Goal: Task Accomplishment & Management: Manage account settings

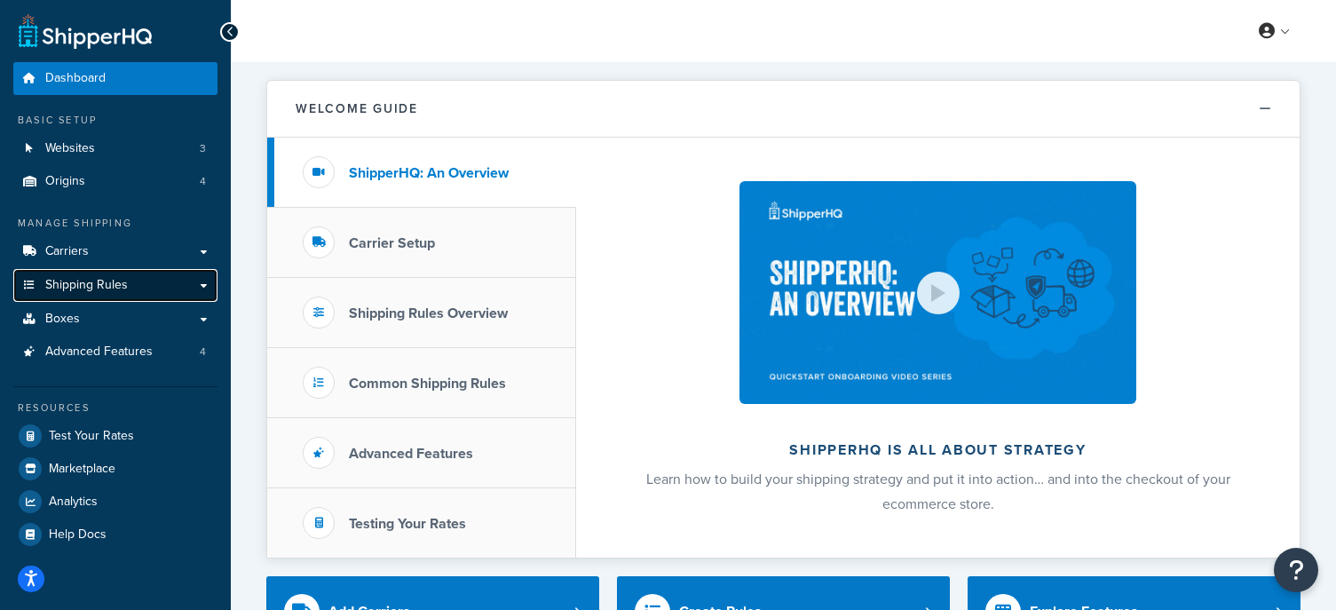
click at [122, 300] on link "Shipping Rules" at bounding box center [115, 285] width 204 height 33
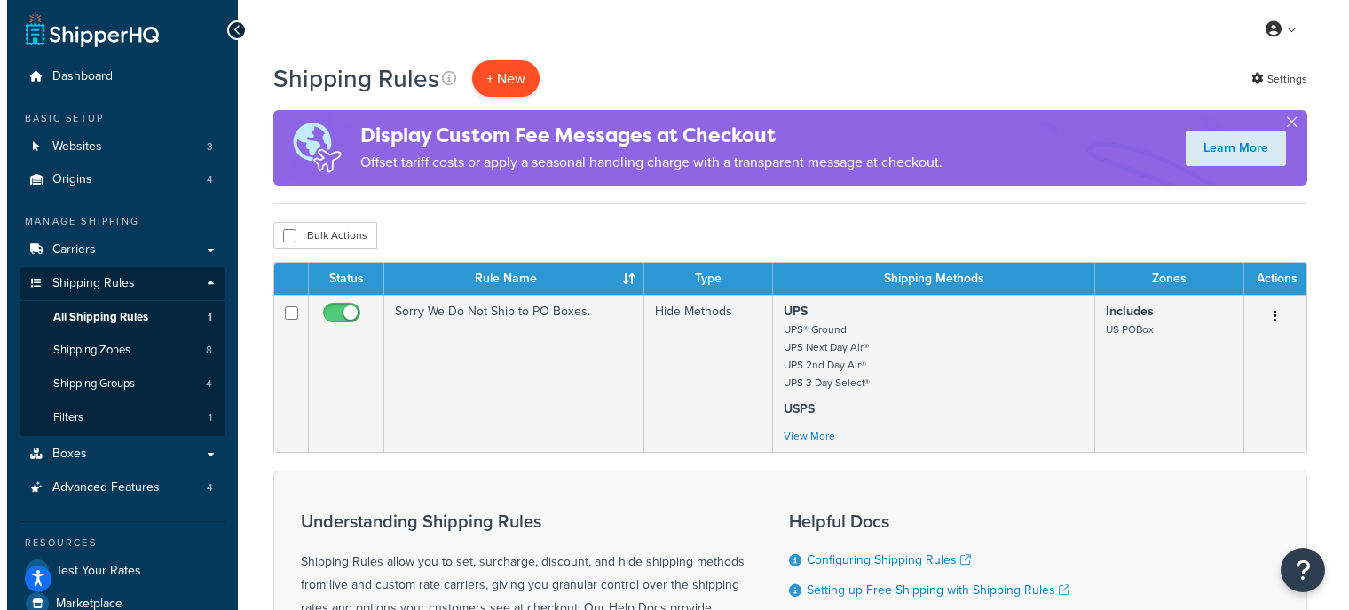
scroll to position [1, 0]
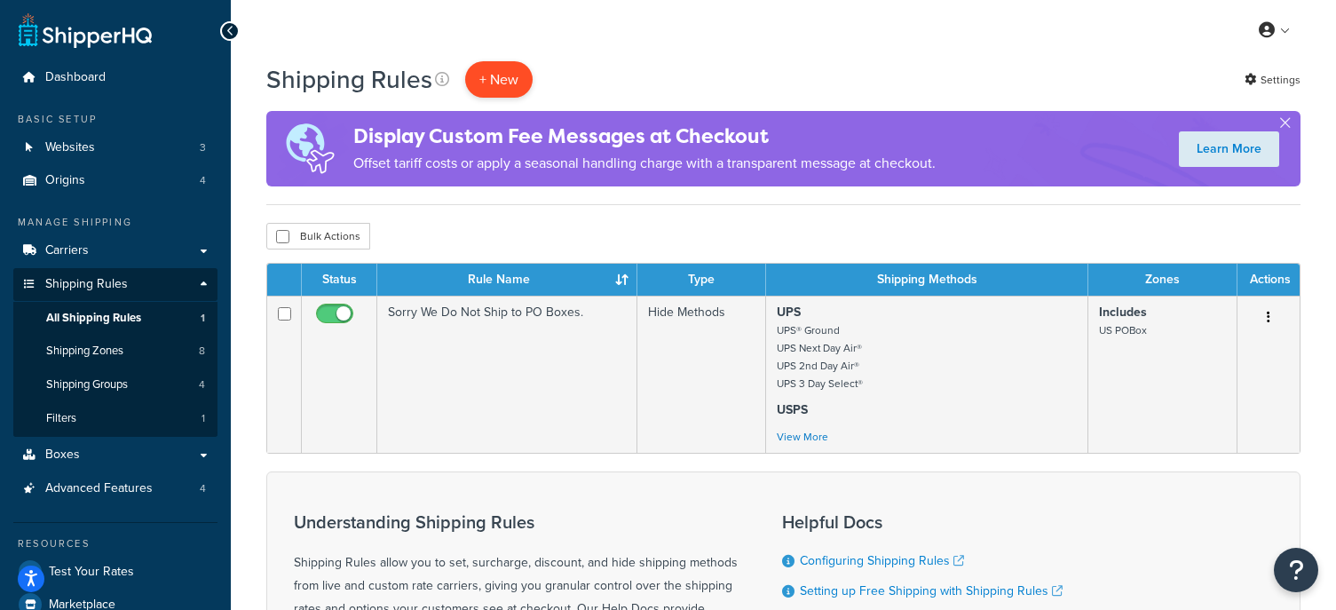
click at [501, 68] on p "+ New" at bounding box center [498, 79] width 67 height 36
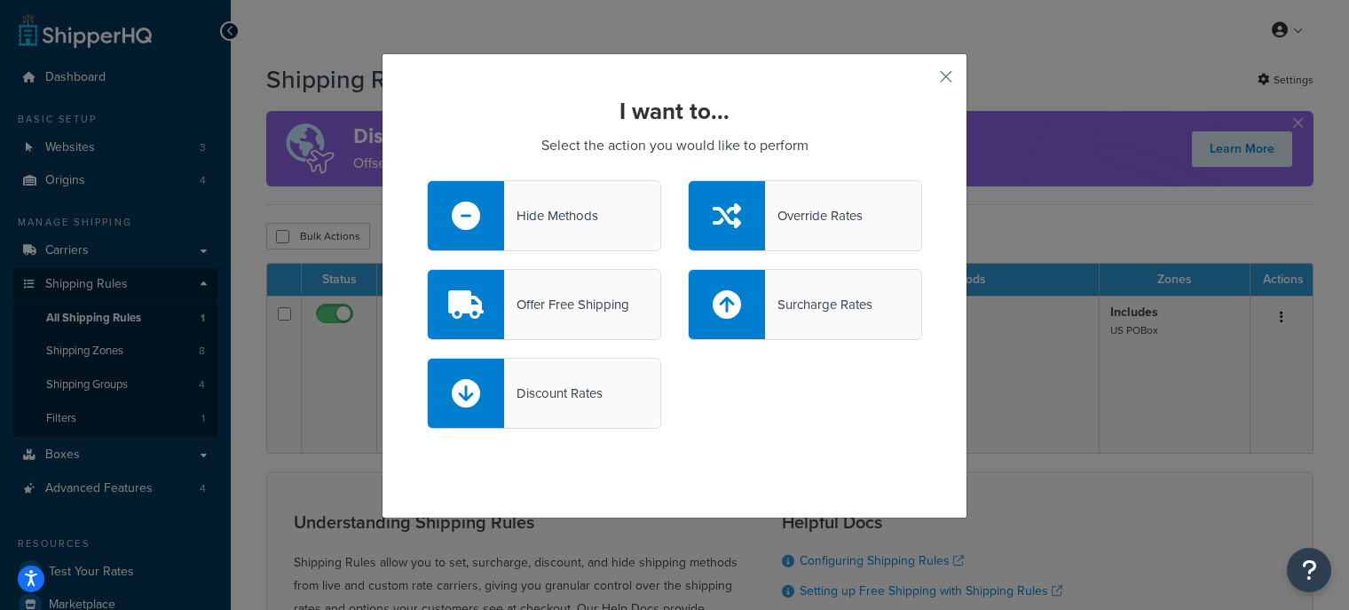
click at [540, 303] on div "Offer Free Shipping" at bounding box center [566, 304] width 125 height 25
click at [0, 0] on input "Offer Free Shipping" at bounding box center [0, 0] width 0 height 0
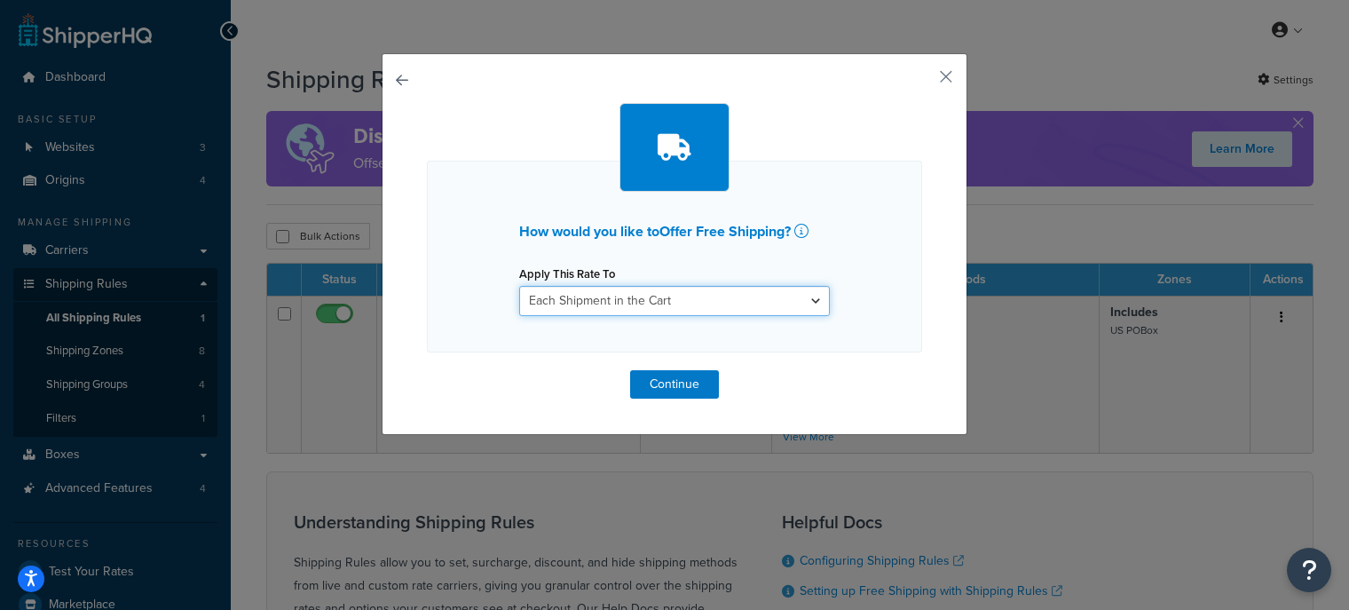
click at [714, 293] on select "Each Shipment in the Cart Each Origin in the Cart Each Shipping Group in the Ca…" at bounding box center [674, 301] width 311 height 30
click at [725, 294] on select "Each Shipment in the Cart Each Origin in the Cart Each Shipping Group in the Ca…" at bounding box center [674, 301] width 311 height 30
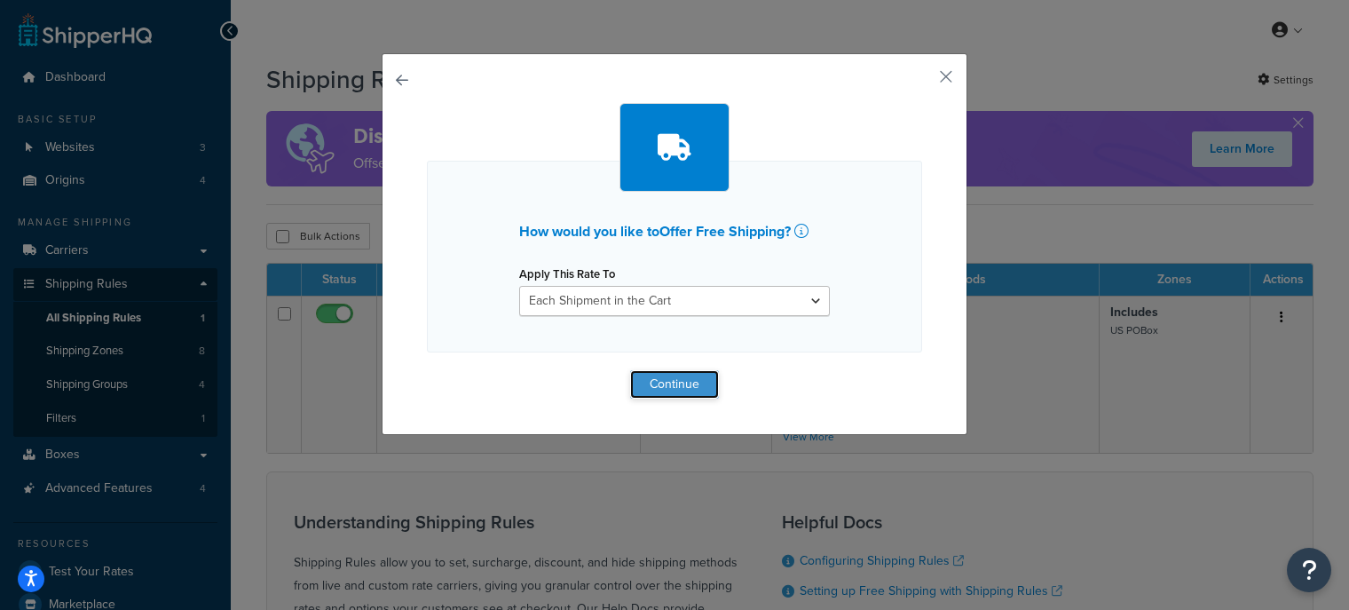
click at [679, 387] on button "Continue" at bounding box center [674, 384] width 89 height 28
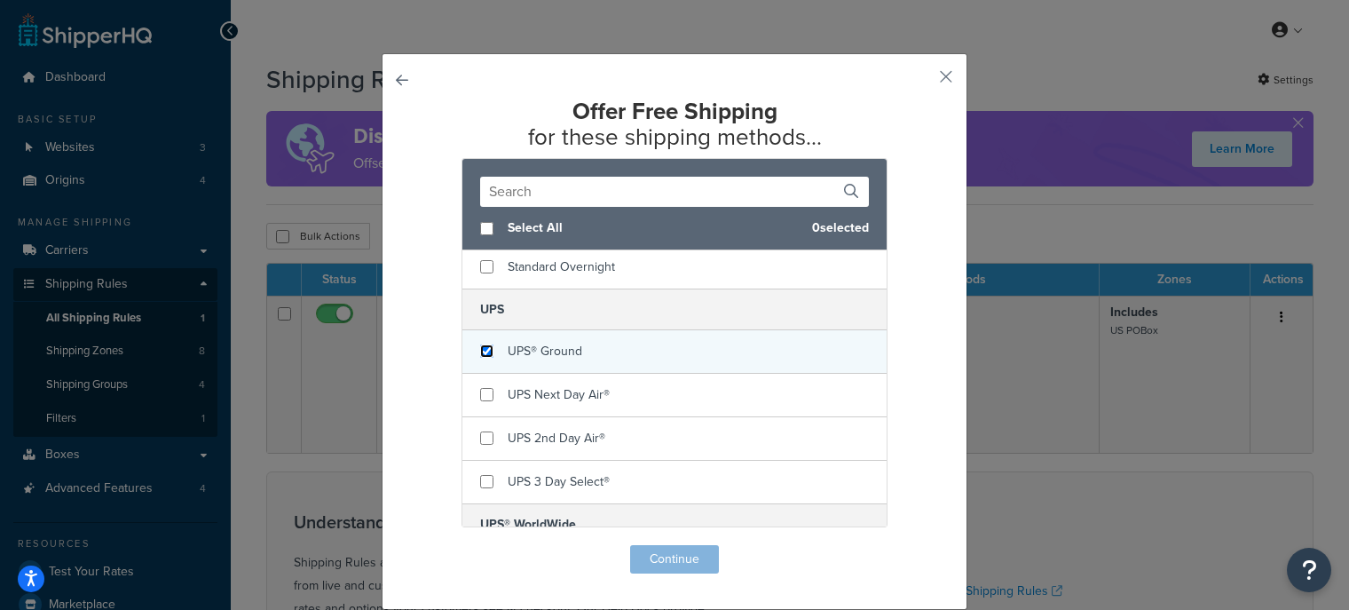
click at [480, 347] on input "checkbox" at bounding box center [486, 350] width 13 height 13
checkbox input "true"
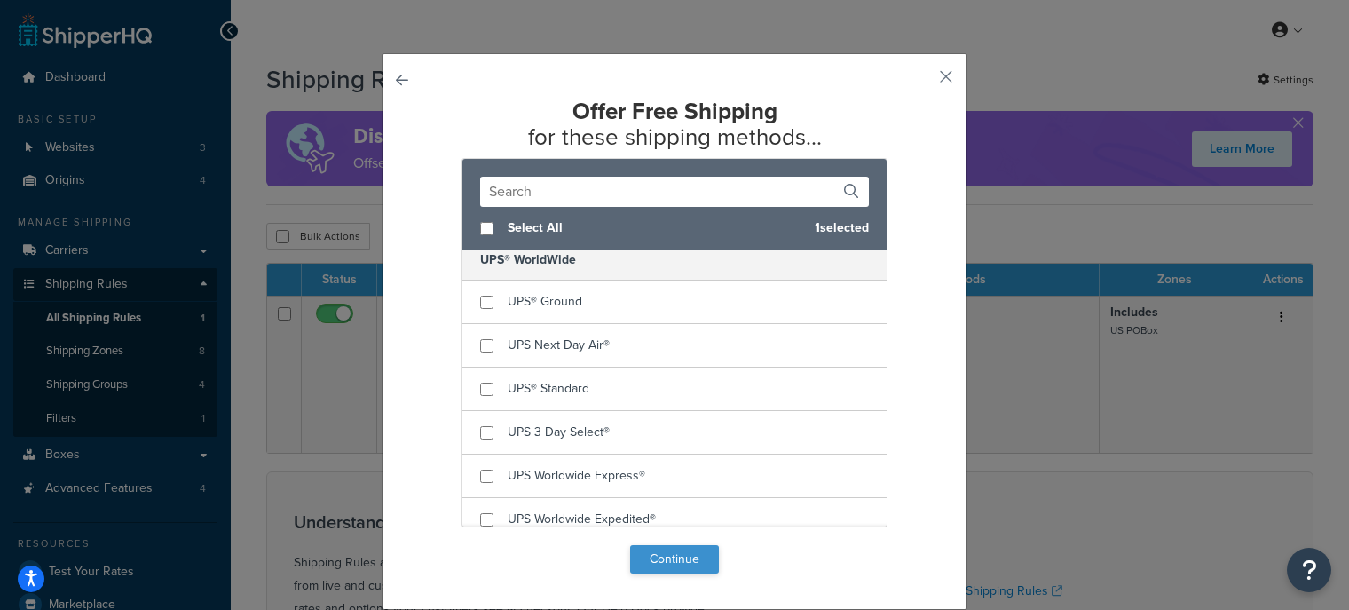
scroll to position [443, 0]
click at [659, 550] on button "Continue" at bounding box center [674, 559] width 89 height 28
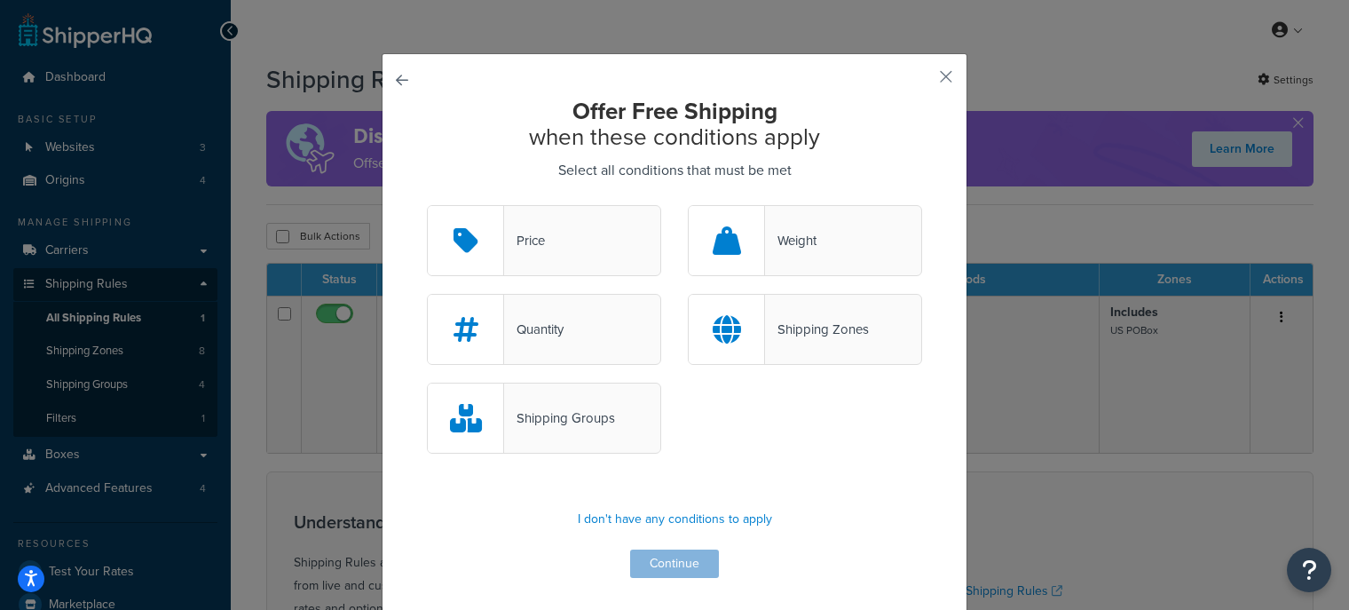
click at [724, 332] on icon at bounding box center [727, 329] width 28 height 28
click at [0, 0] on input "Shipping Zones" at bounding box center [0, 0] width 0 height 0
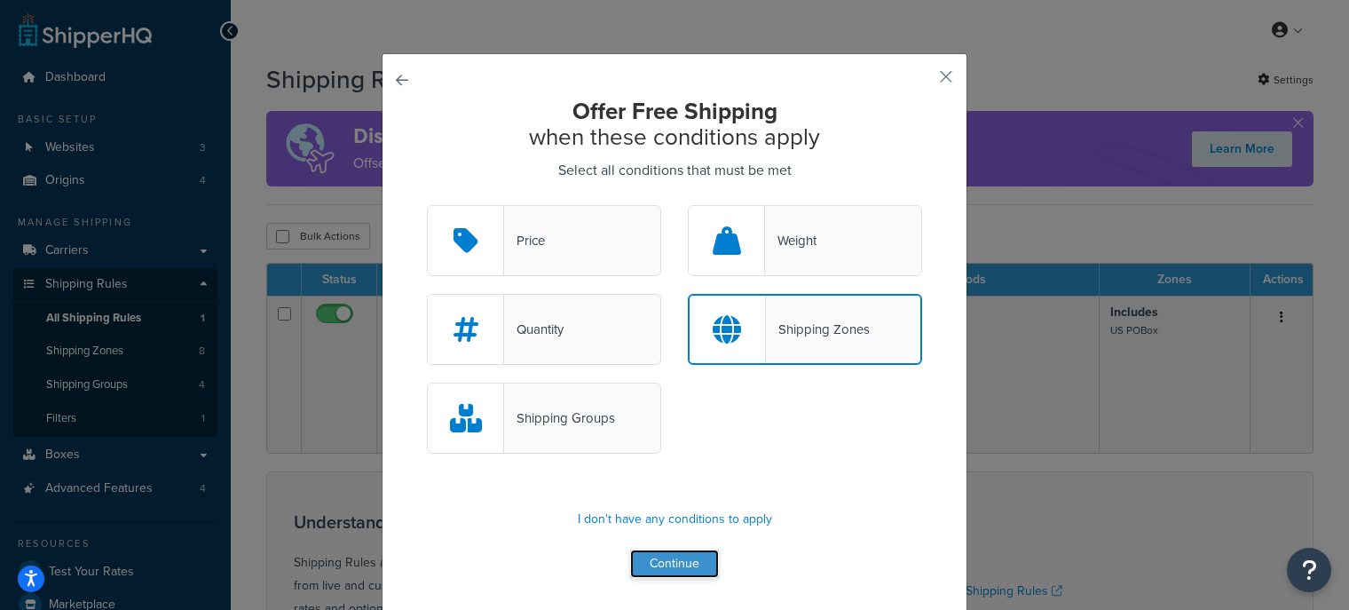
click at [677, 572] on button "Continue" at bounding box center [674, 563] width 89 height 28
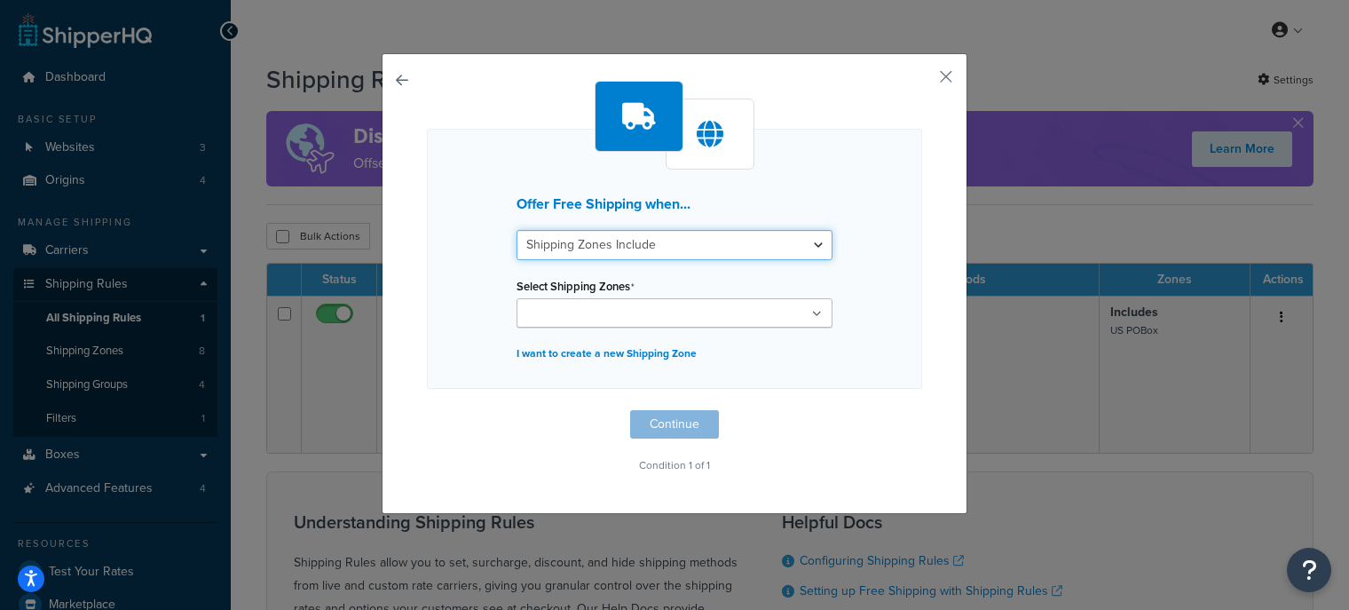
click at [650, 249] on select "Shipping Zones Include Shipping Zones Do Not Include" at bounding box center [675, 245] width 316 height 30
click at [653, 241] on select "Shipping Zones Include Shipping Zones Do Not Include" at bounding box center [675, 245] width 316 height 30
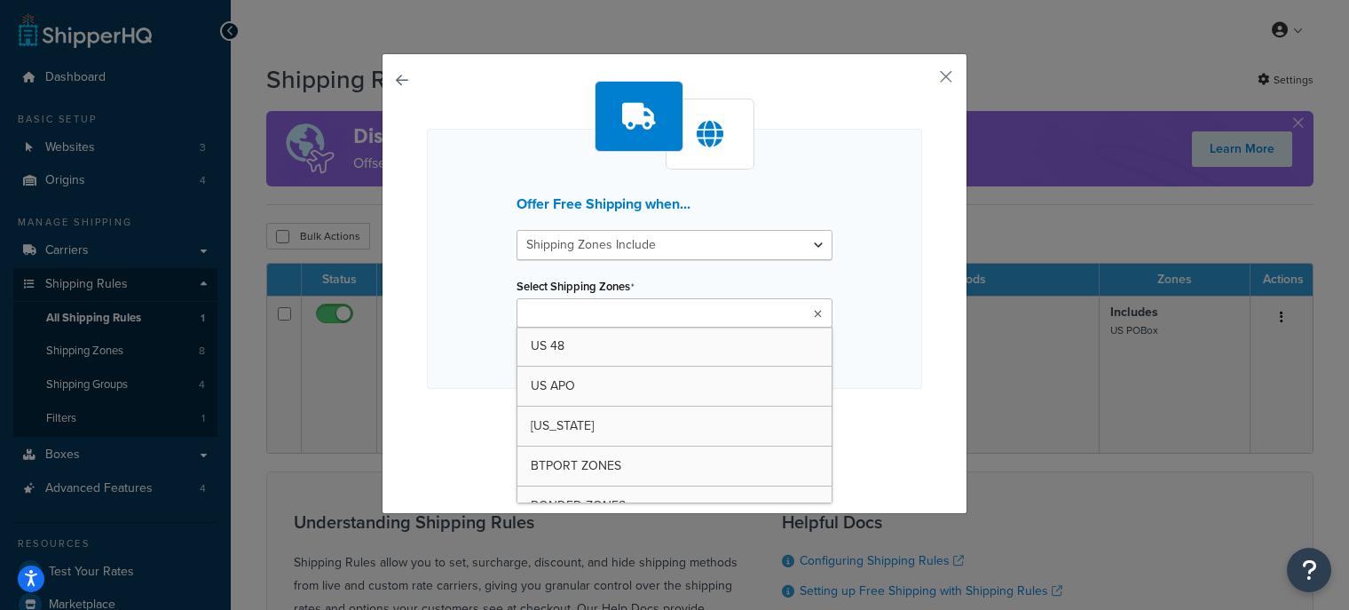
click at [714, 310] on ul at bounding box center [675, 312] width 316 height 29
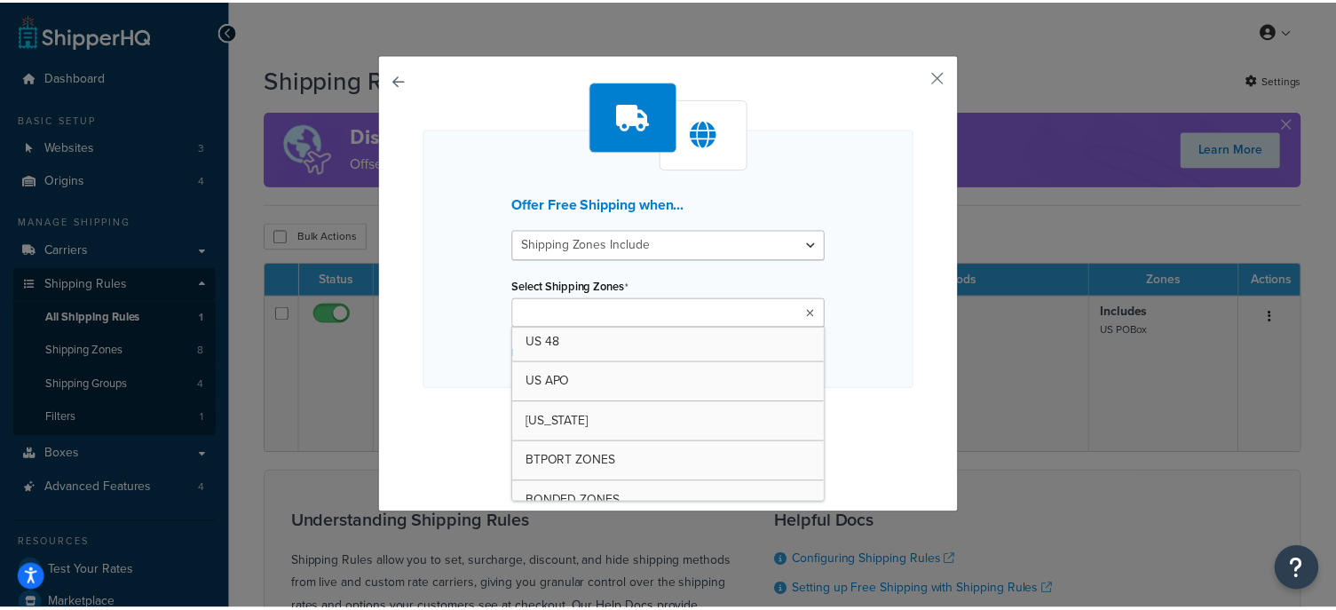
scroll to position [0, 0]
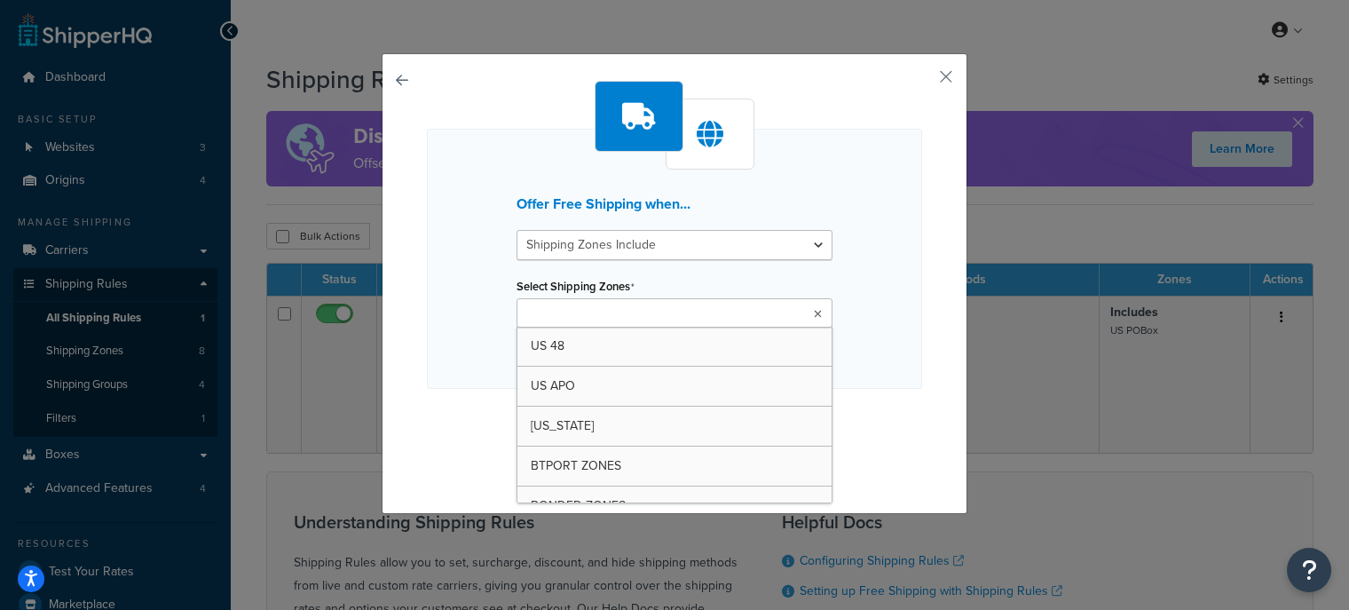
click at [861, 202] on div "Offer Free Shipping when... Shipping Zones Include Shipping Zones Do Not Includ…" at bounding box center [674, 259] width 495 height 260
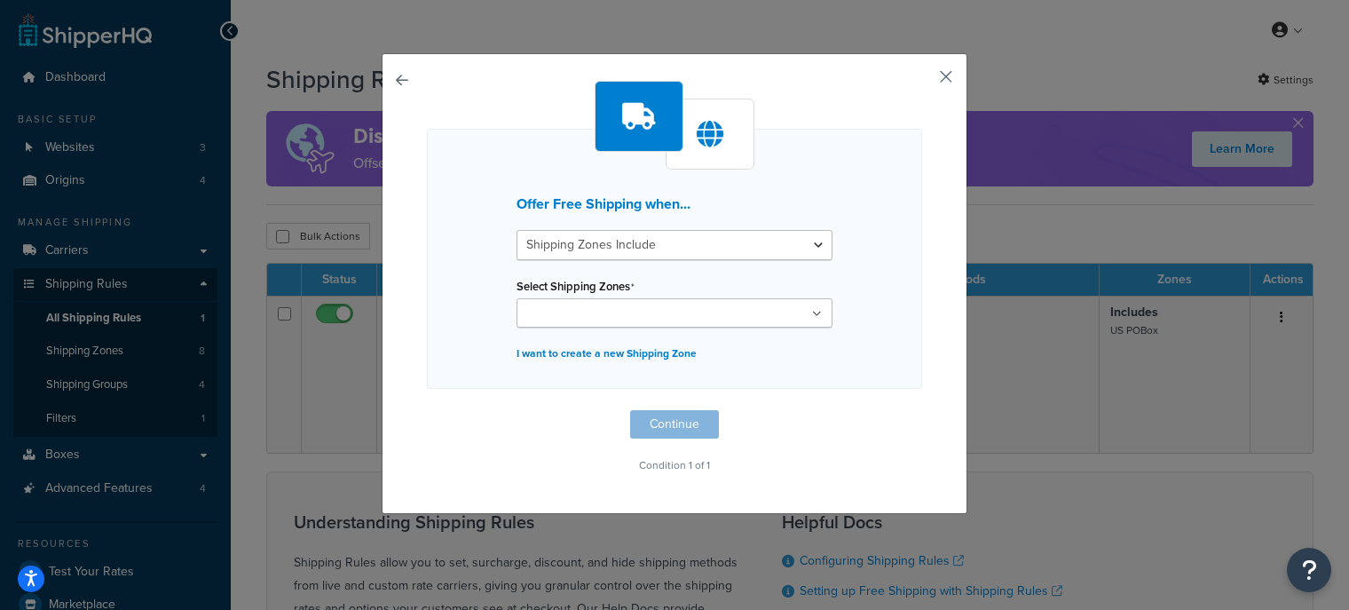
click at [922, 81] on button "button" at bounding box center [920, 83] width 4 height 4
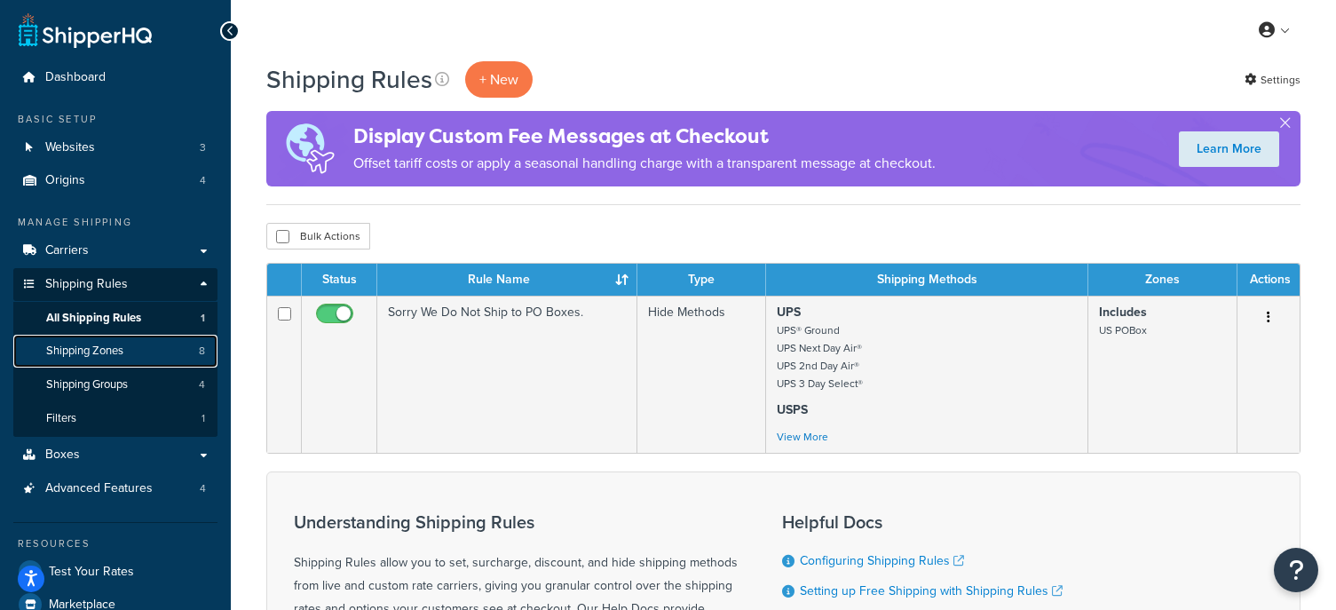
click at [115, 351] on span "Shipping Zones" at bounding box center [84, 351] width 77 height 15
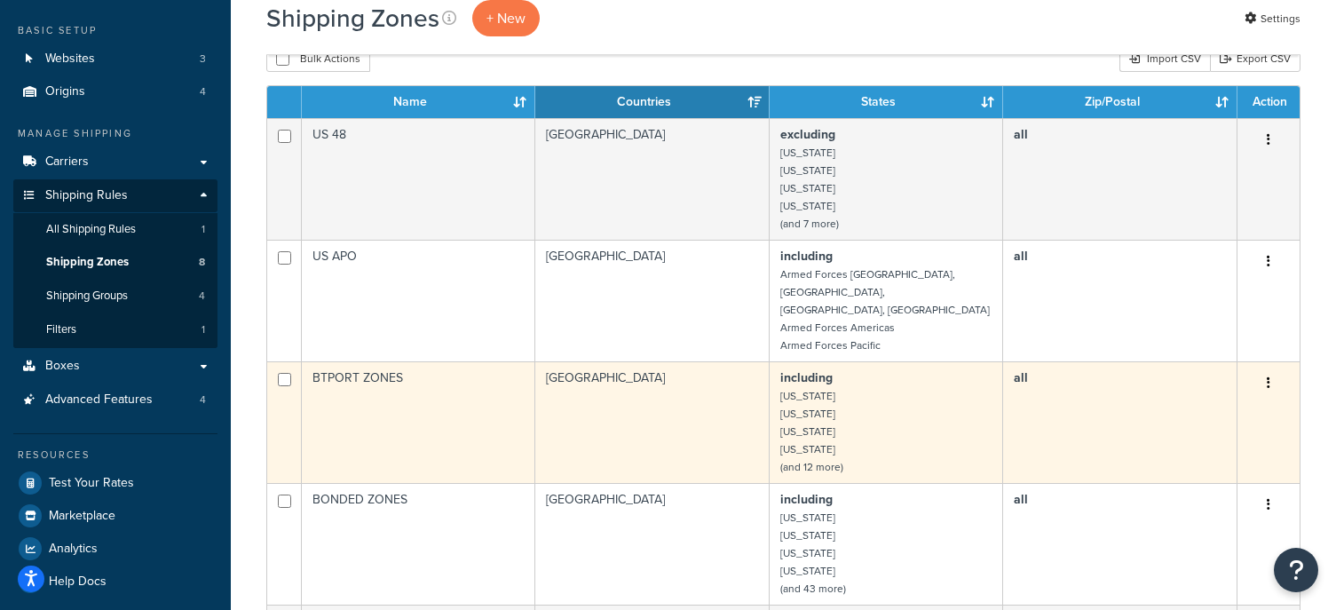
scroll to position [89, 0]
click at [282, 374] on input "checkbox" at bounding box center [284, 380] width 13 height 13
checkbox input "true"
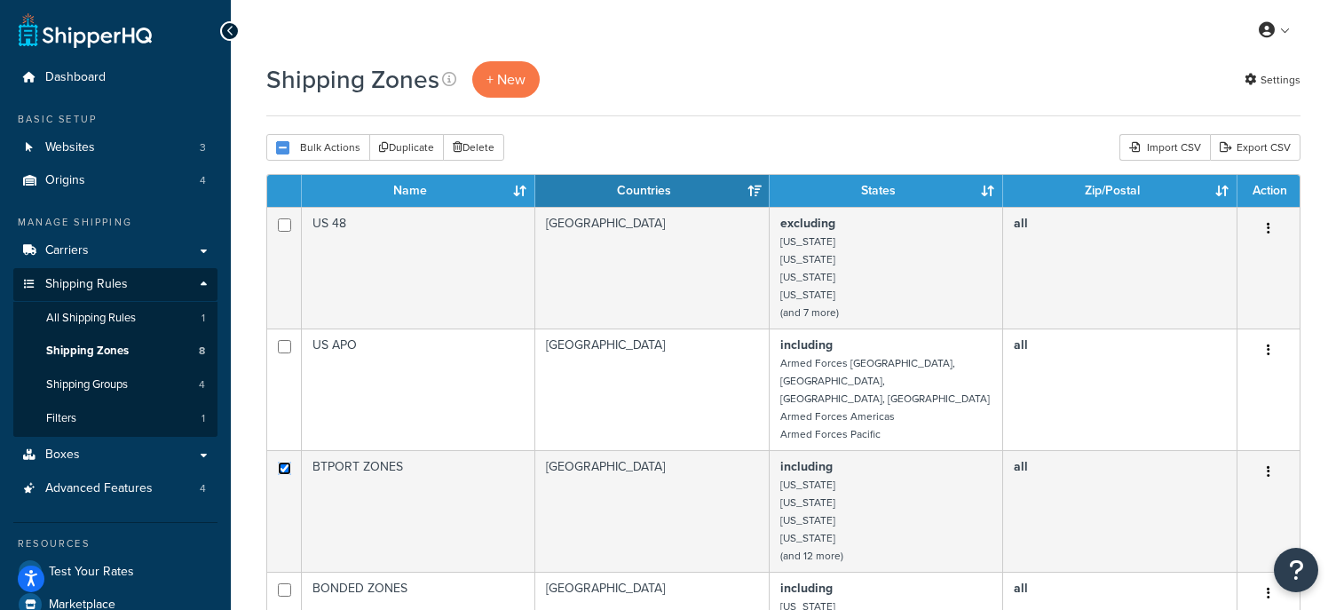
scroll to position [0, 0]
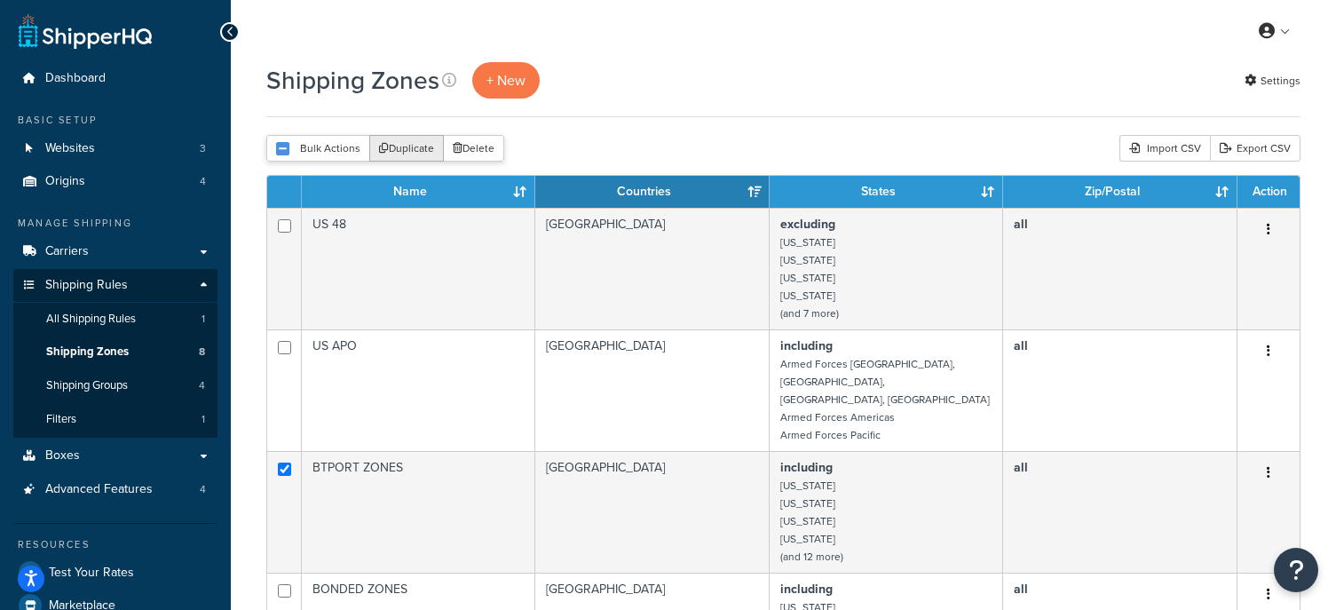
click at [399, 154] on button "Duplicate" at bounding box center [406, 148] width 75 height 27
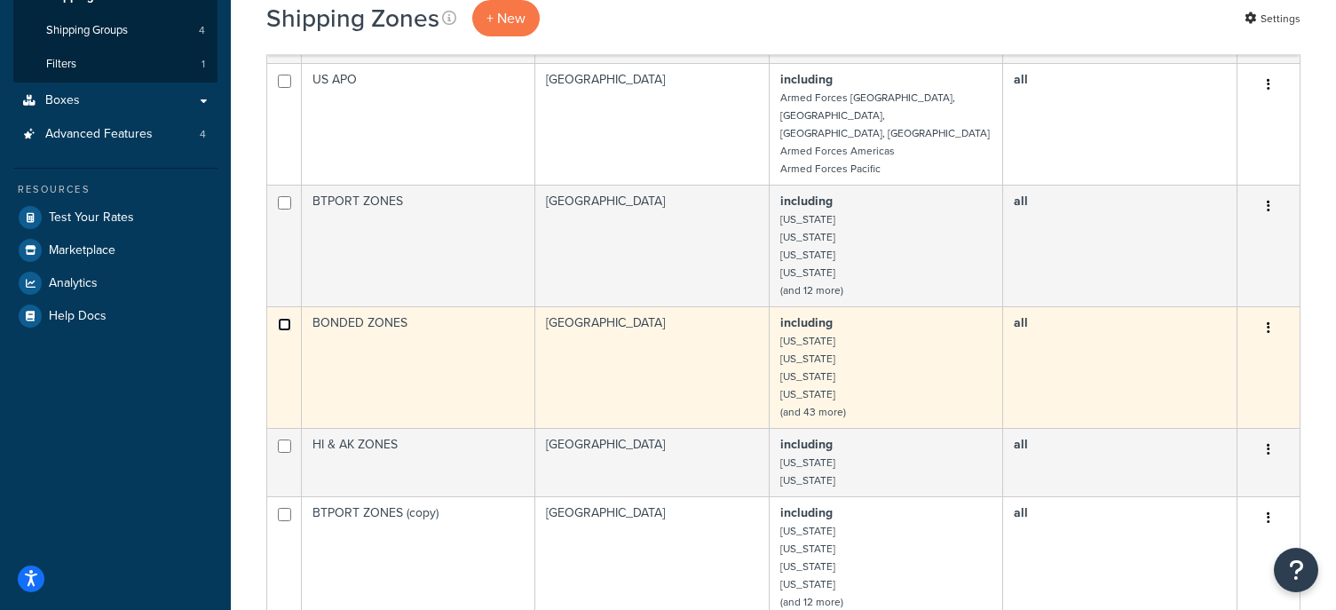
click at [285, 318] on input "checkbox" at bounding box center [284, 324] width 13 height 13
checkbox input "true"
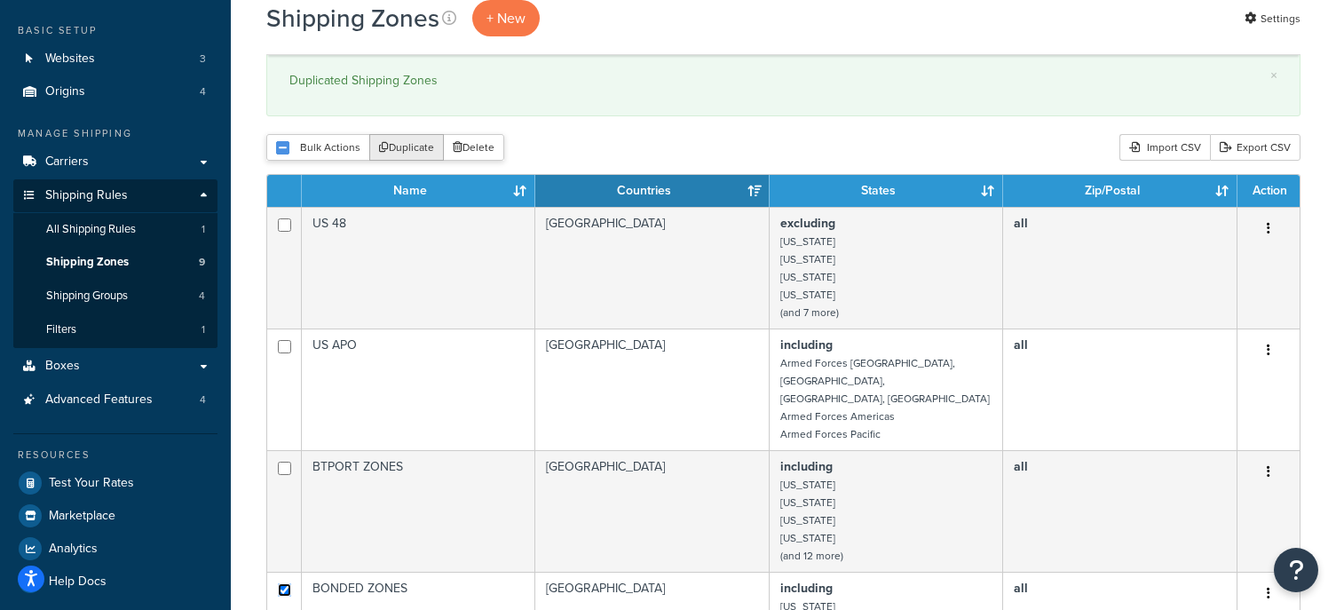
scroll to position [89, 0]
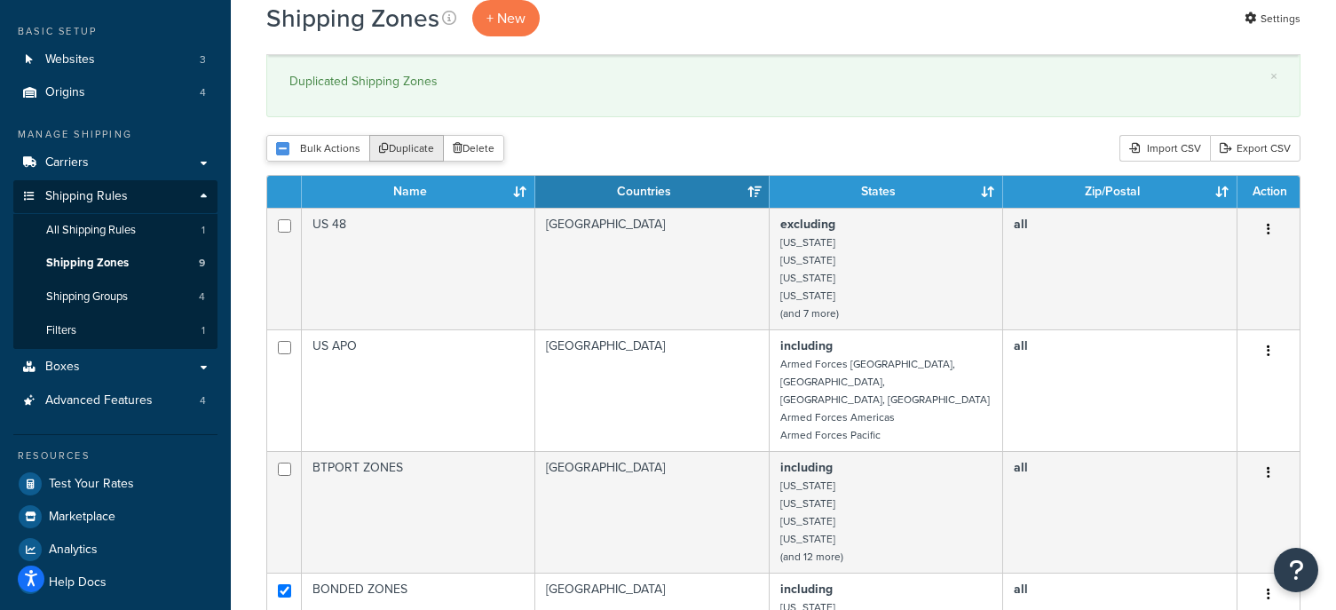
click at [423, 144] on button "Duplicate" at bounding box center [406, 148] width 75 height 27
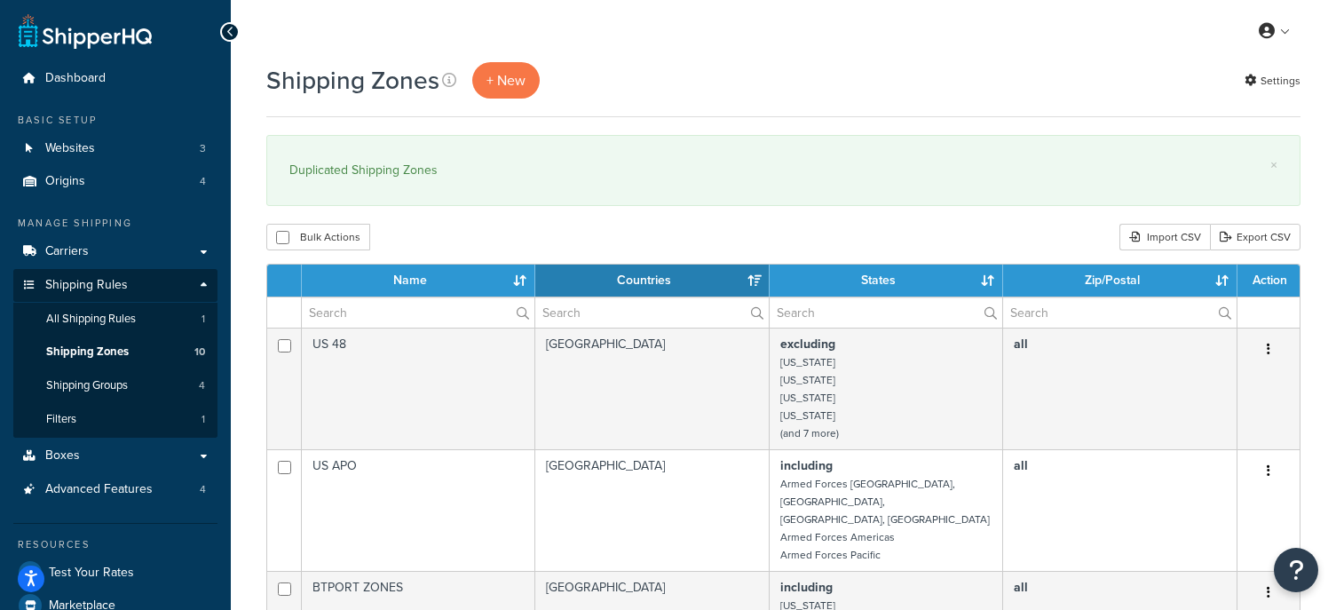
select select "15"
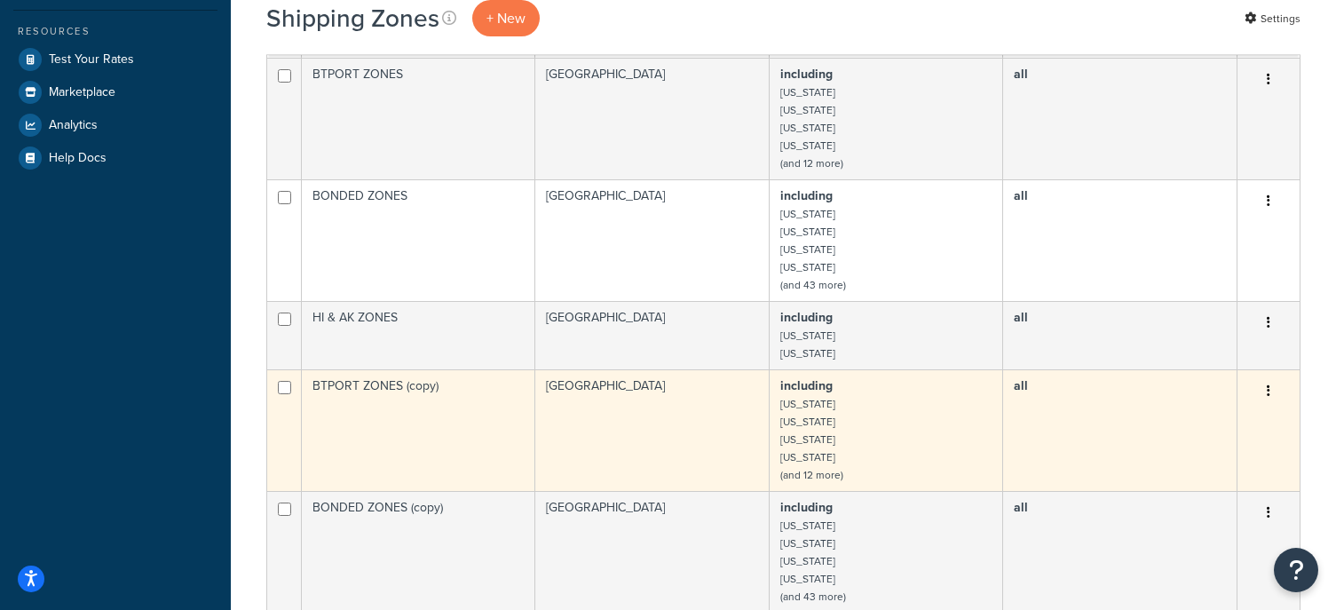
scroll to position [512, 0]
click at [288, 382] on input "checkbox" at bounding box center [284, 388] width 13 height 13
checkbox input "true"
click at [1267, 385] on icon "button" at bounding box center [1269, 391] width 4 height 12
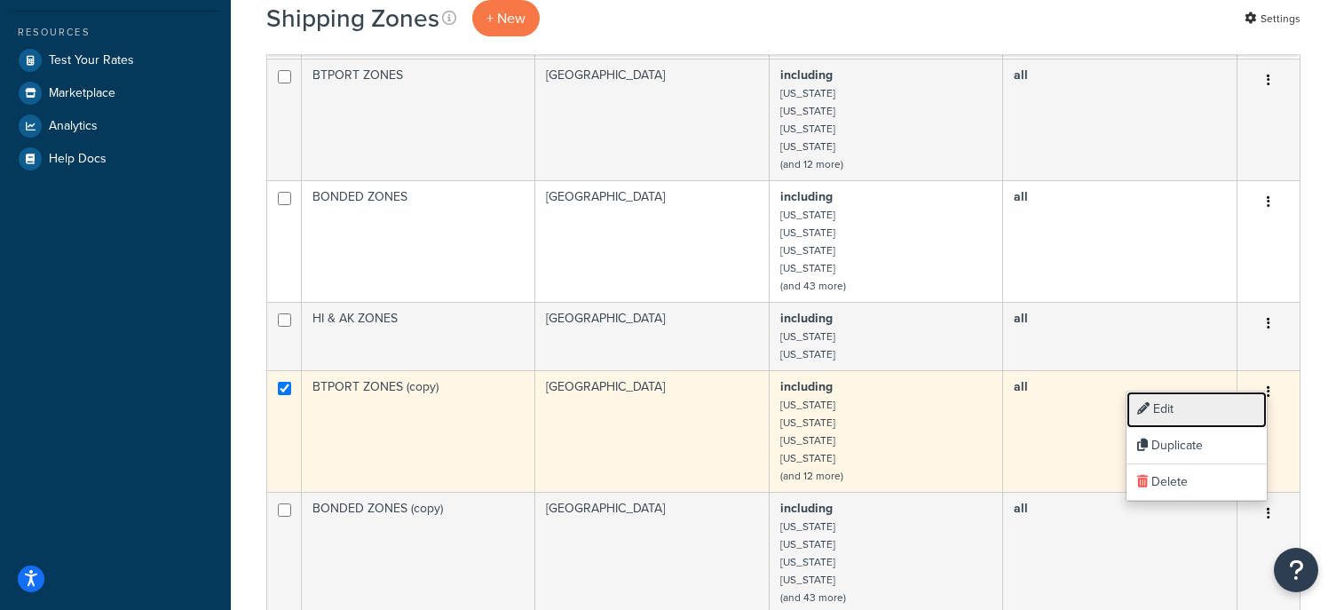
click at [1154, 408] on link "Edit" at bounding box center [1196, 409] width 140 height 36
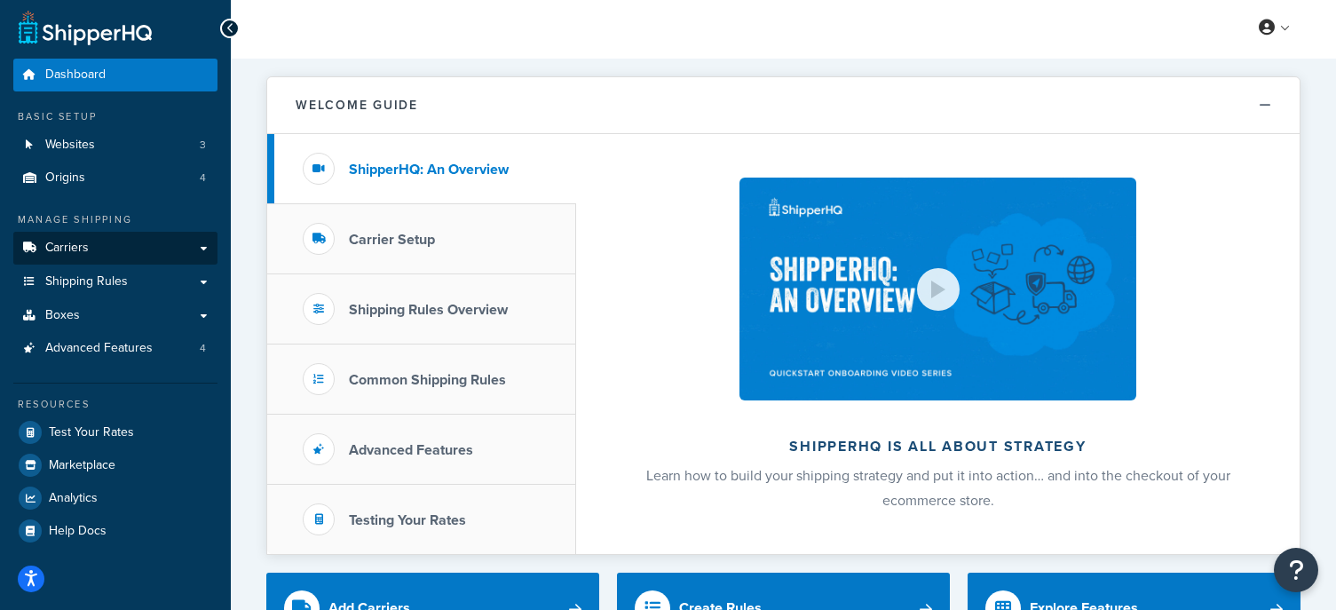
scroll to position [2, 0]
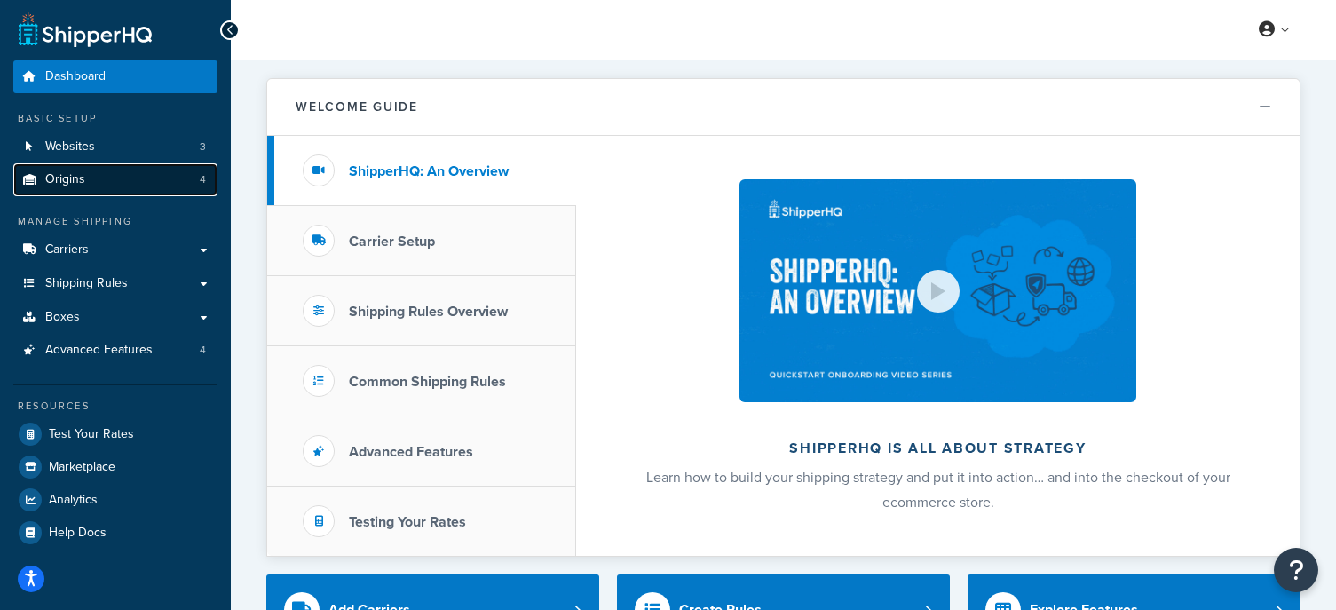
click at [151, 187] on link "Origins 4" at bounding box center [115, 179] width 204 height 33
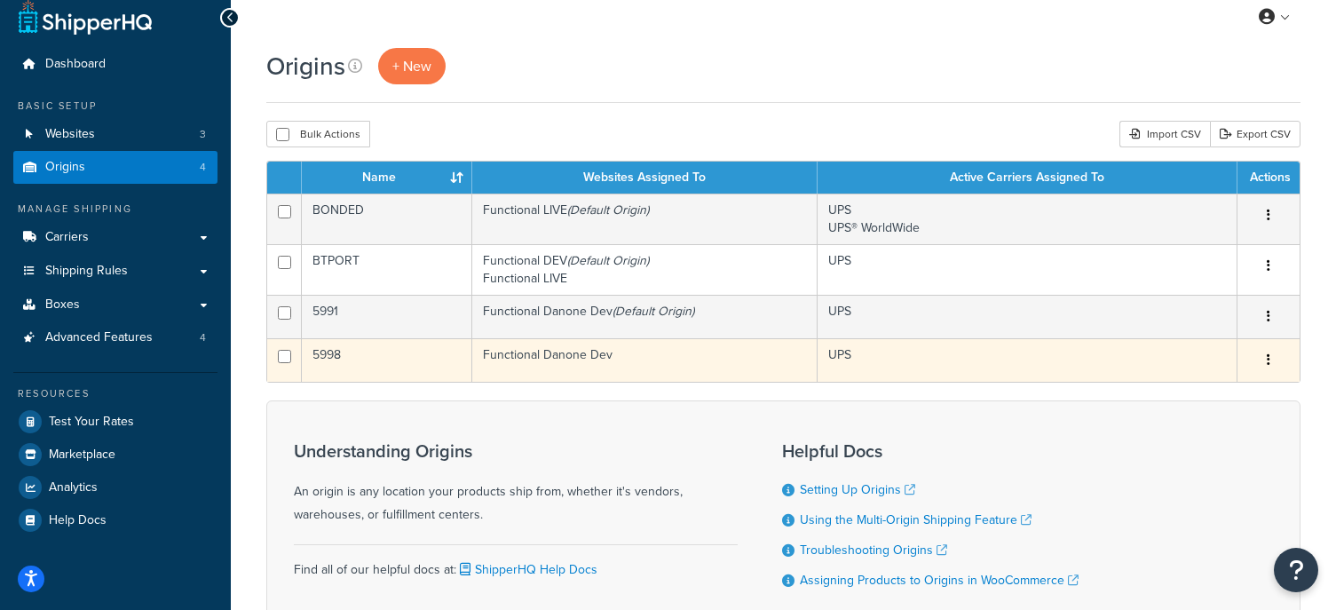
scroll to position [15, 0]
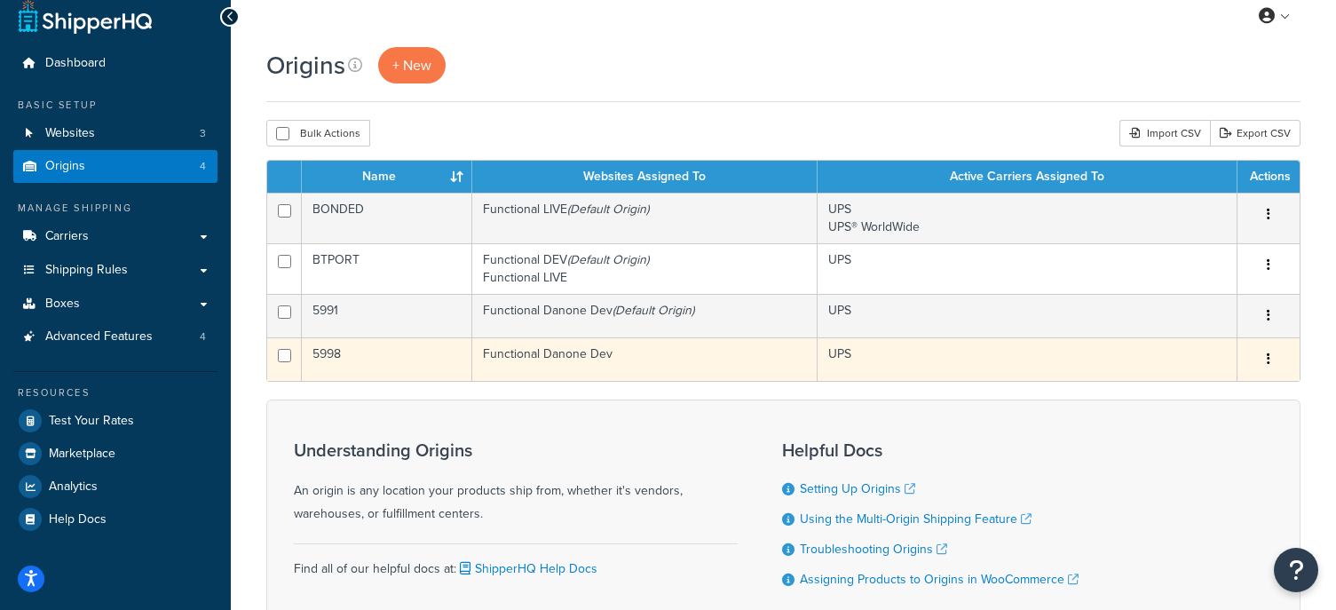
click at [374, 353] on td "5998" at bounding box center [387, 358] width 170 height 43
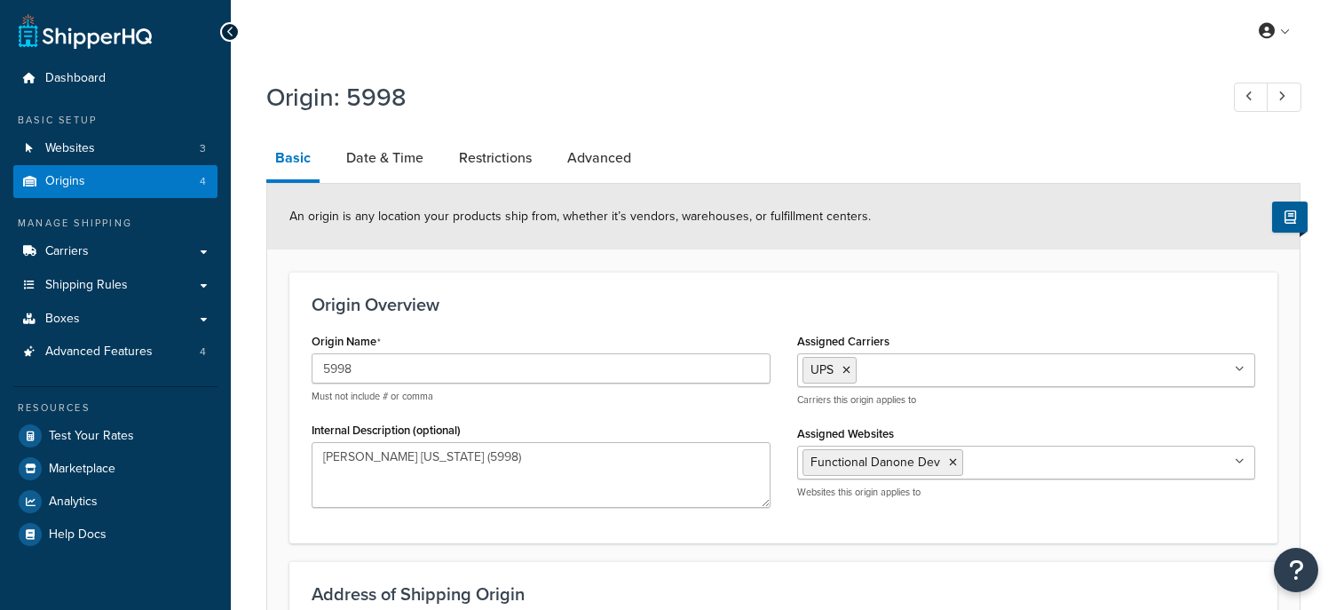
select select "3"
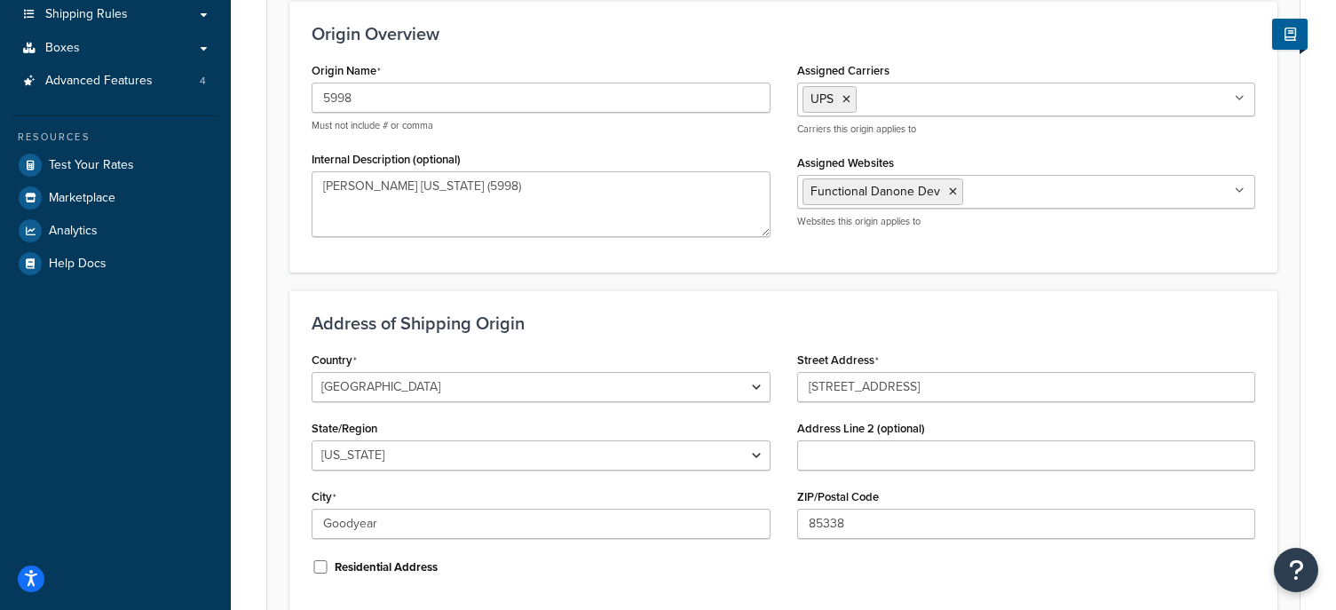
scroll to position [273, 0]
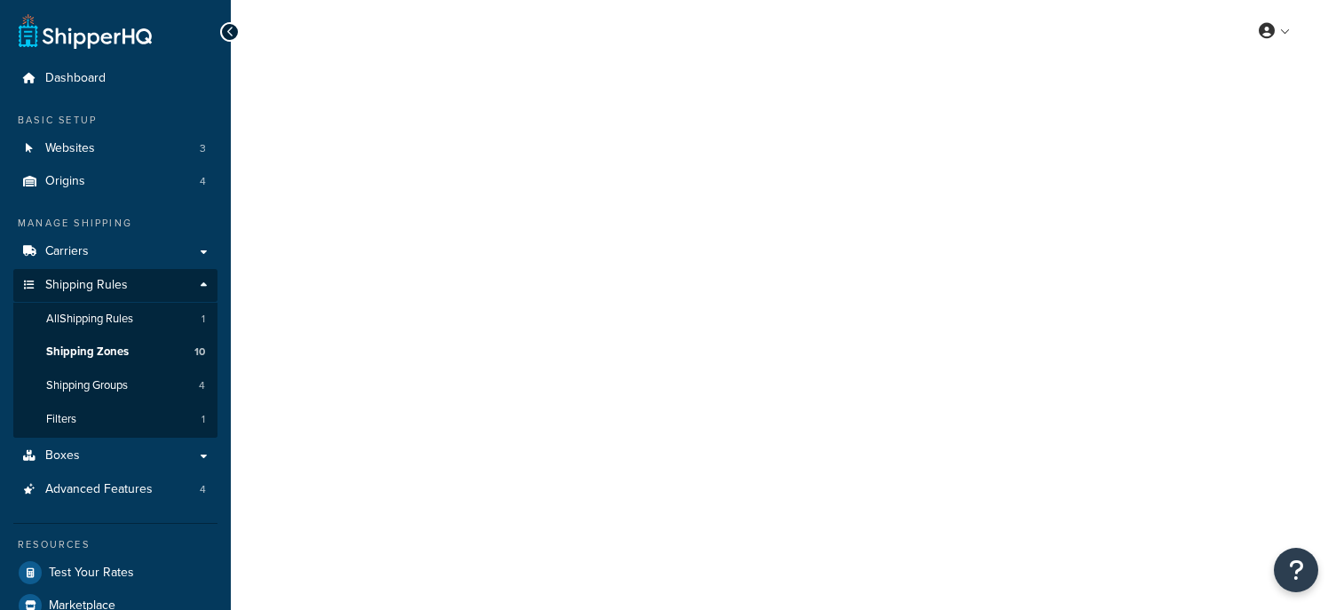
select select "including"
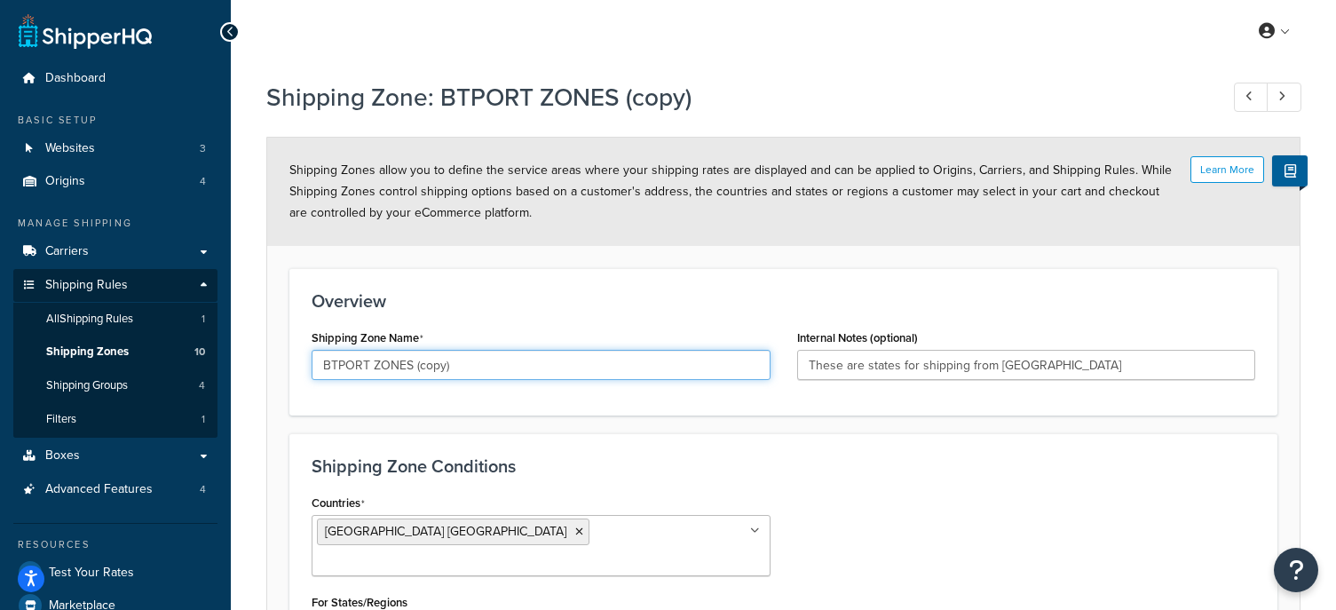
click at [453, 352] on input "BTPORT ZONES (copy)" at bounding box center [541, 365] width 459 height 30
click at [494, 369] on input "BTPORT ZONES (copy)" at bounding box center [541, 365] width 459 height 30
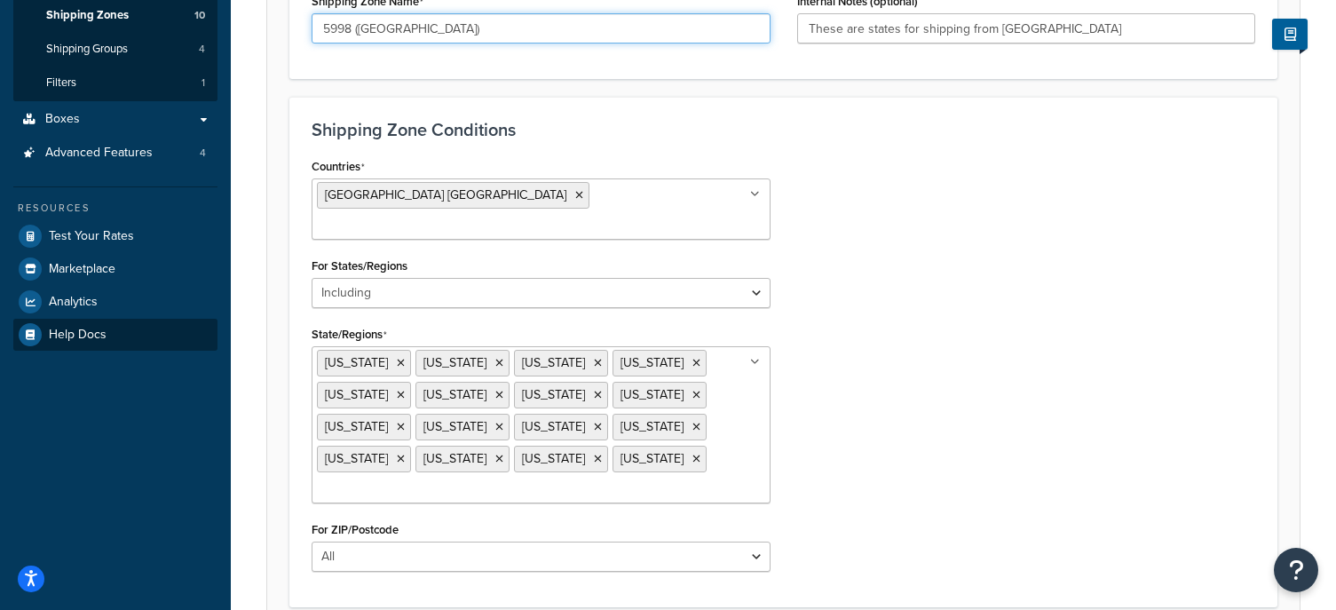
scroll to position [343, 0]
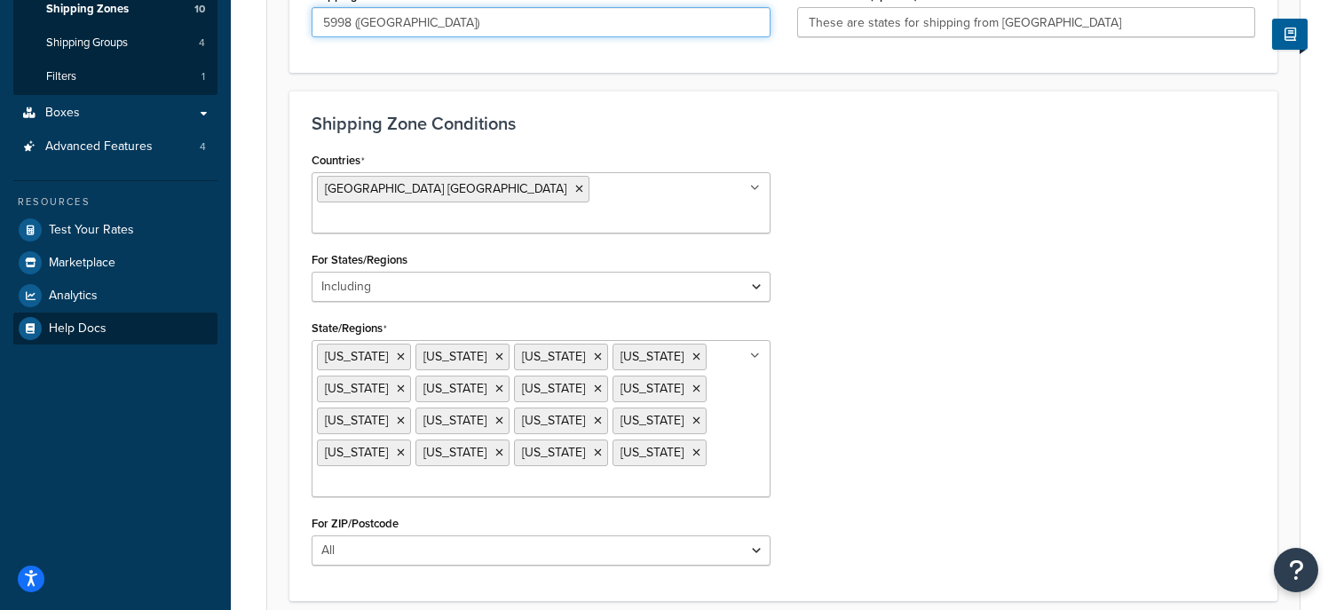
type input "5998 (West Coast)"
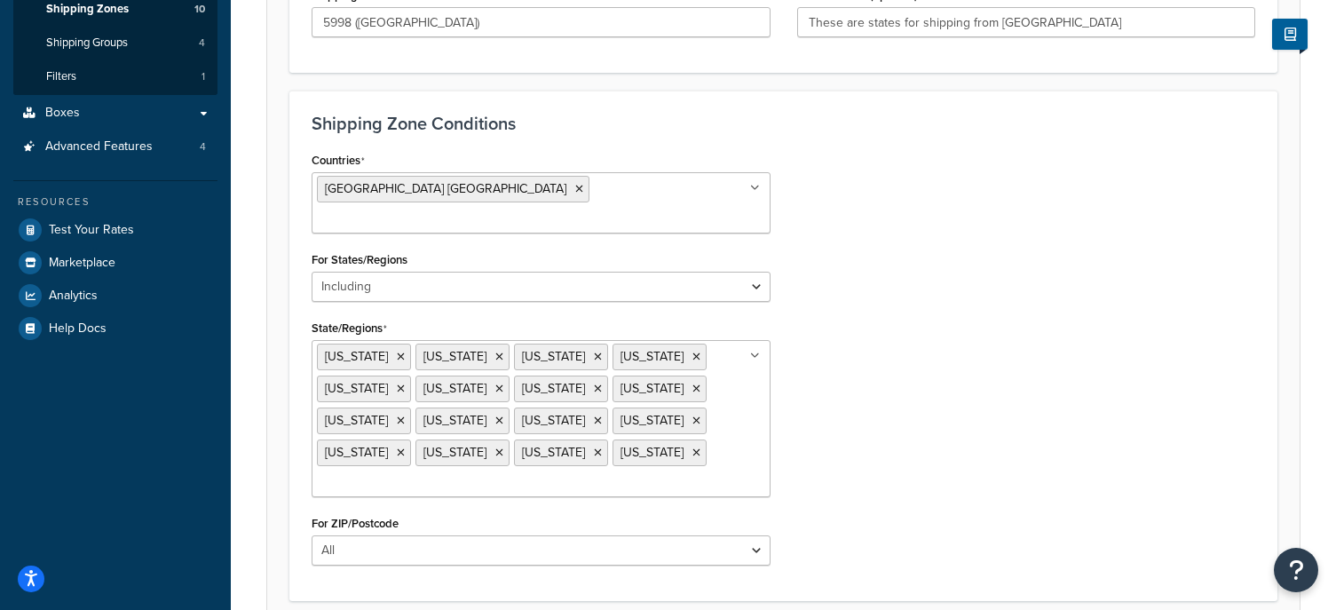
click at [995, 336] on div "Countries United States USA All Countries ALL Afghanistan AFG Albania ALB Alger…" at bounding box center [783, 362] width 970 height 431
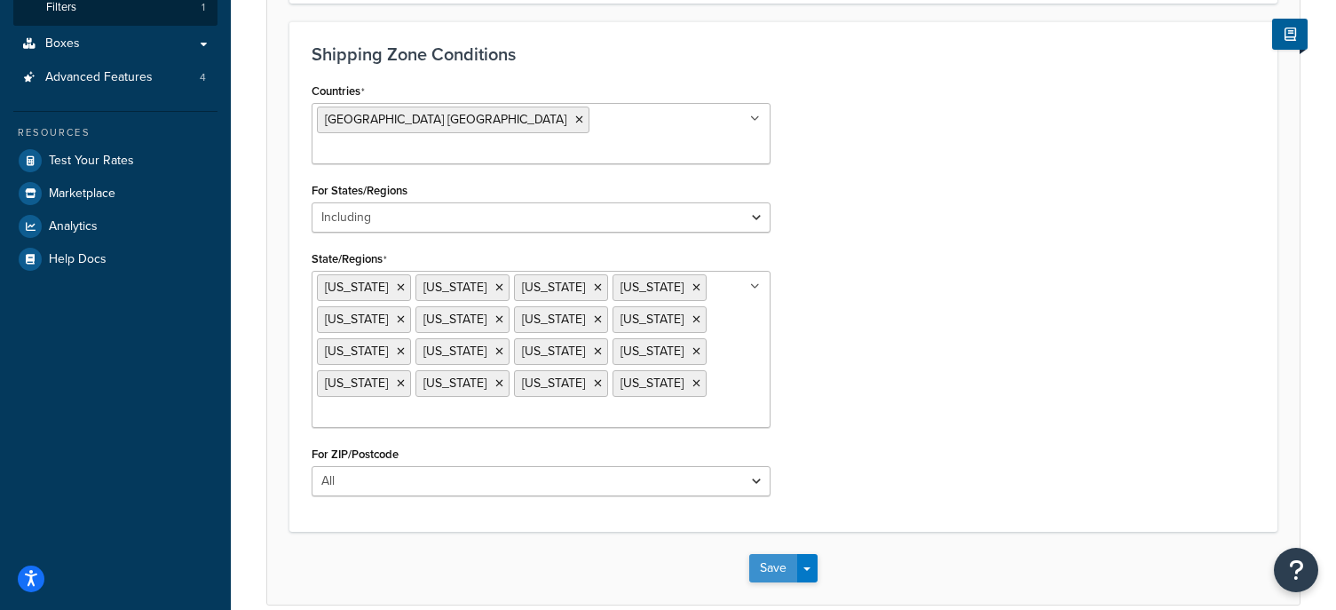
scroll to position [413, 0]
click at [775, 553] on button "Save" at bounding box center [773, 567] width 48 height 28
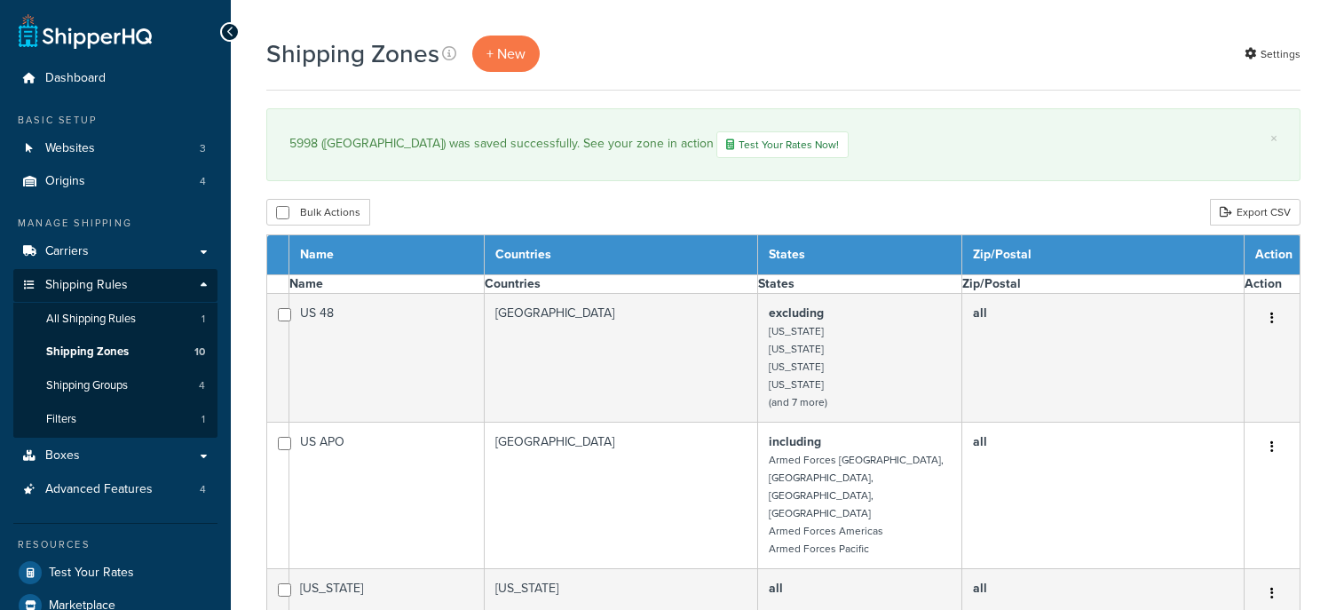
select select "15"
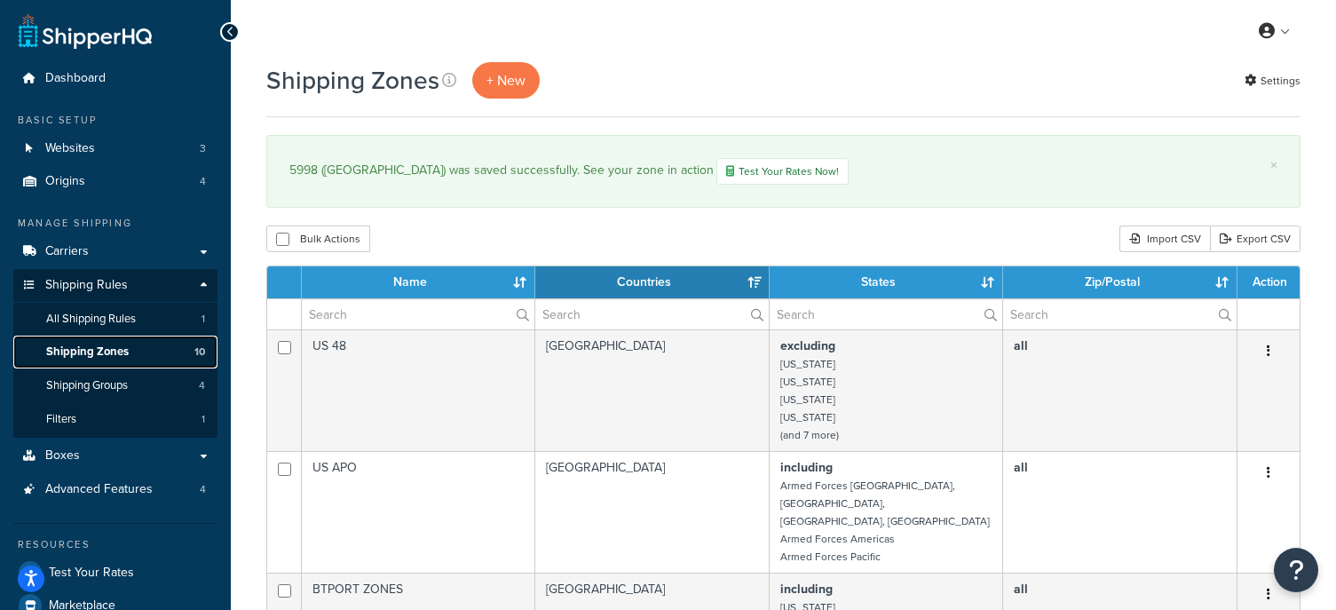
click at [91, 344] on span "Shipping Zones" at bounding box center [87, 351] width 83 height 15
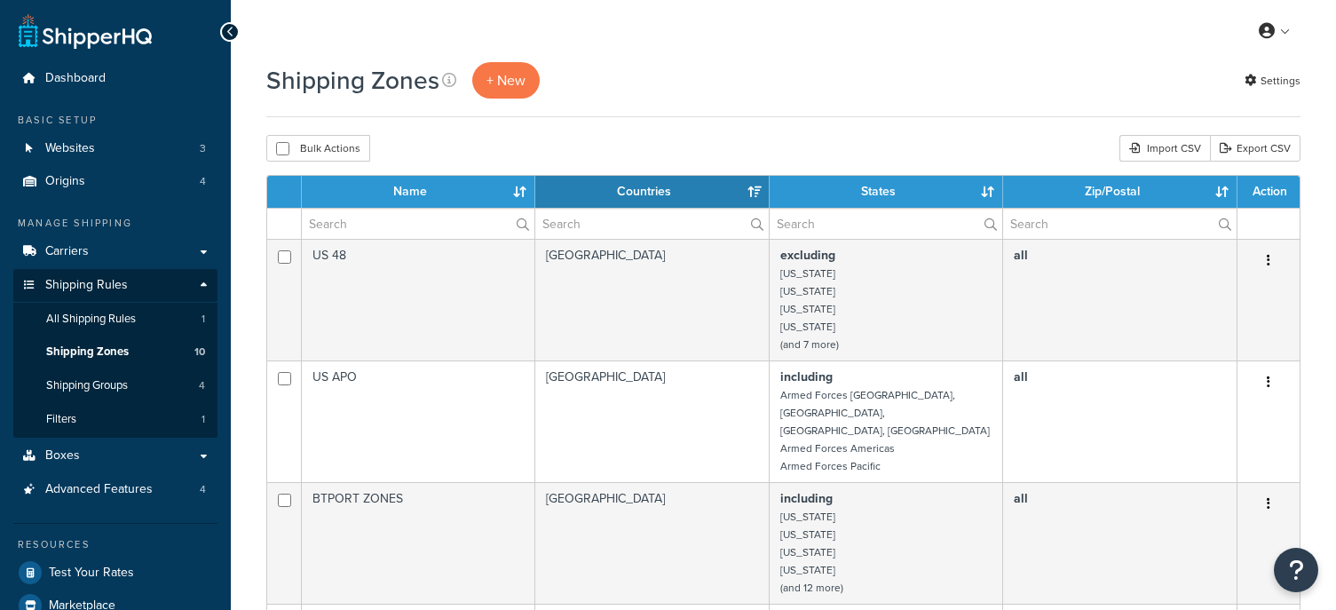
select select "15"
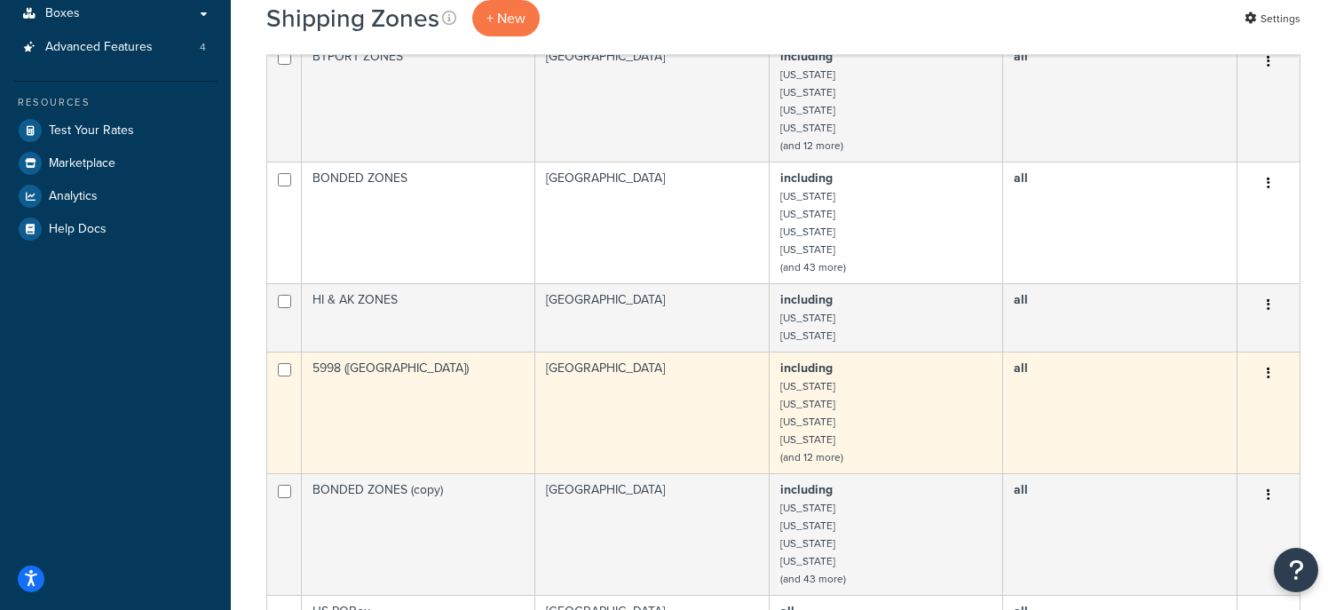
scroll to position [443, 0]
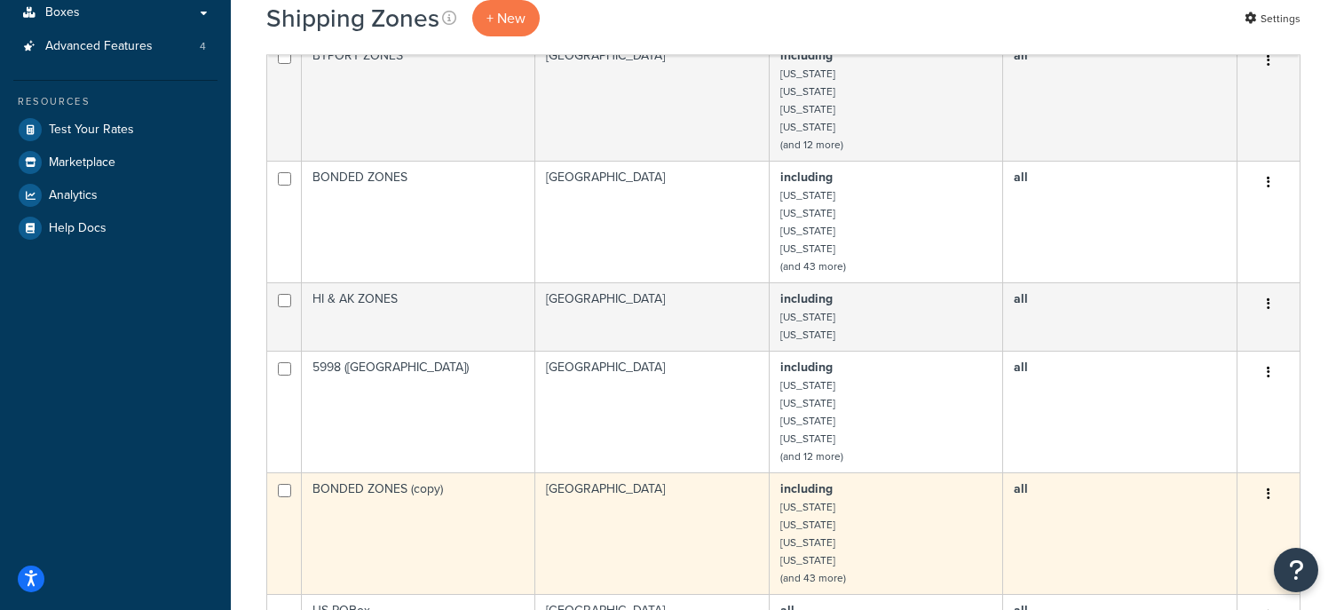
click at [1267, 487] on icon "button" at bounding box center [1269, 493] width 4 height 12
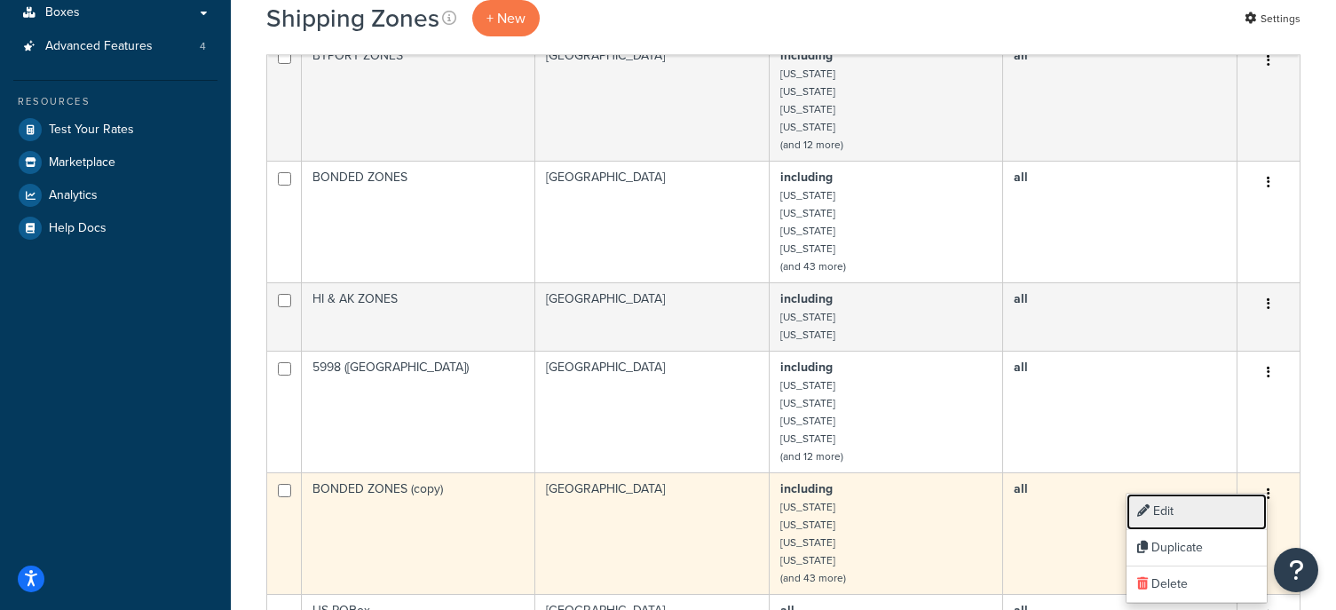
click at [1169, 503] on link "Edit" at bounding box center [1196, 512] width 140 height 36
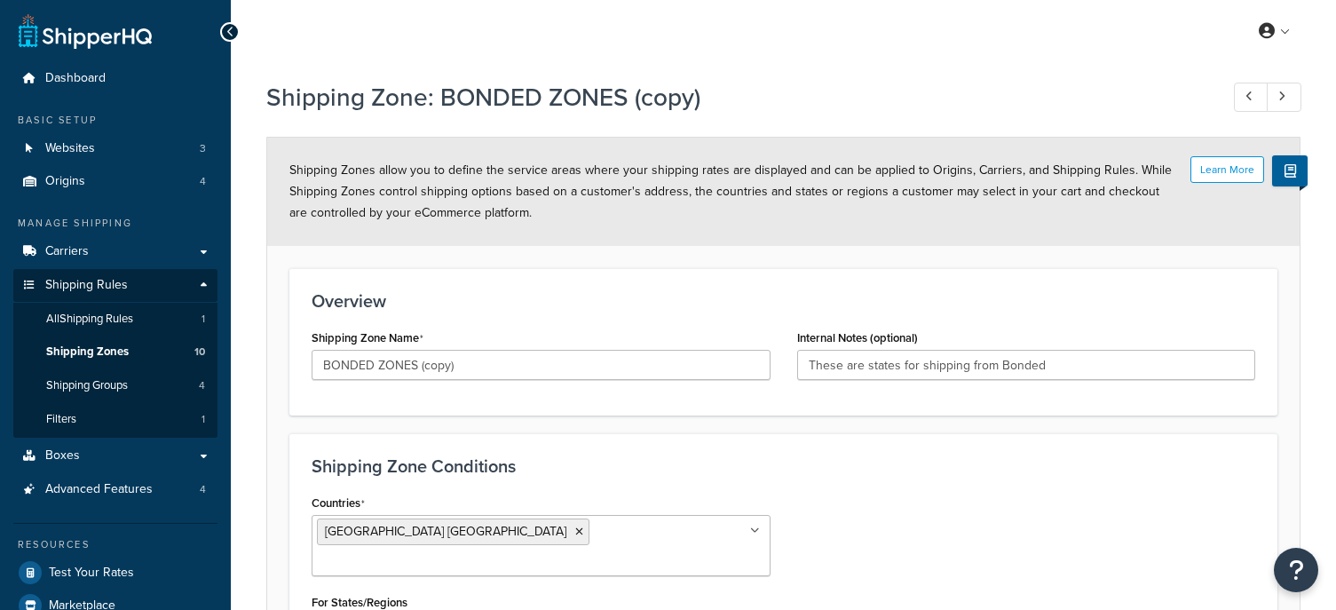
select select "including"
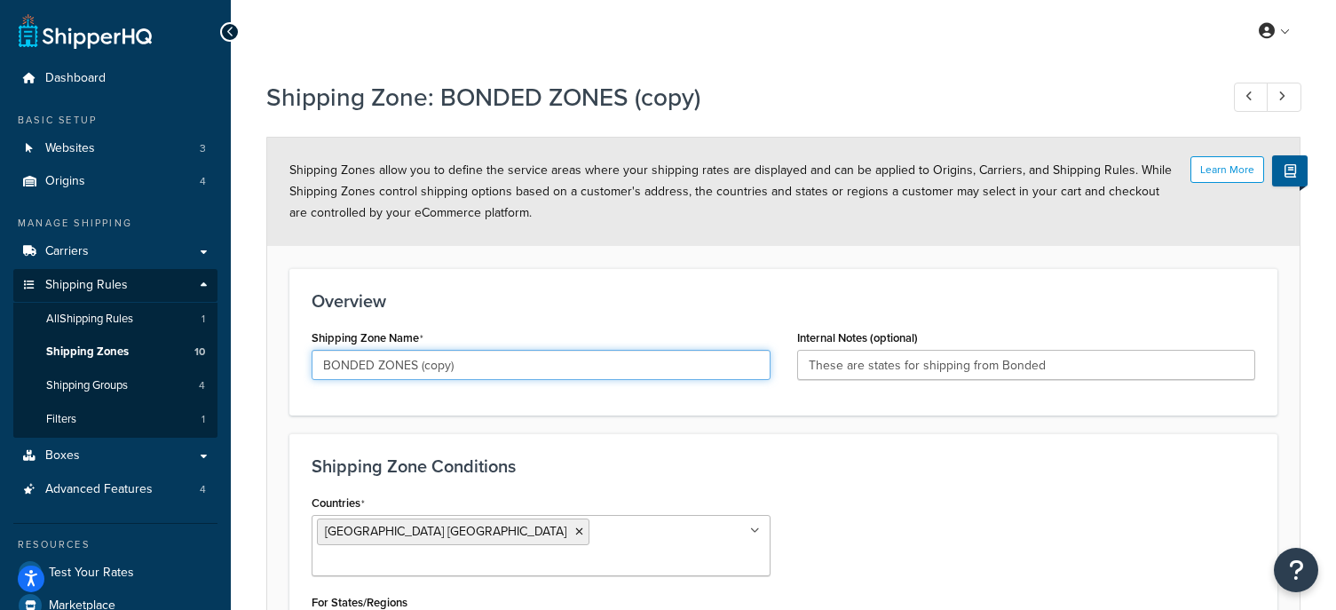
drag, startPoint x: 485, startPoint y: 364, endPoint x: 186, endPoint y: 359, distance: 299.2
click at [197, 360] on div "Dashboard Basic Setup Websites 3 Origins 4 Manage Shipping Carriers Carriers Al…" at bounding box center [668, 612] width 1336 height 1224
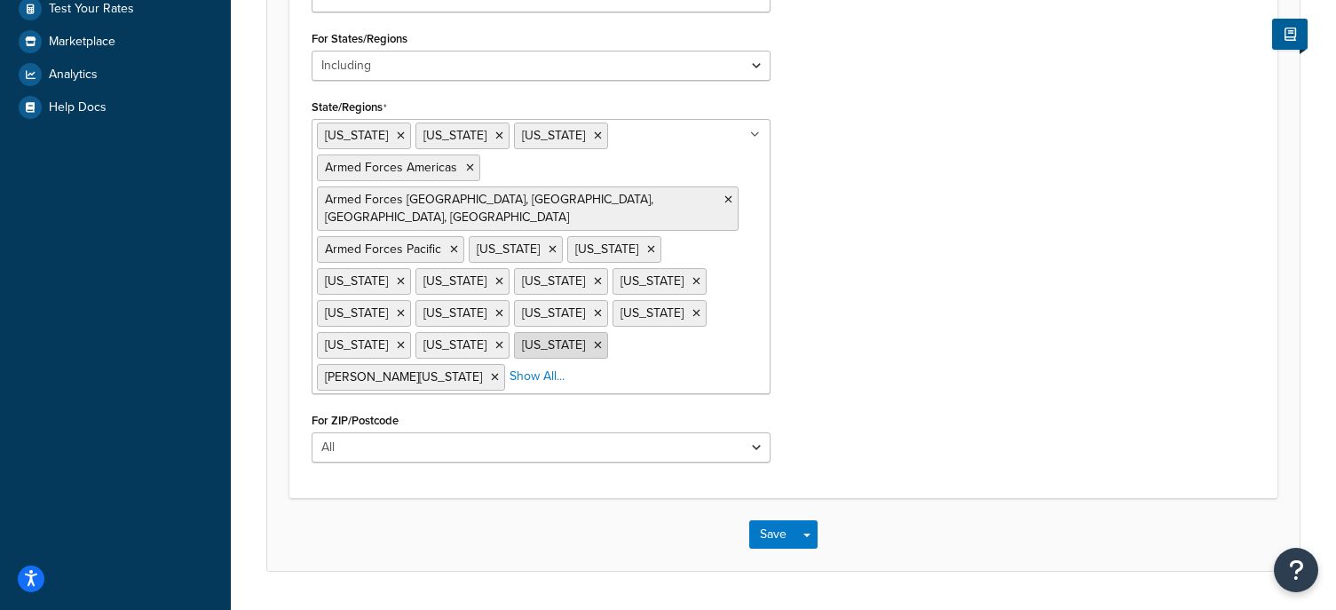
scroll to position [565, 0]
type input "5991 (East Coast)"
click at [773, 519] on button "Save" at bounding box center [773, 533] width 48 height 28
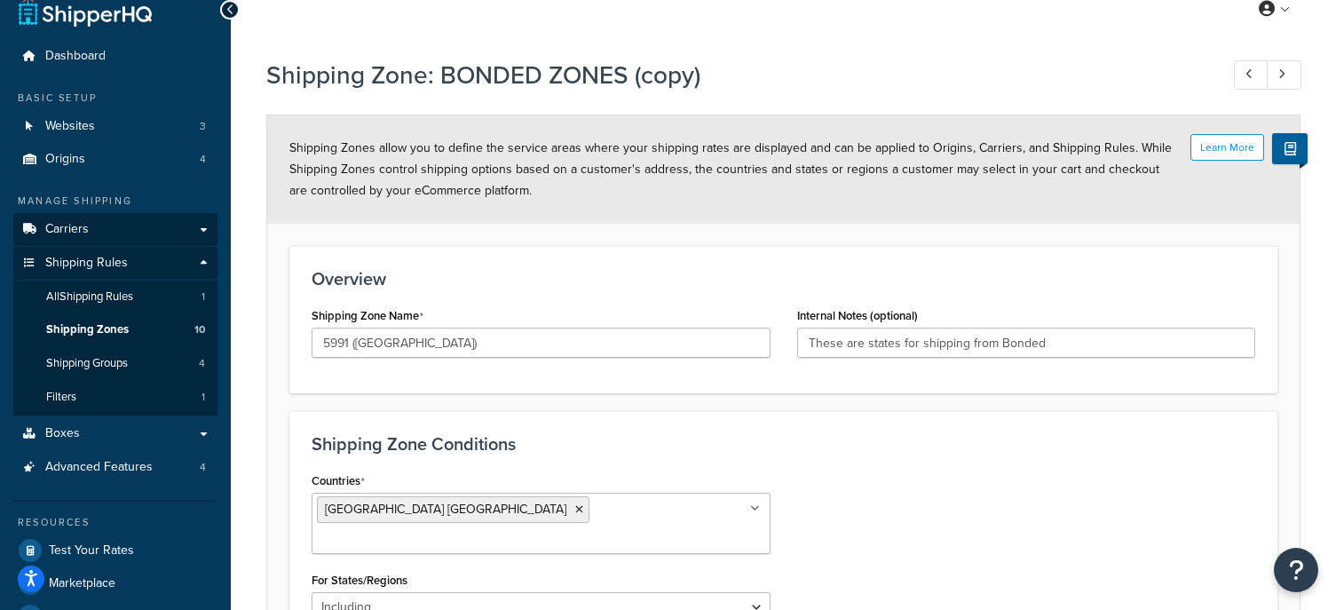
scroll to position [80, 0]
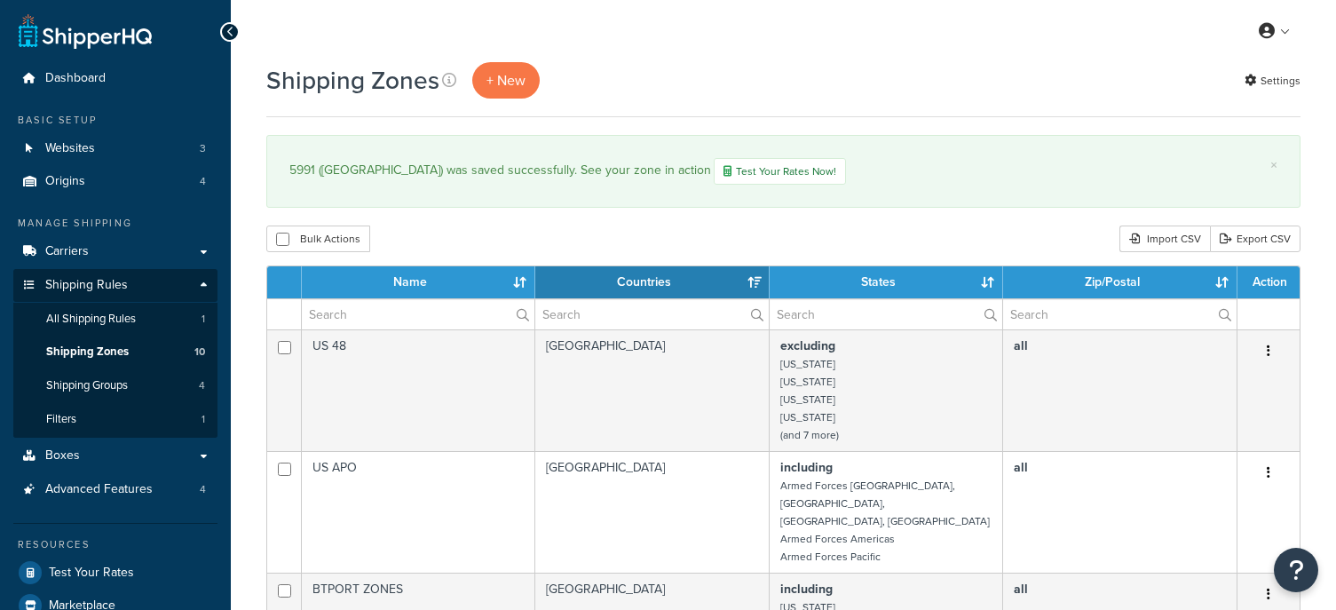
select select "15"
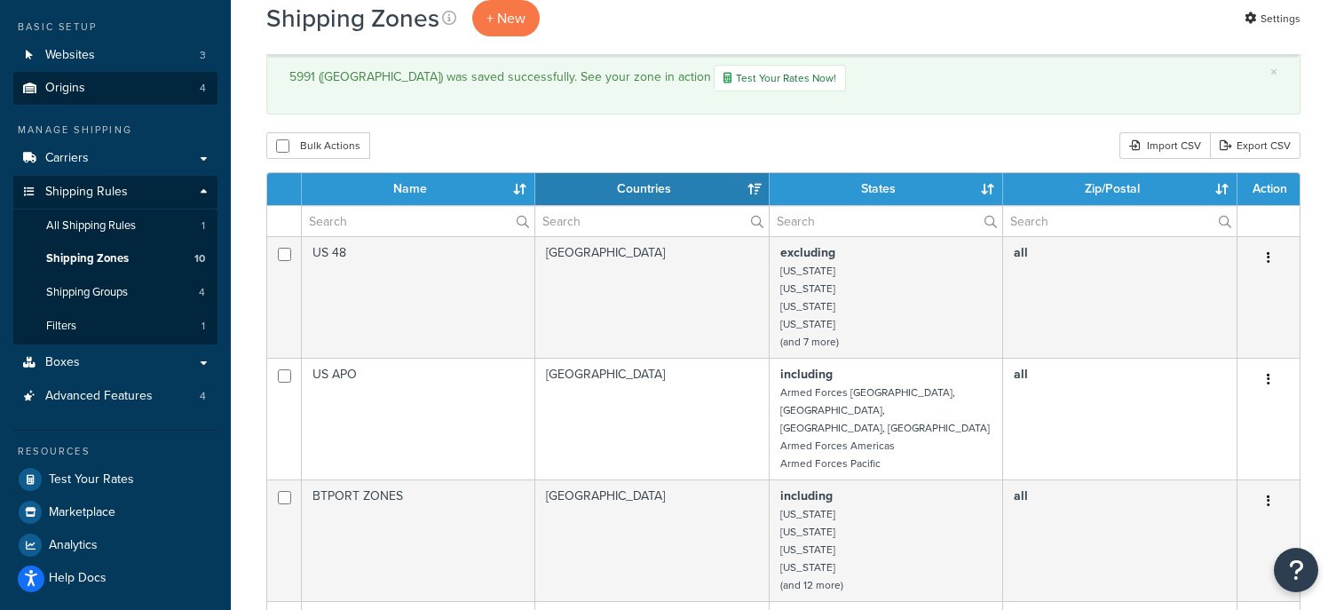
scroll to position [91, 0]
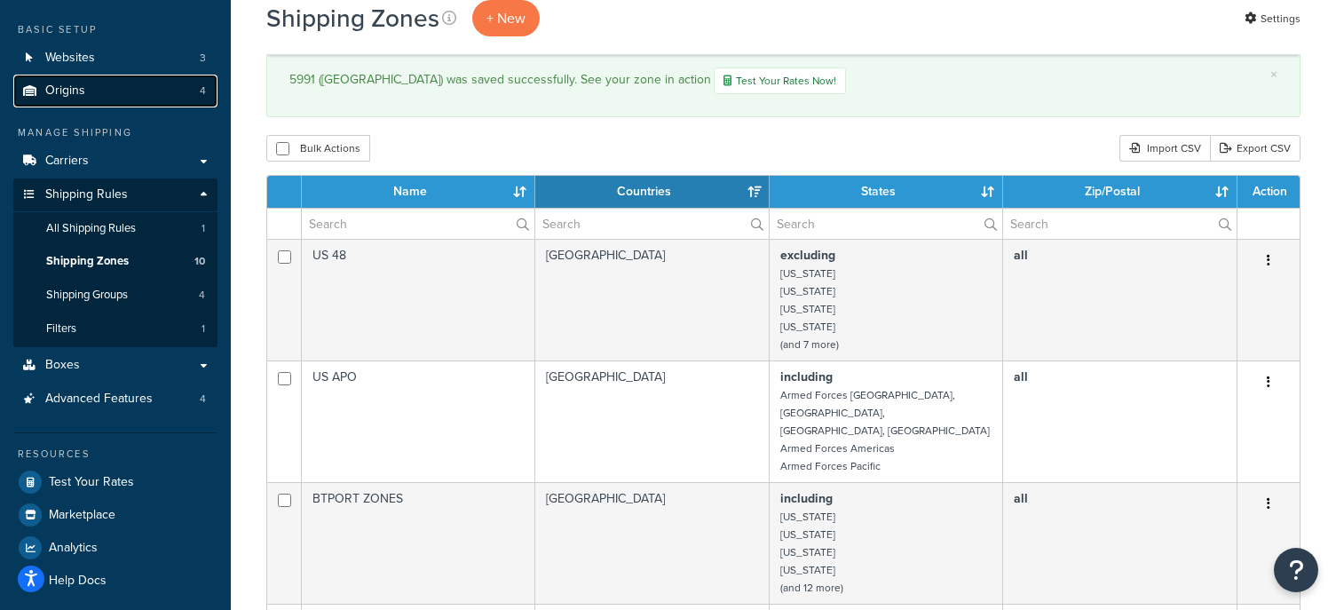
click at [84, 76] on link "Origins 4" at bounding box center [115, 91] width 204 height 33
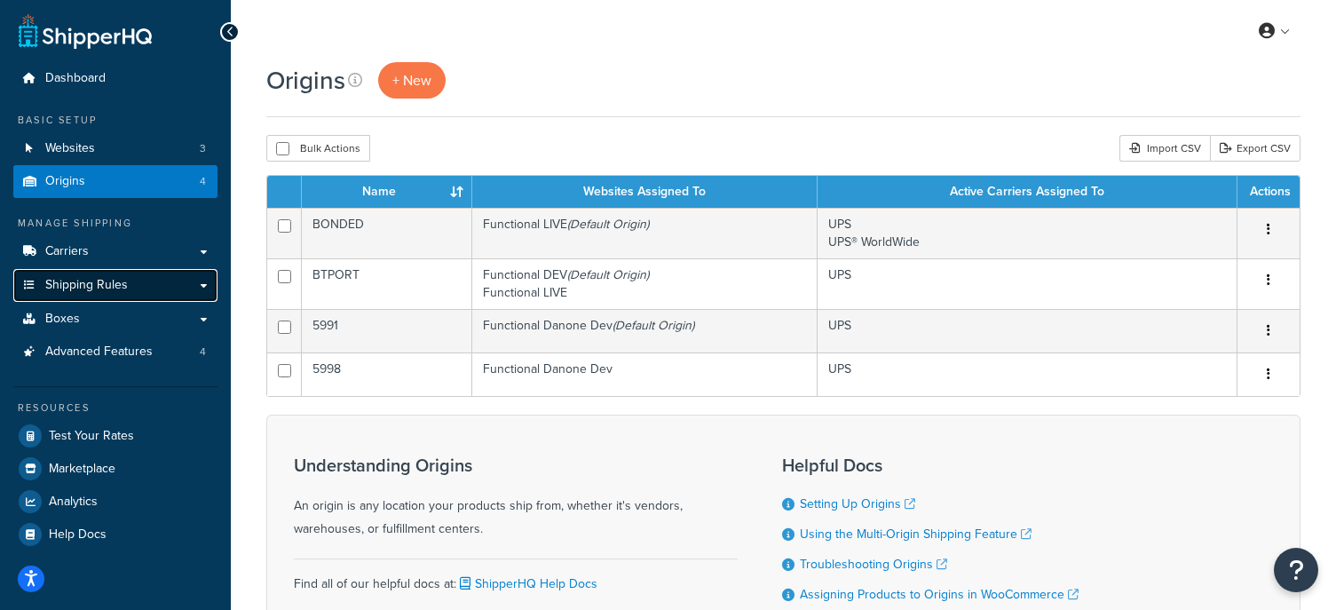
click at [123, 288] on span "Shipping Rules" at bounding box center [86, 285] width 83 height 15
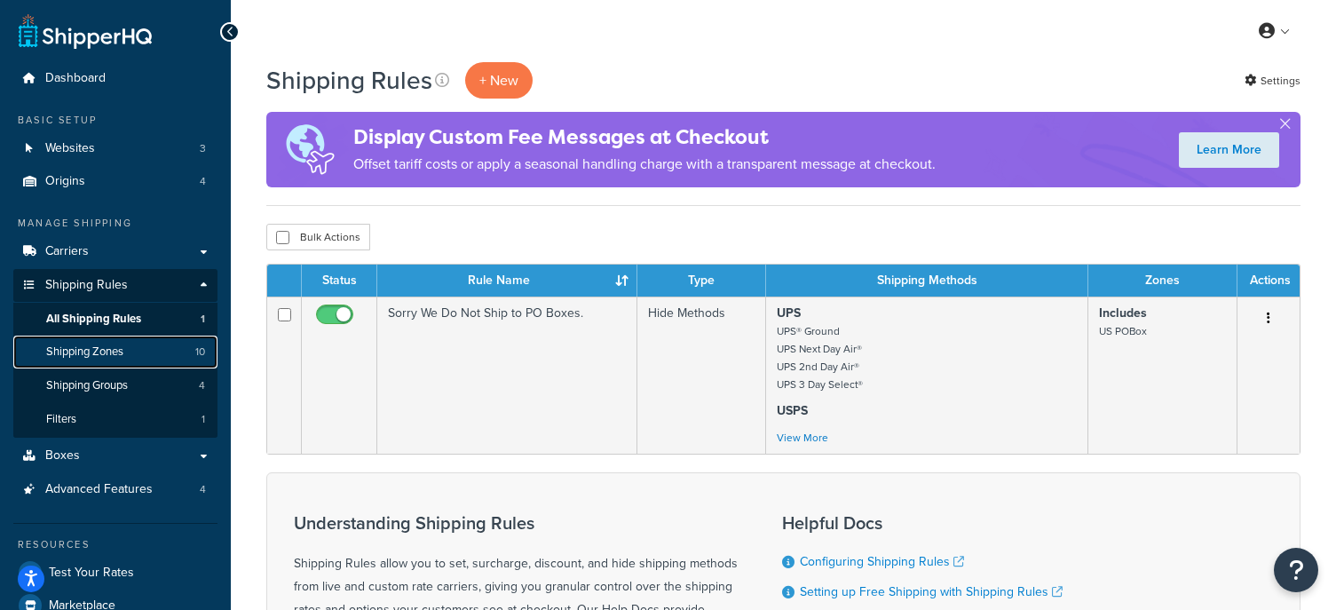
click at [116, 355] on span "Shipping Zones" at bounding box center [84, 351] width 77 height 15
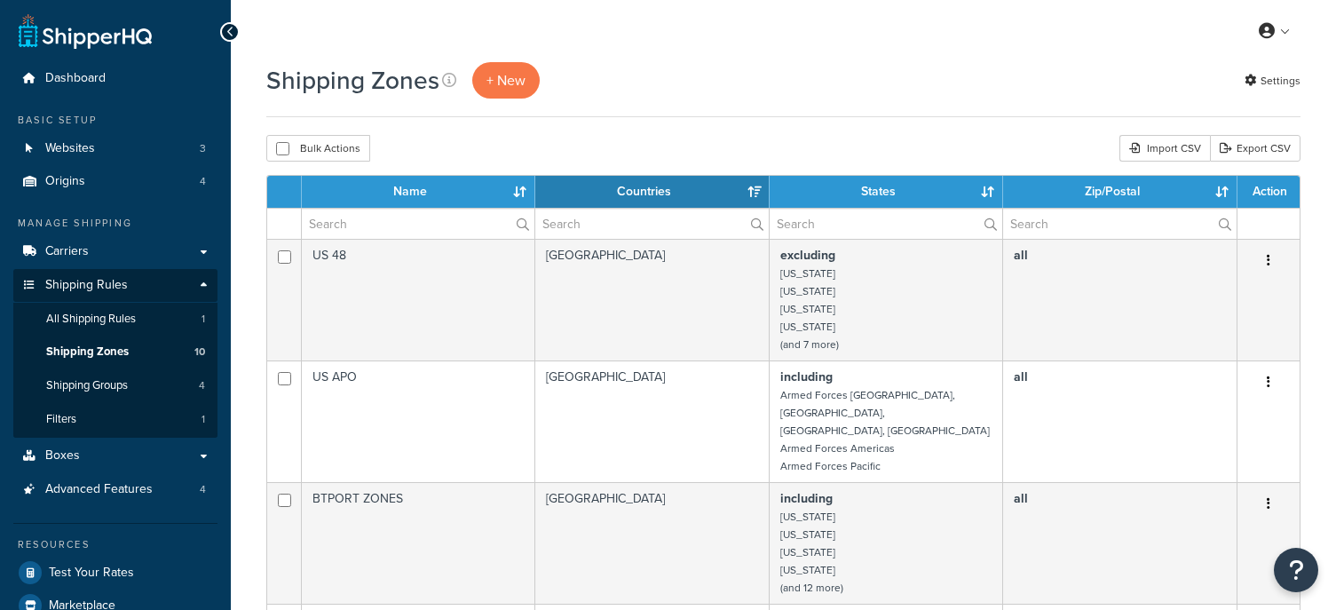
select select "15"
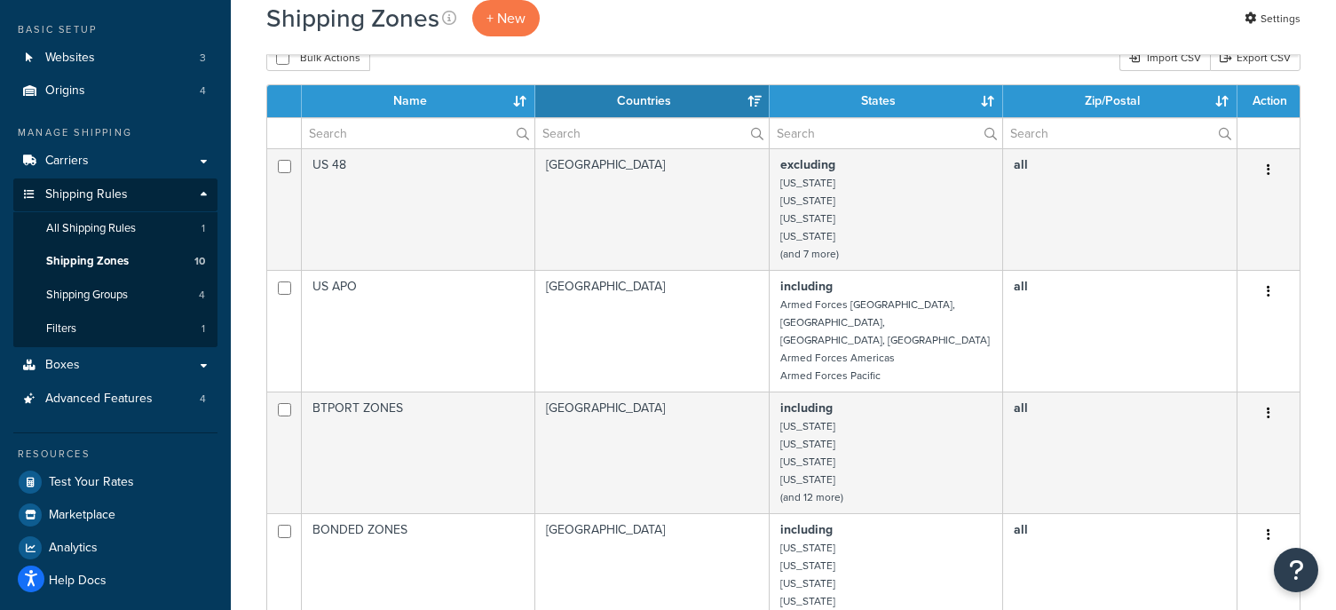
scroll to position [90, 0]
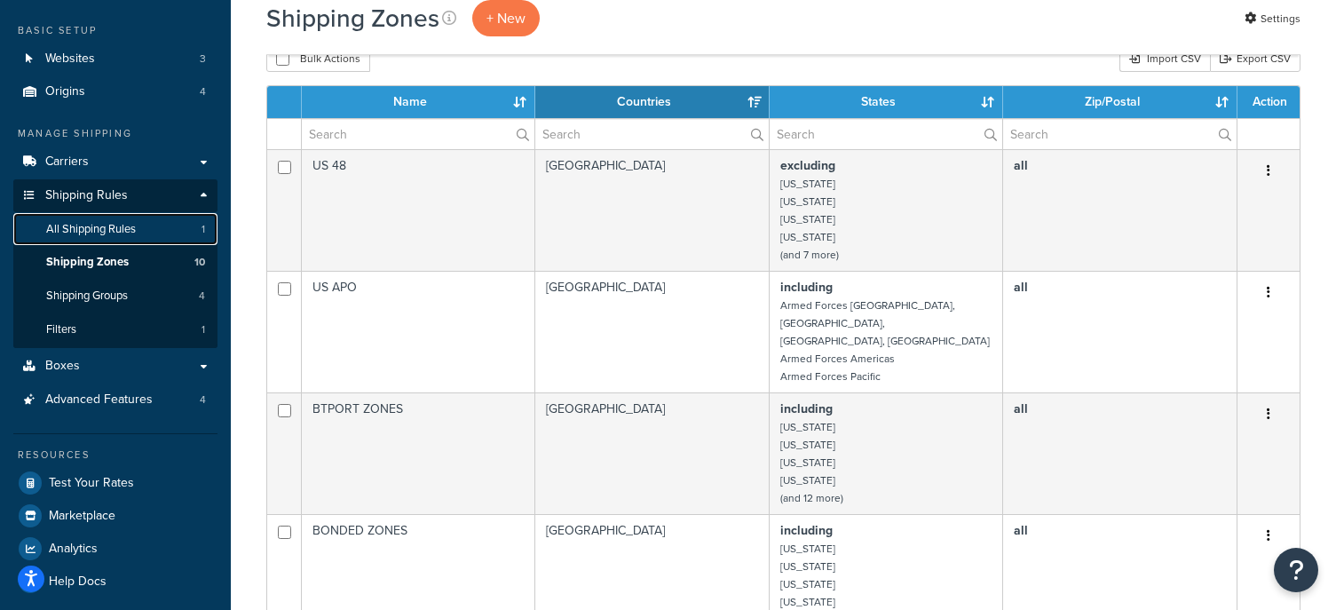
click at [139, 230] on link "All Shipping Rules 1" at bounding box center [115, 229] width 204 height 33
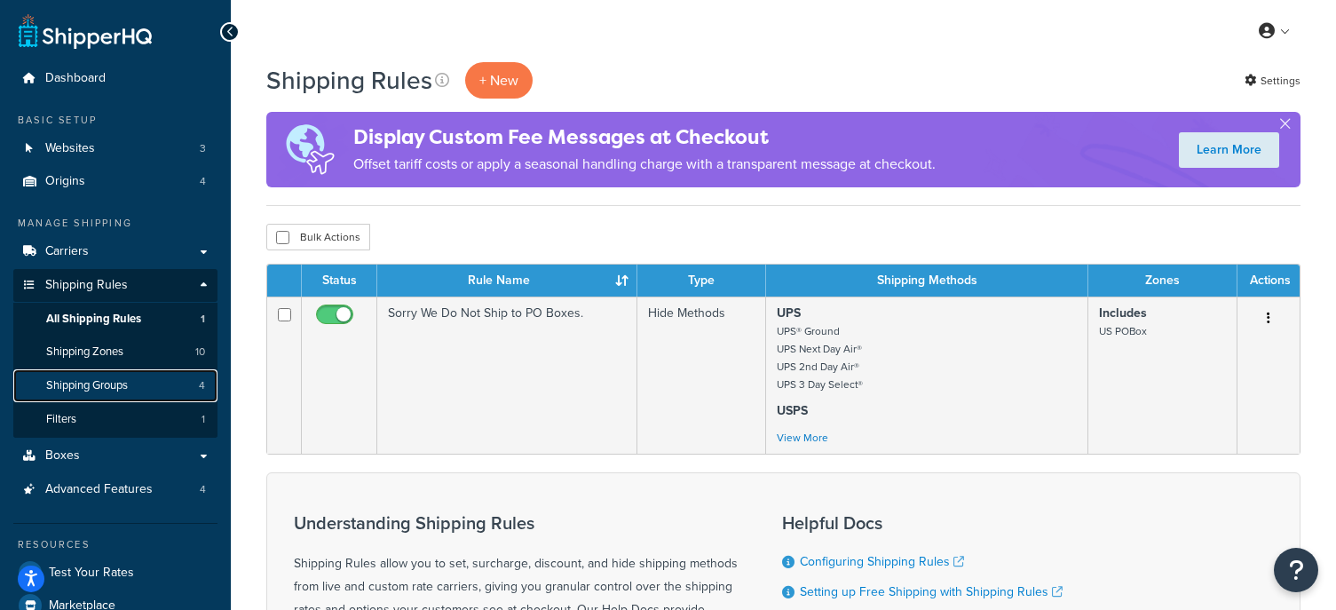
click at [103, 383] on span "Shipping Groups" at bounding box center [87, 385] width 82 height 15
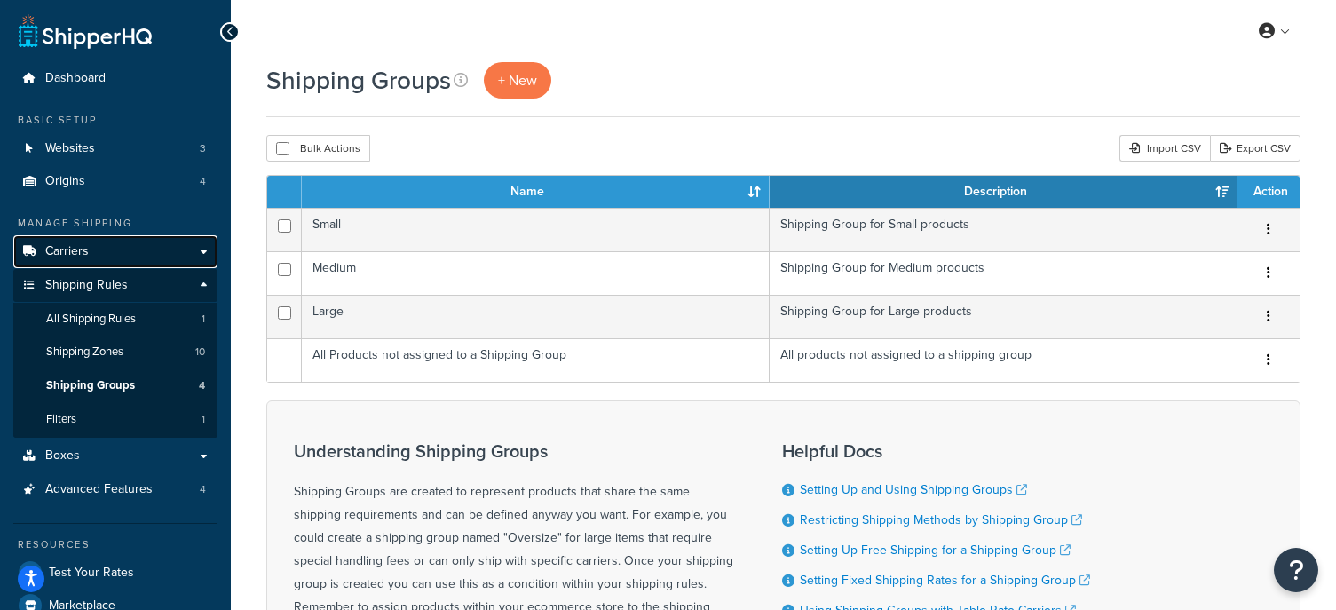
click at [128, 259] on link "Carriers" at bounding box center [115, 251] width 204 height 33
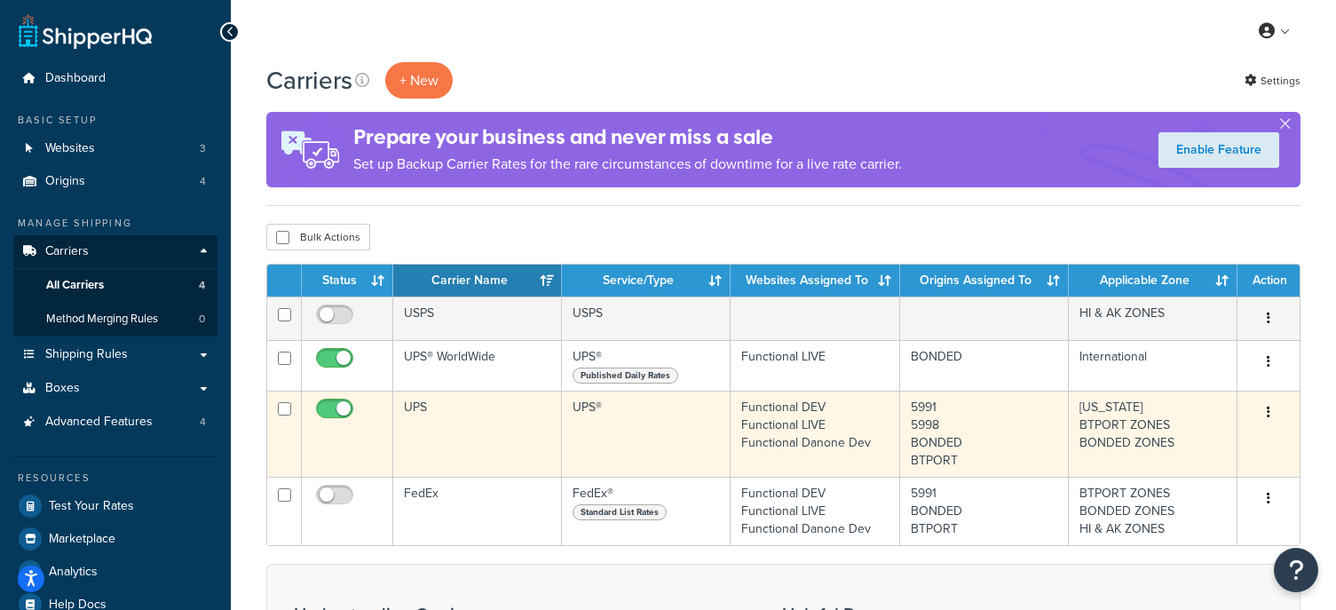
click at [1270, 410] on button "button" at bounding box center [1268, 413] width 25 height 28
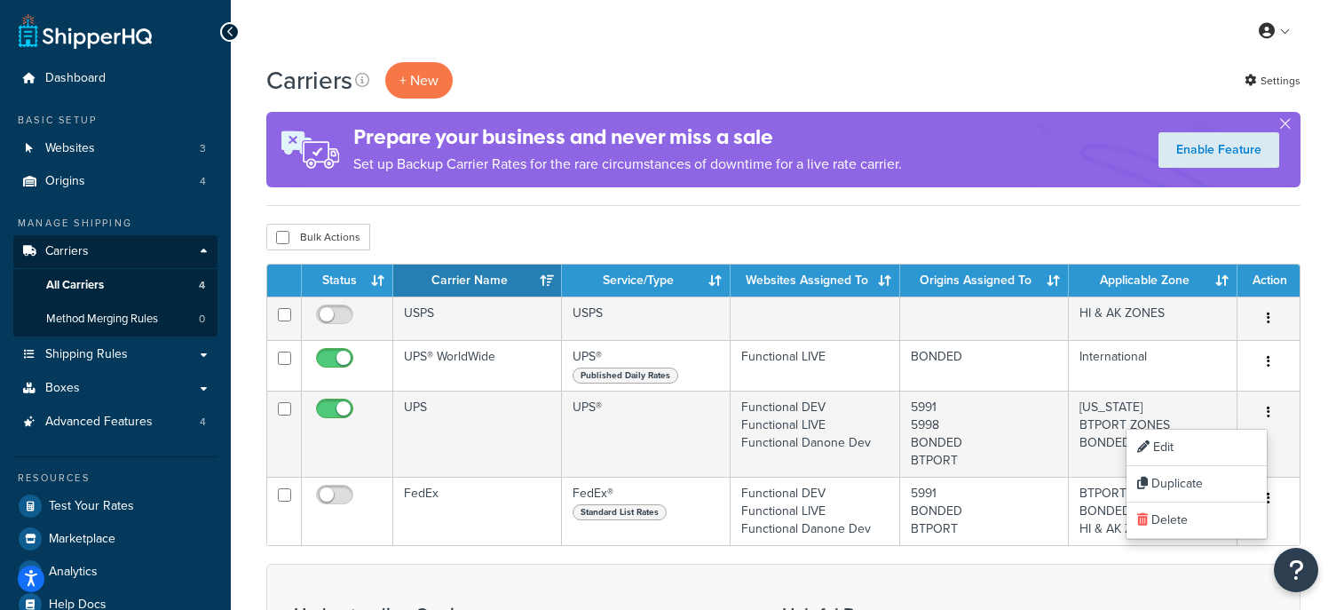
click at [835, 221] on div "Carriers + New Settings Prepare your business and never miss a sale Set up Back…" at bounding box center [783, 507] width 1105 height 891
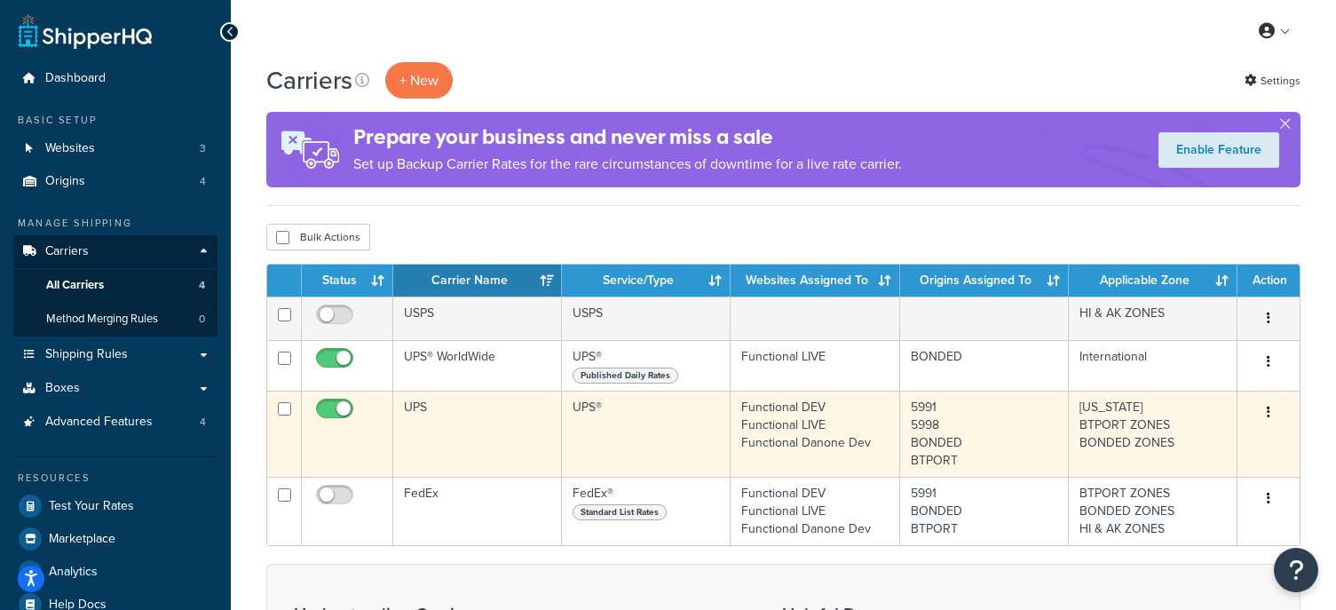
click at [1268, 413] on icon "button" at bounding box center [1269, 412] width 4 height 12
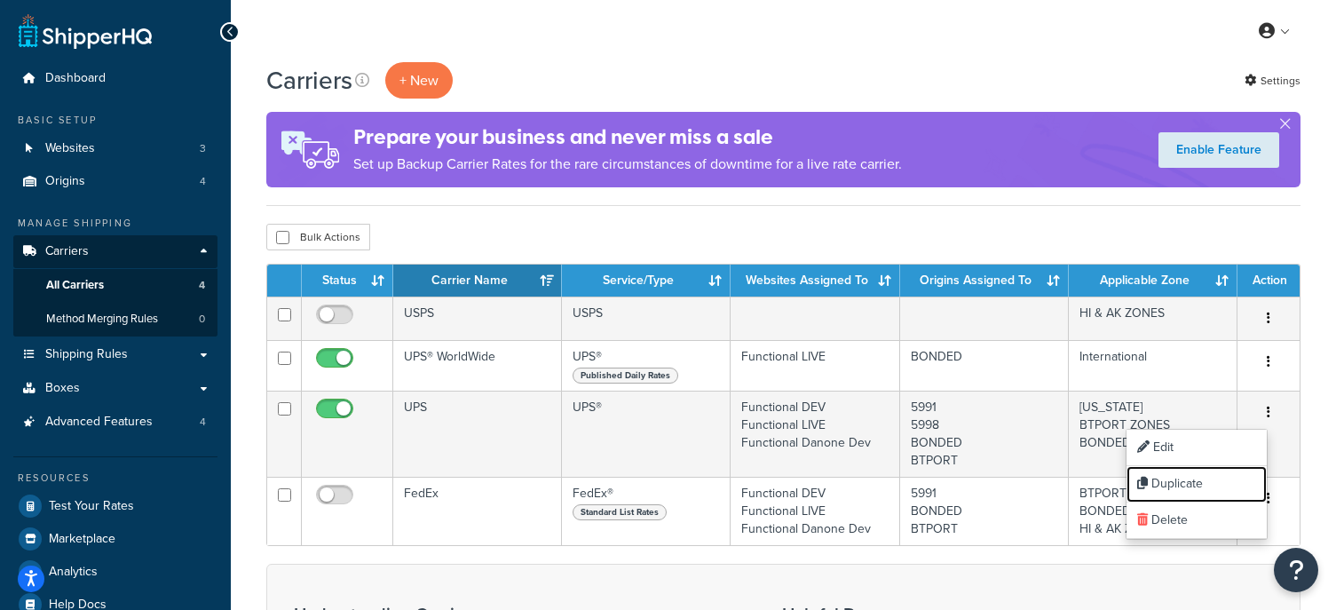
drag, startPoint x: 1219, startPoint y: 488, endPoint x: 755, endPoint y: 66, distance: 627.0
click at [1219, 488] on link "Duplicate" at bounding box center [1196, 484] width 140 height 36
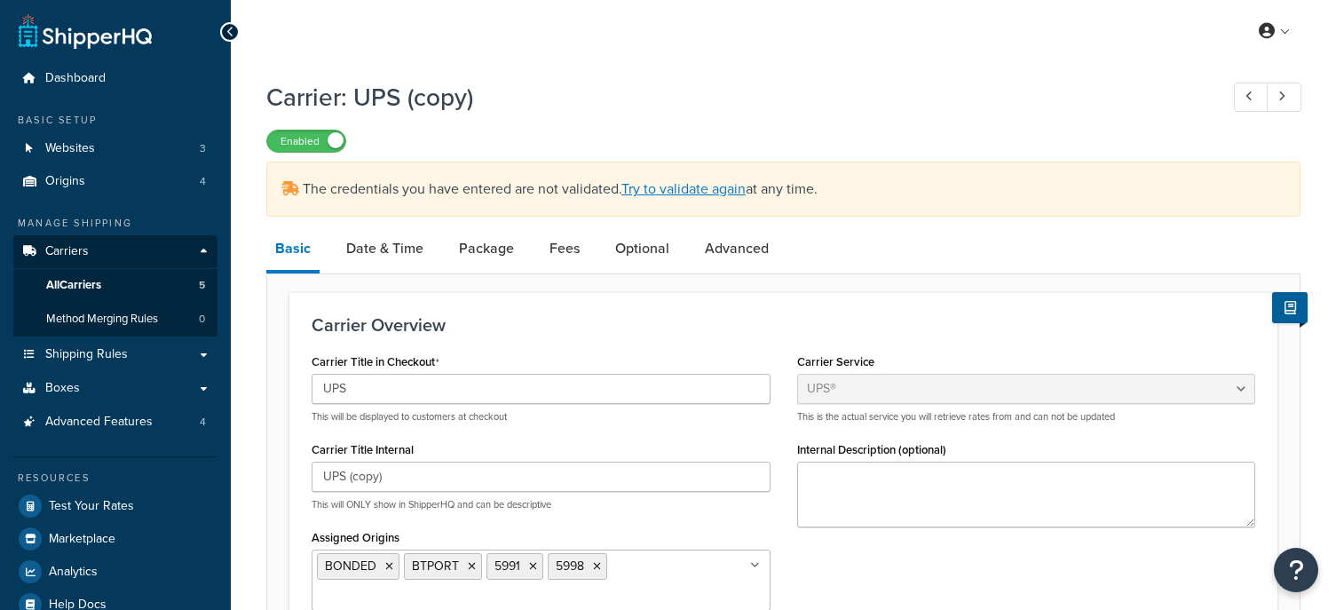
select select "ups"
select select "04"
click at [130, 360] on link "Shipping Rules" at bounding box center [115, 354] width 204 height 33
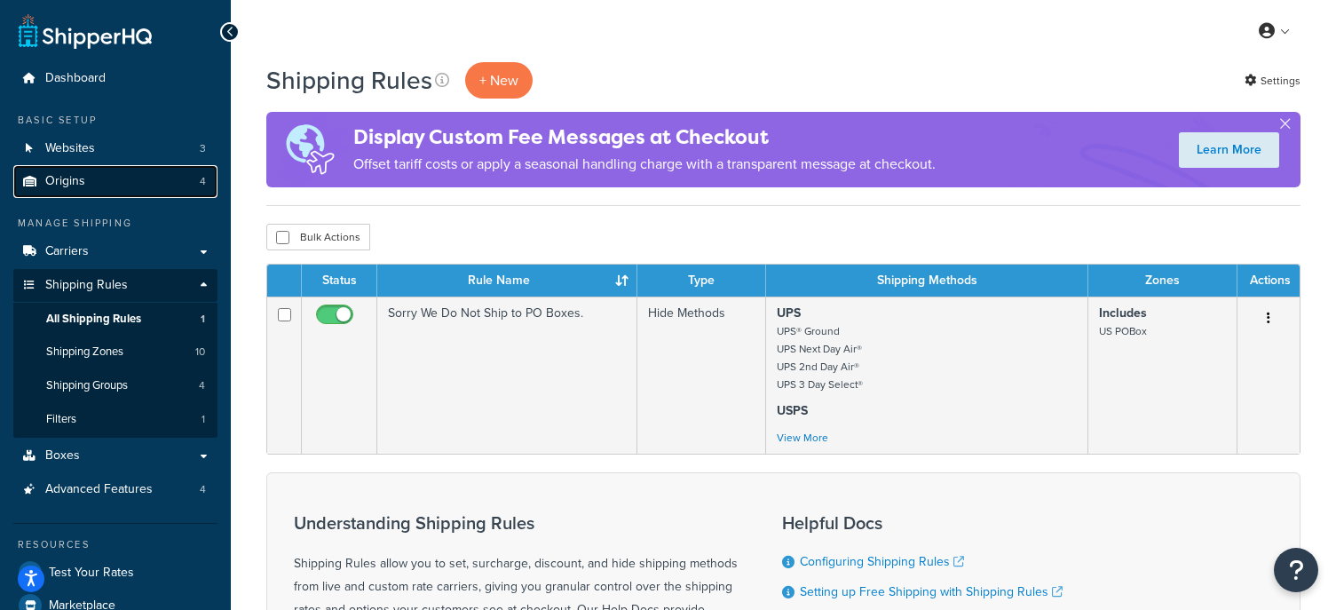
click at [162, 168] on link "Origins 4" at bounding box center [115, 181] width 204 height 33
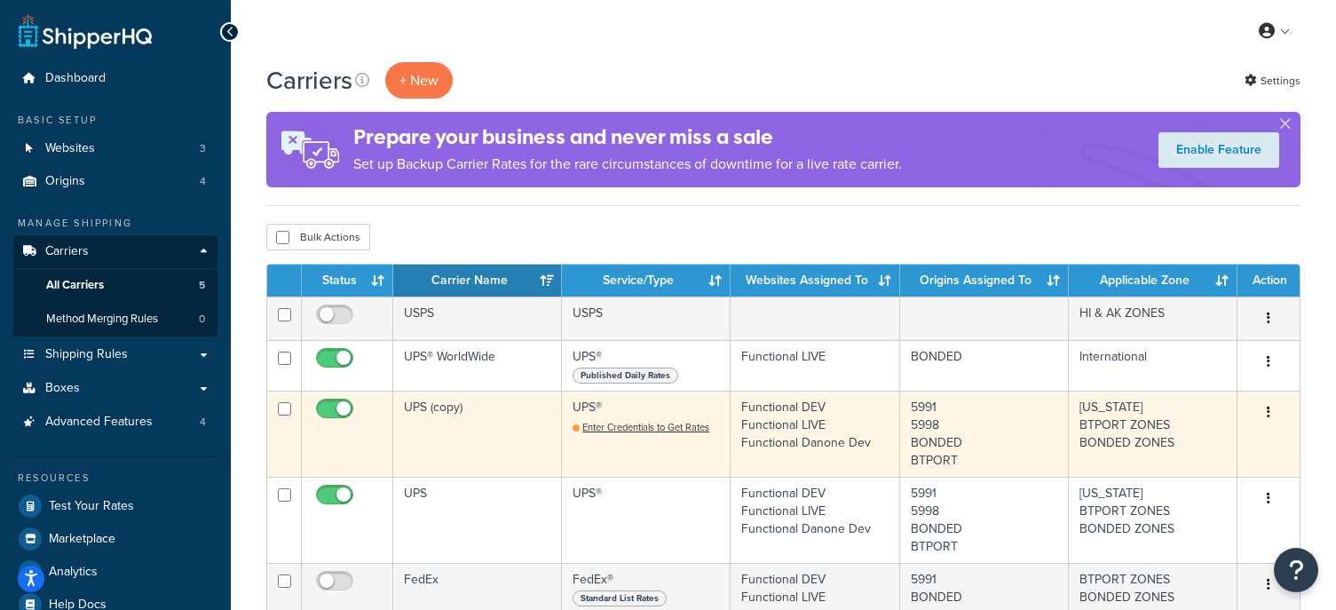
click at [1269, 415] on icon "button" at bounding box center [1269, 412] width 4 height 12
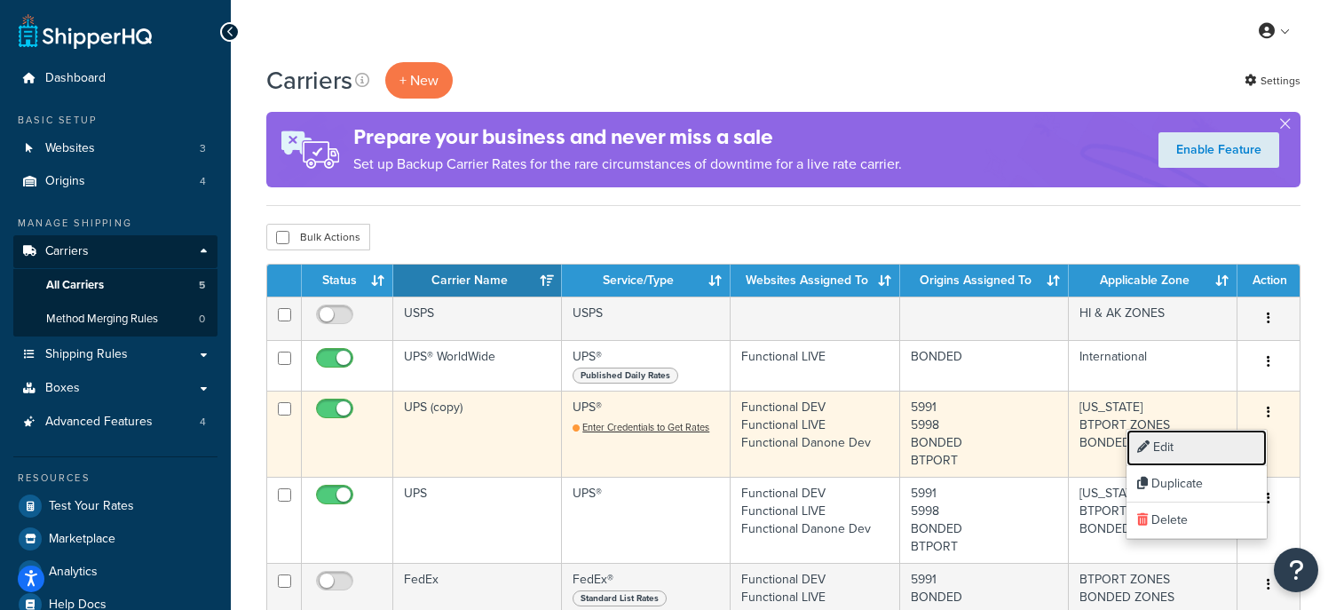
click at [1173, 448] on link "Edit" at bounding box center [1196, 448] width 140 height 36
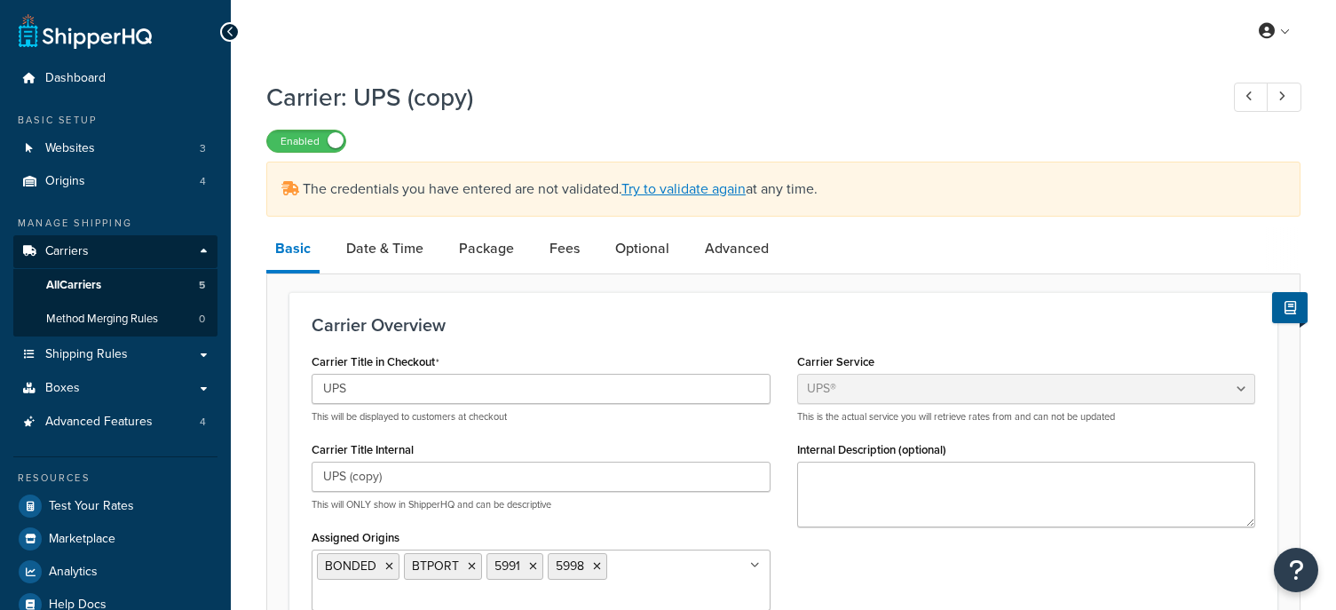
select select "ups"
select select "04"
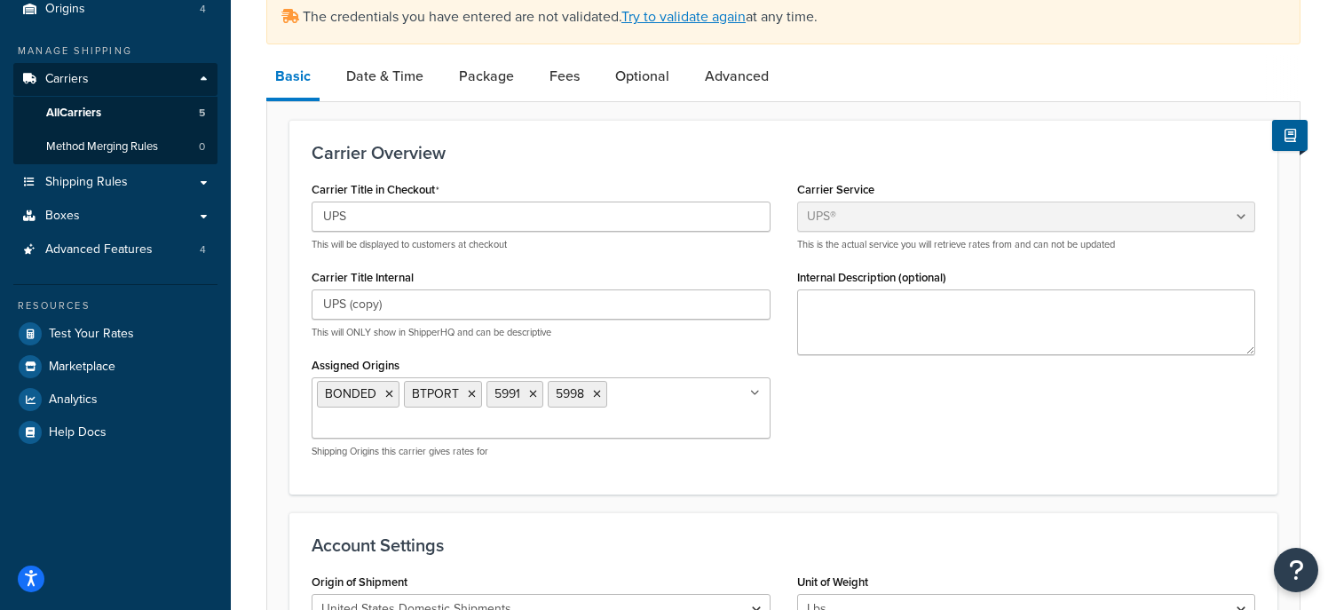
scroll to position [176, 0]
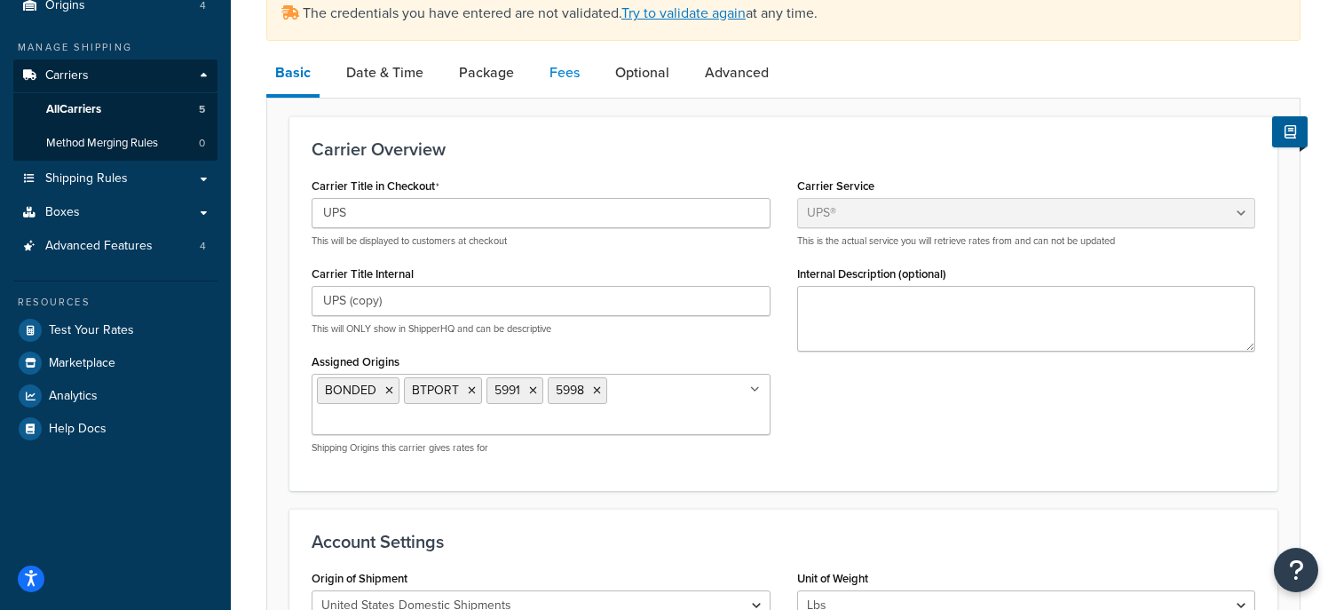
click at [544, 69] on link "Fees" at bounding box center [565, 72] width 48 height 43
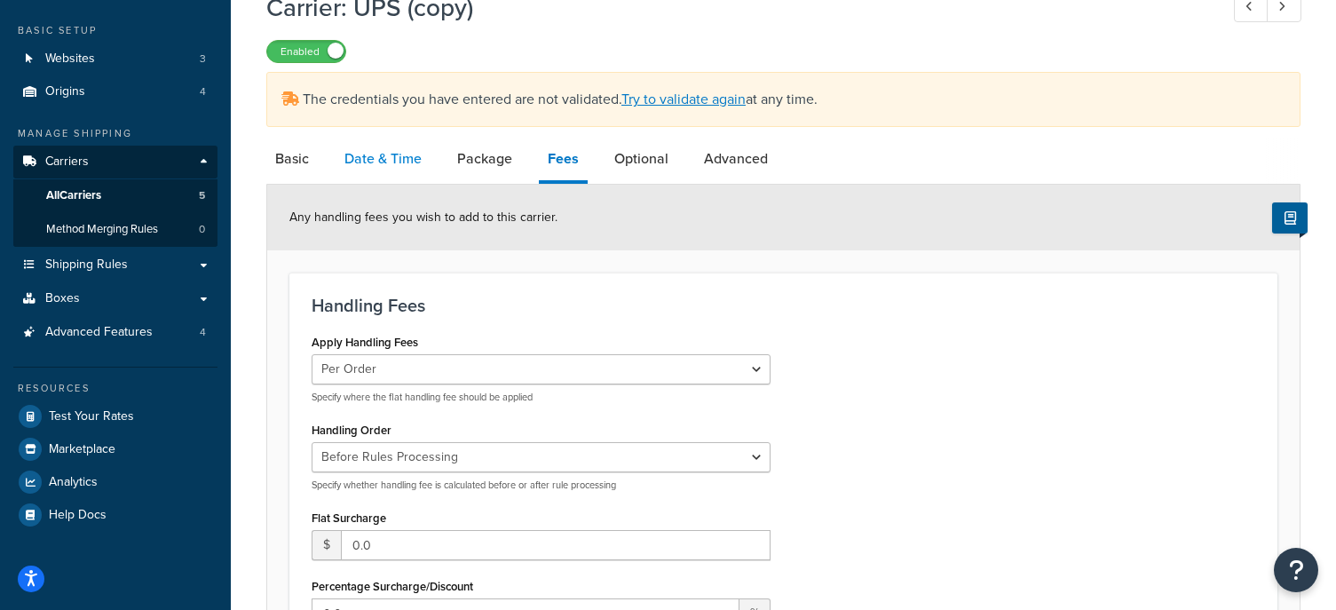
scroll to position [89, 0]
click at [359, 156] on link "Date & Time" at bounding box center [383, 159] width 95 height 43
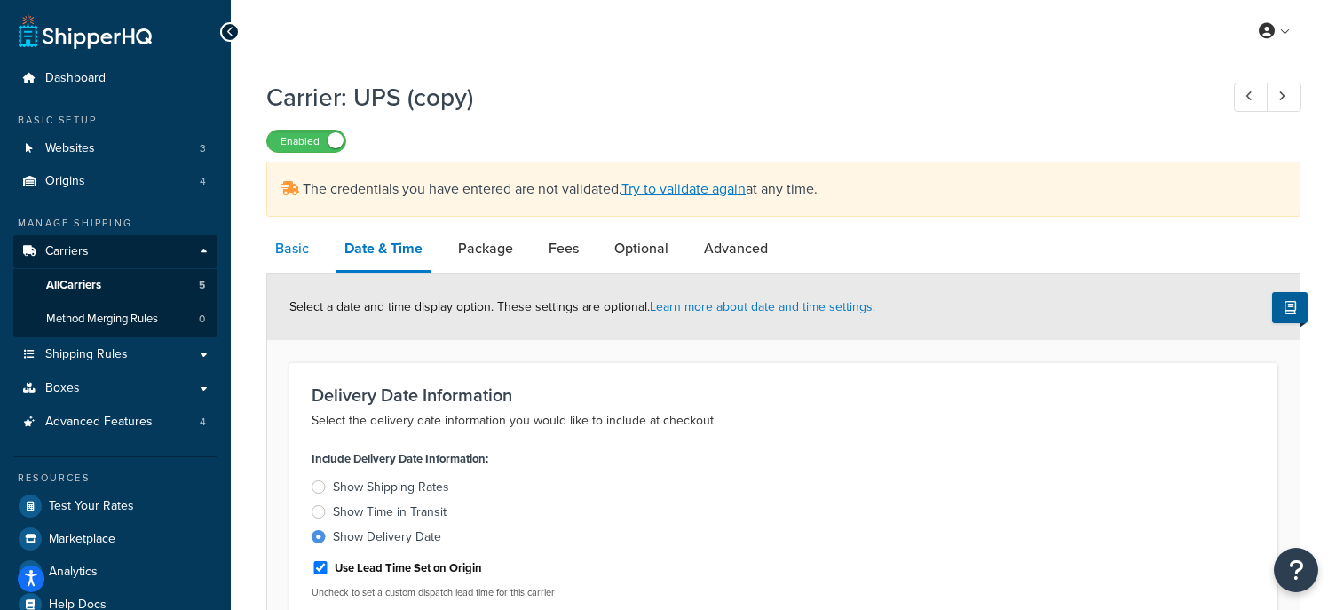
click at [310, 240] on link "Basic" at bounding box center [291, 248] width 51 height 43
select select "ups"
select select "04"
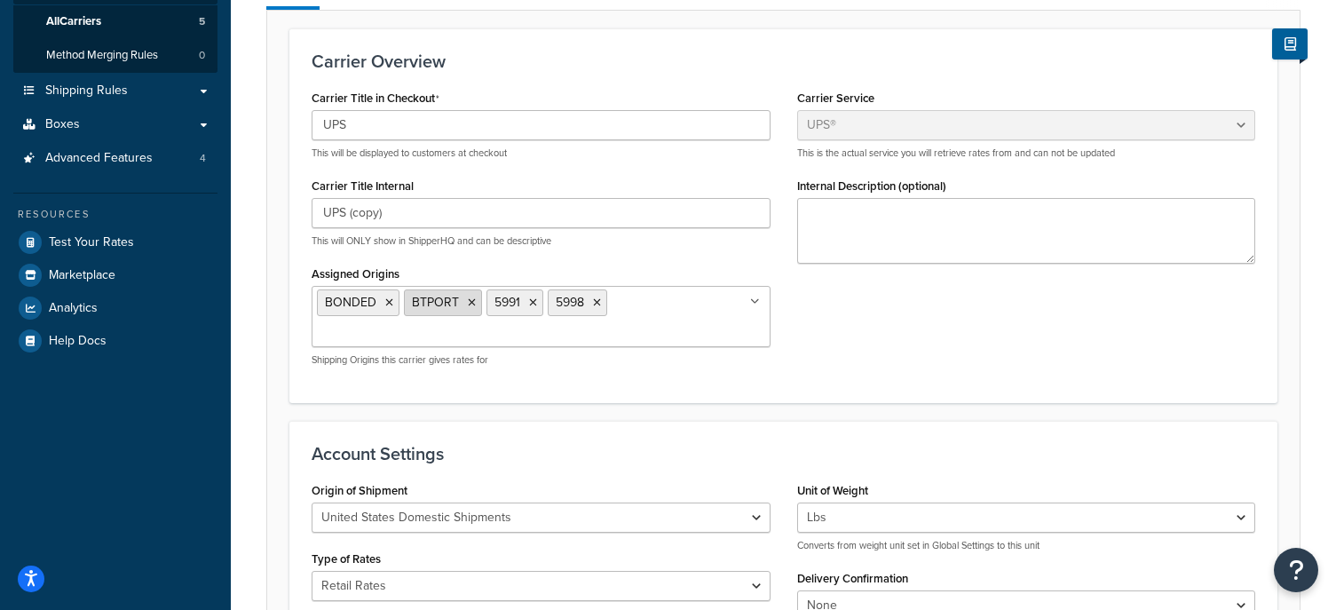
scroll to position [265, 0]
click at [470, 297] on icon at bounding box center [472, 301] width 8 height 11
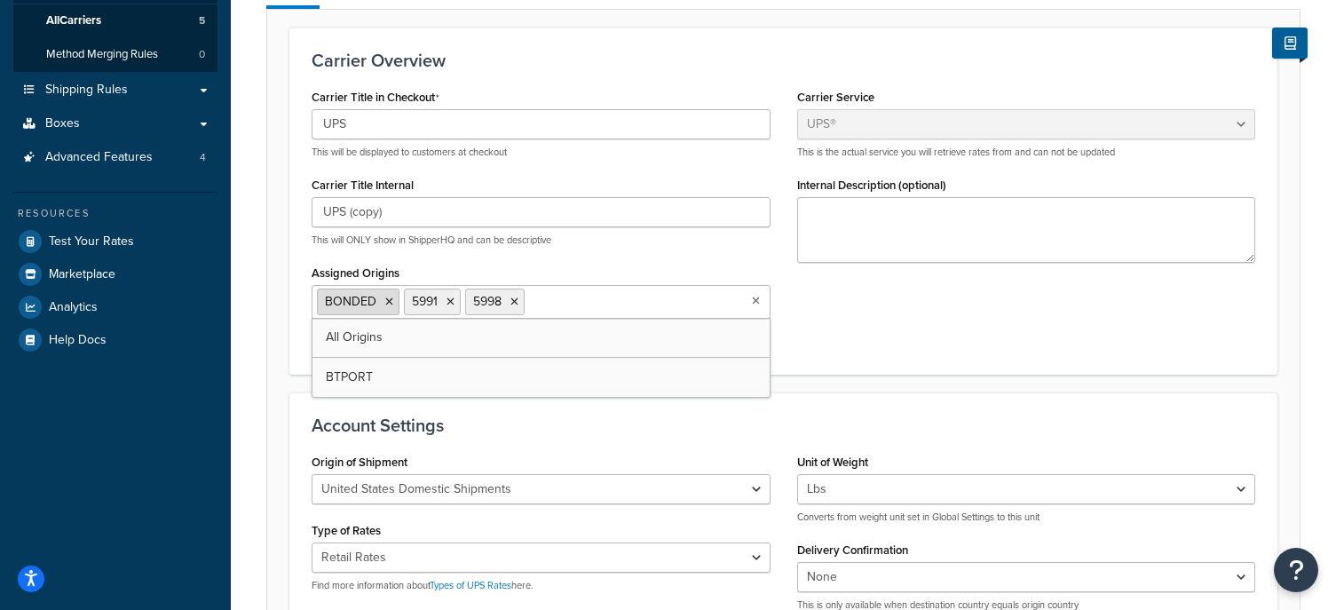
click at [385, 301] on icon at bounding box center [389, 301] width 8 height 11
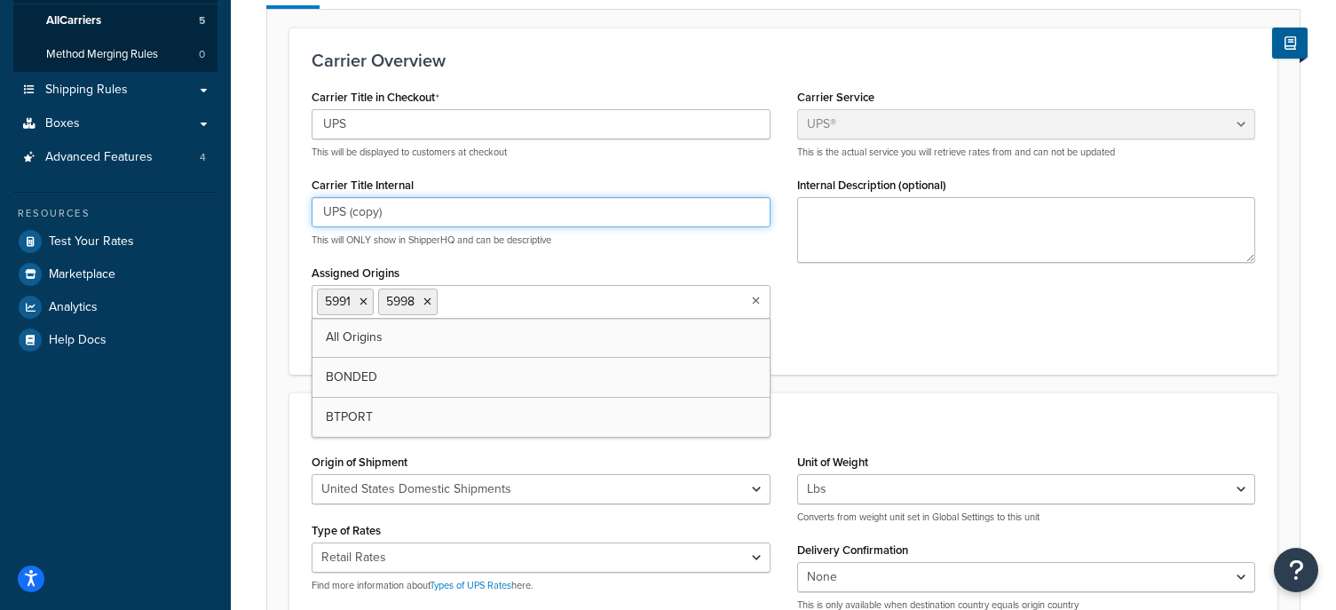
click at [365, 215] on input "UPS (copy)" at bounding box center [541, 212] width 459 height 30
click at [364, 215] on input "UPS (copy)" at bounding box center [541, 212] width 459 height 30
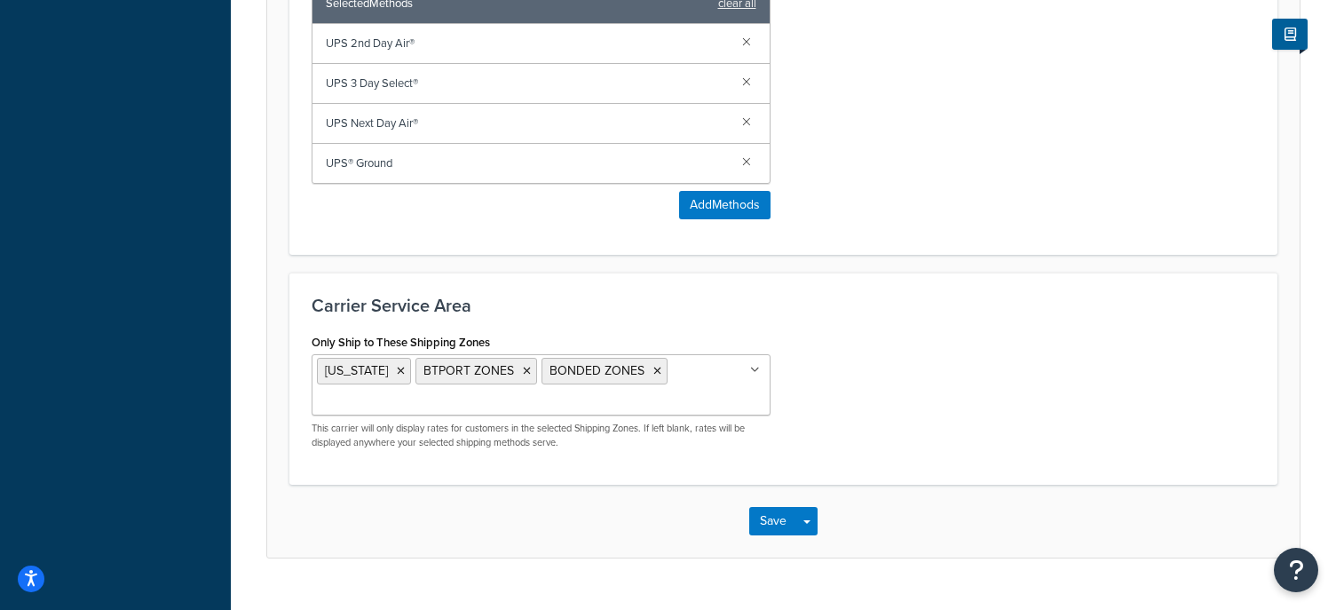
scroll to position [1209, 0]
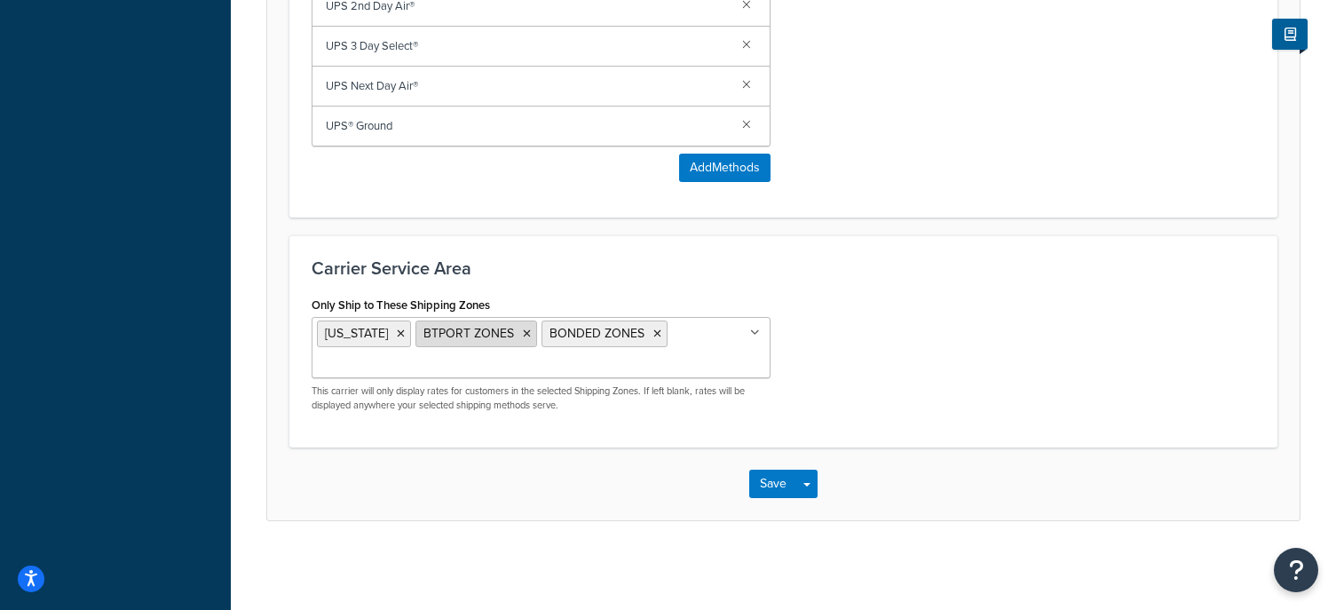
type input "UPS (5991 & 5998))"
click at [531, 335] on icon at bounding box center [527, 333] width 8 height 11
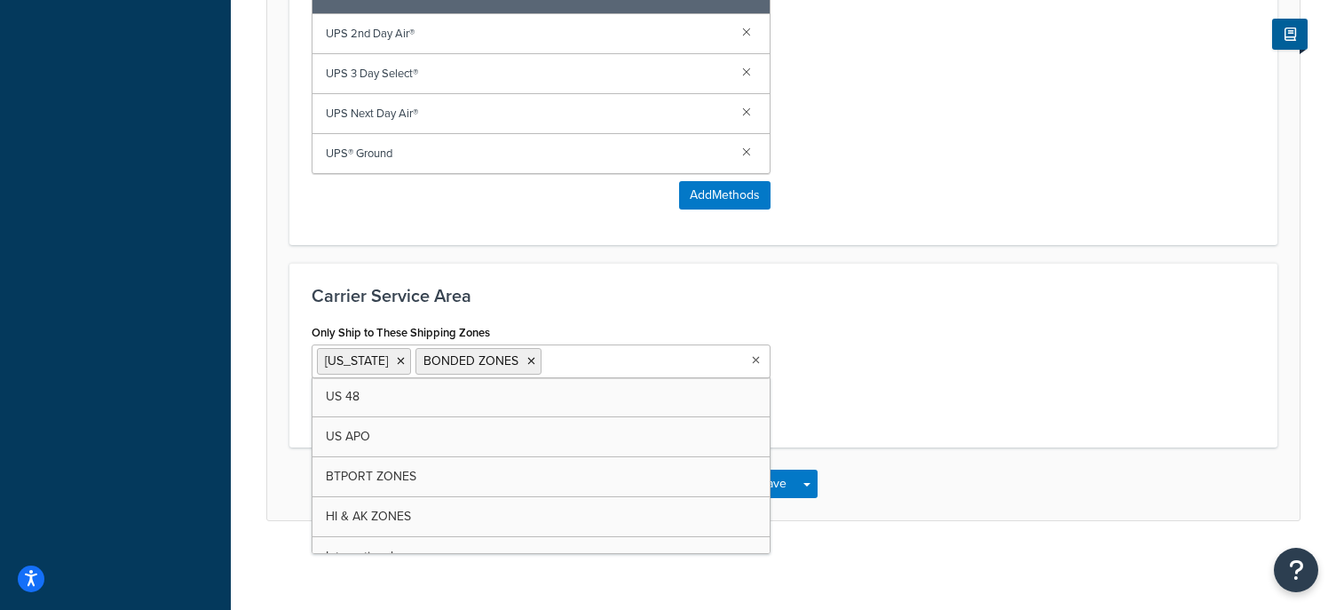
scroll to position [1181, 0]
click at [535, 363] on icon at bounding box center [531, 361] width 8 height 11
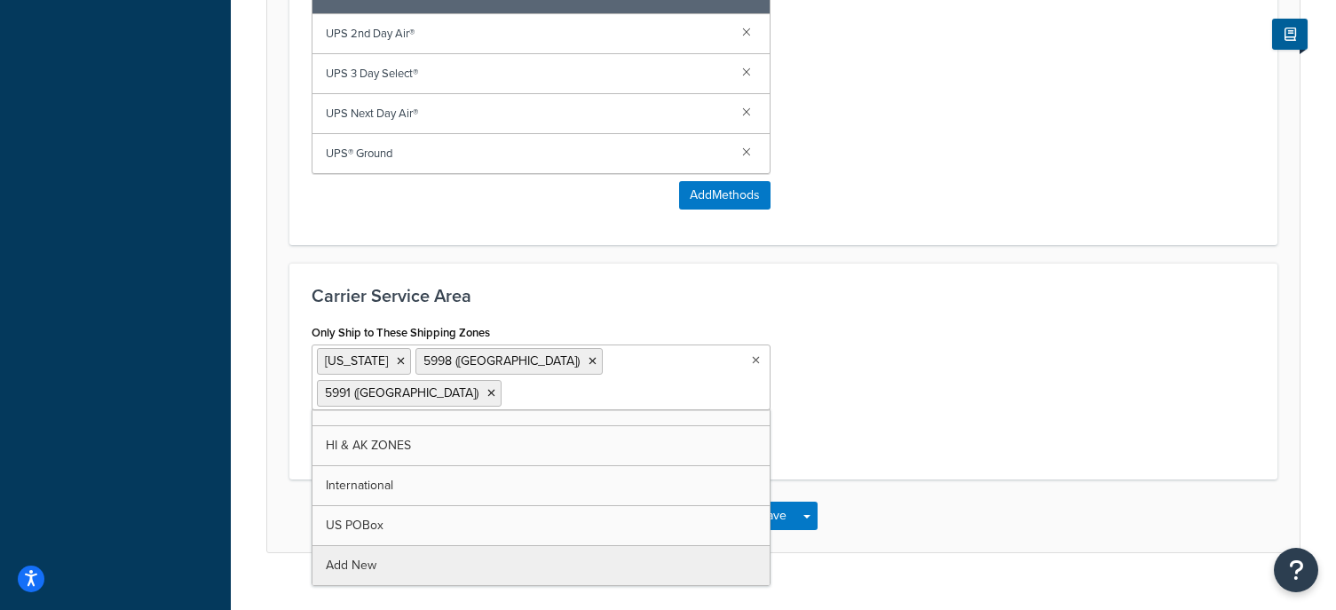
scroll to position [143, 0]
click at [906, 441] on div "Only Ship to These Shipping Zones PUERTO RICO 5998 (West Coast) 5991 (East Coas…" at bounding box center [783, 389] width 970 height 138
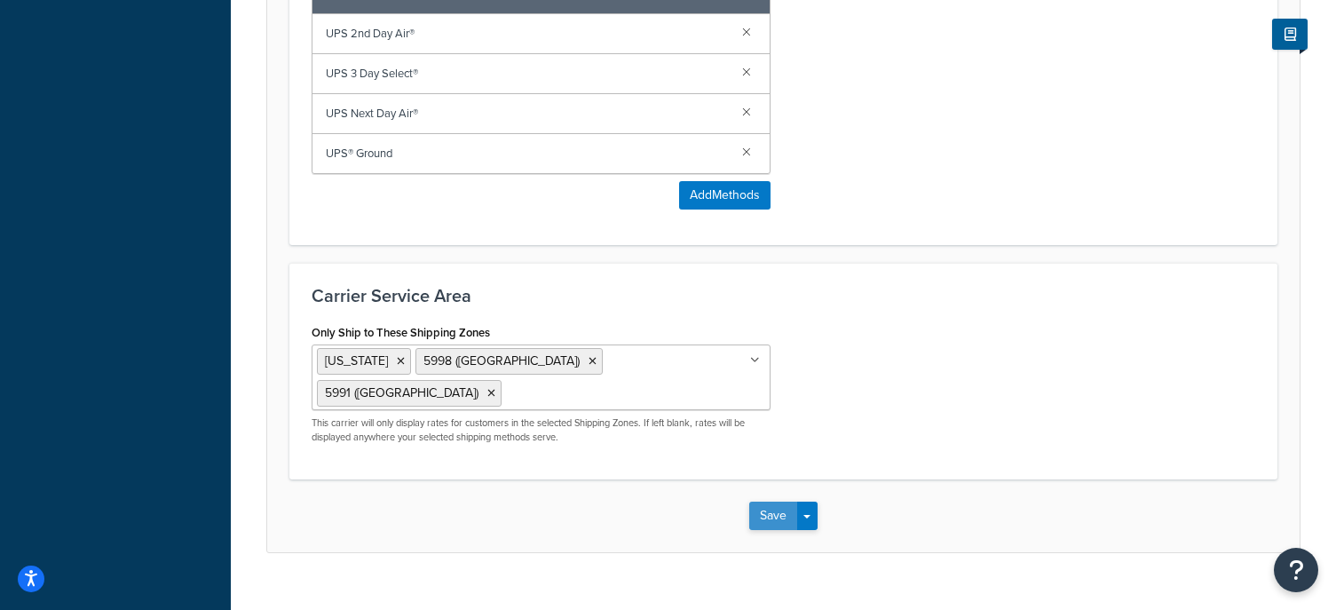
click at [749, 508] on button "Save" at bounding box center [773, 516] width 48 height 28
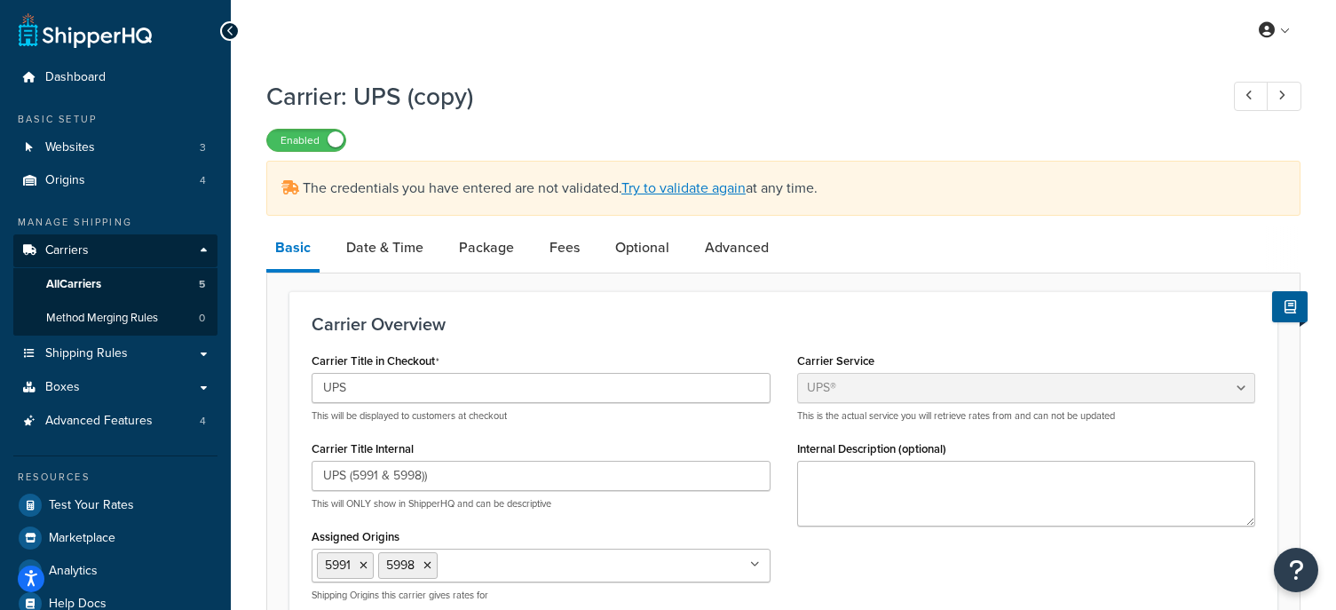
scroll to position [10, 0]
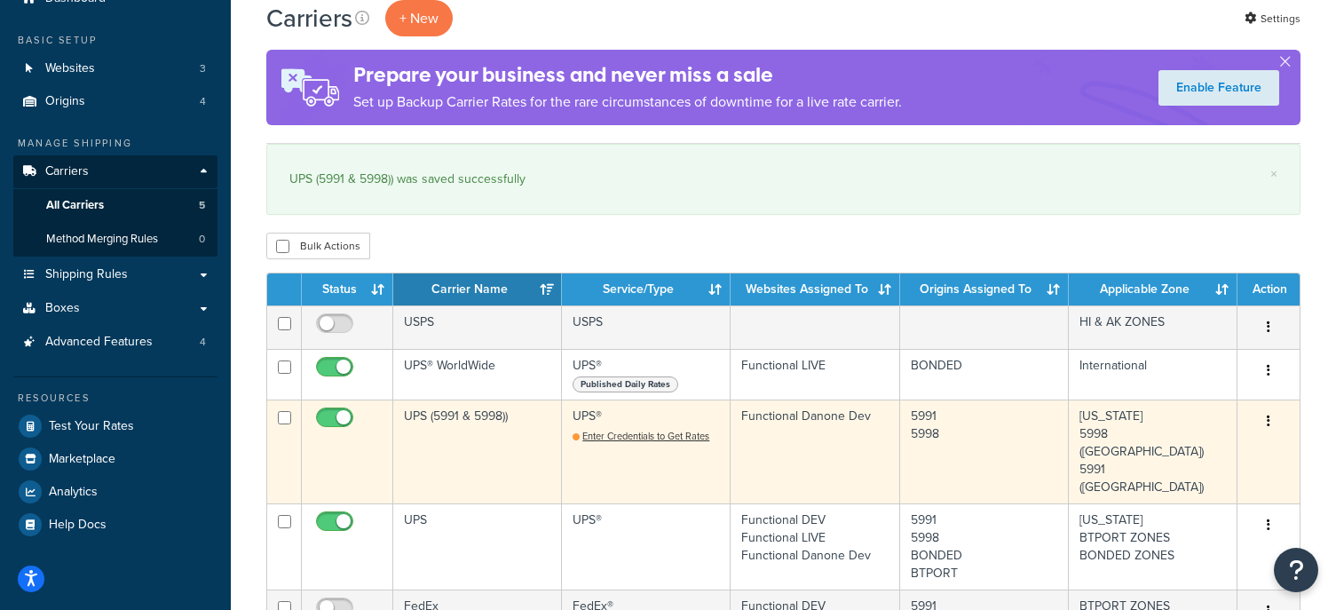
scroll to position [81, 0]
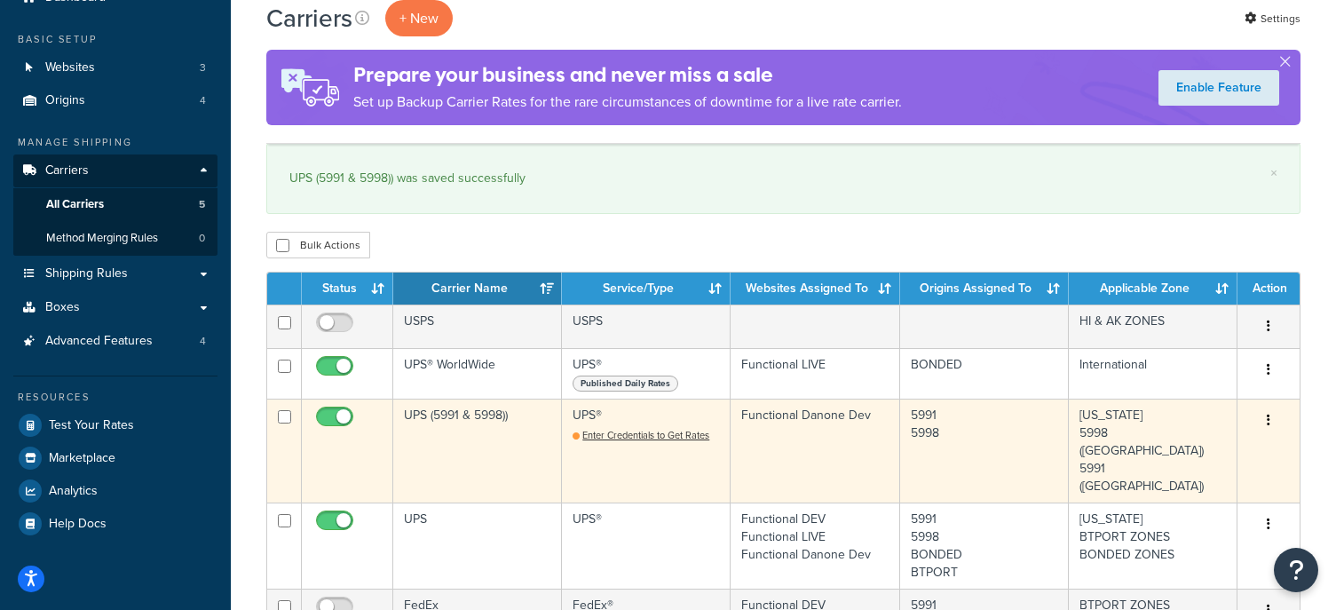
click at [1262, 414] on button "button" at bounding box center [1268, 421] width 25 height 28
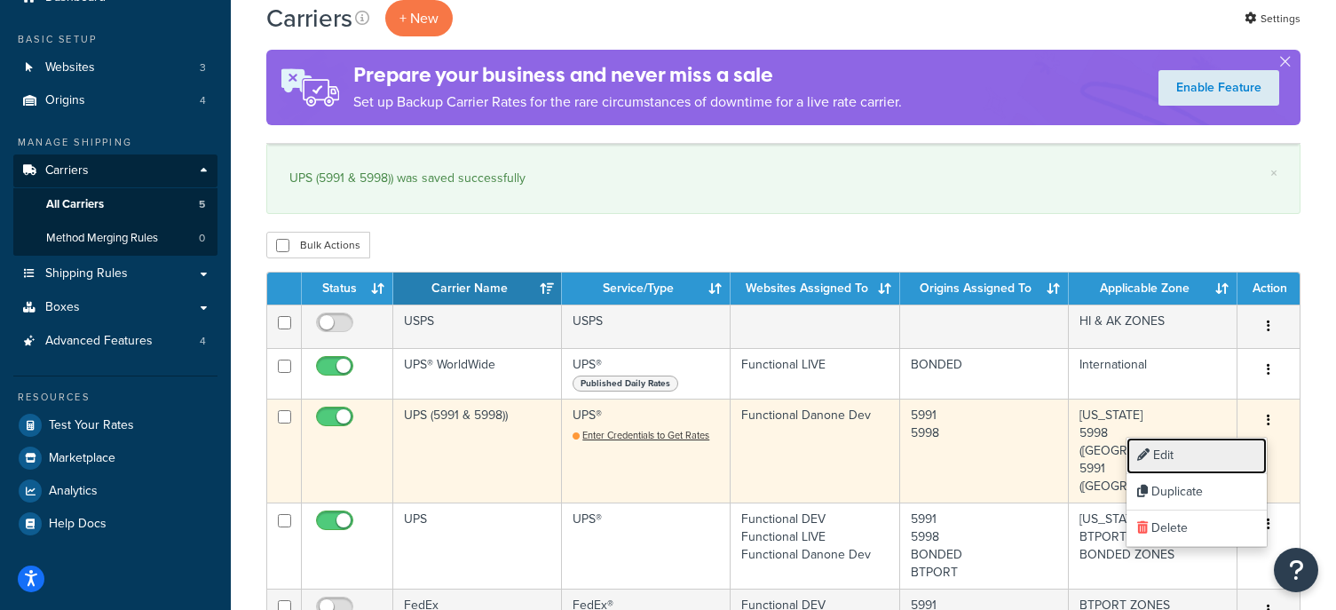
click at [1208, 447] on link "Edit" at bounding box center [1196, 456] width 140 height 36
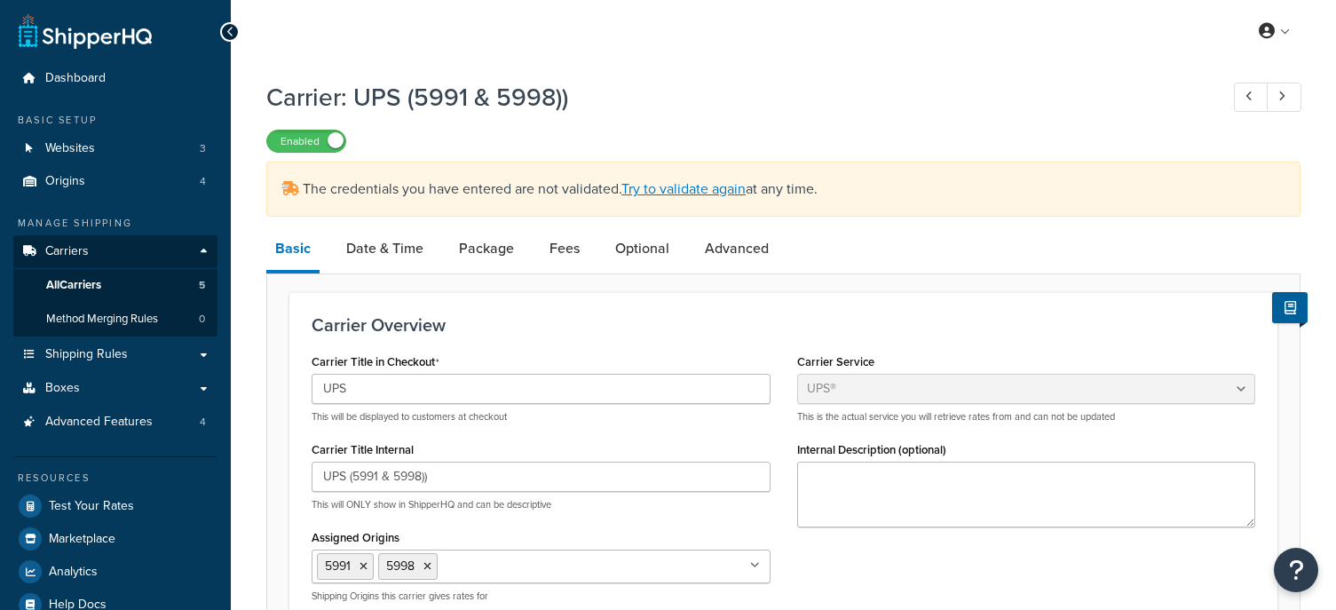
select select "ups"
select select "04"
click at [747, 247] on link "Advanced" at bounding box center [737, 248] width 82 height 43
select select "false"
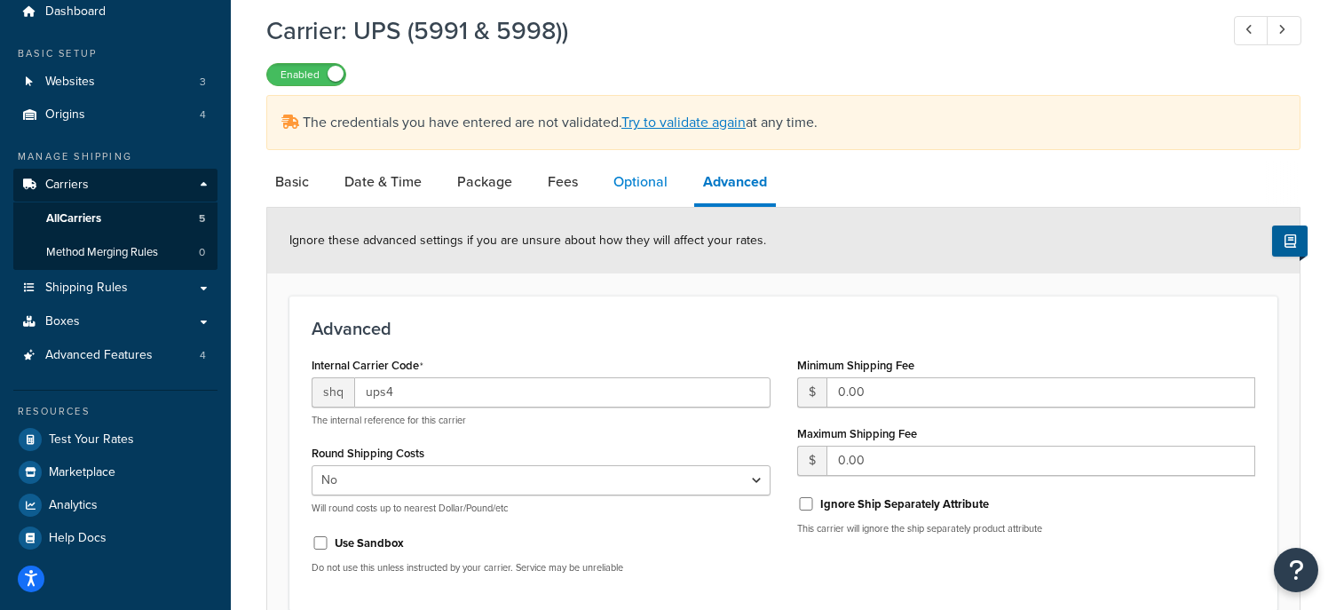
click at [636, 185] on link "Optional" at bounding box center [640, 182] width 72 height 43
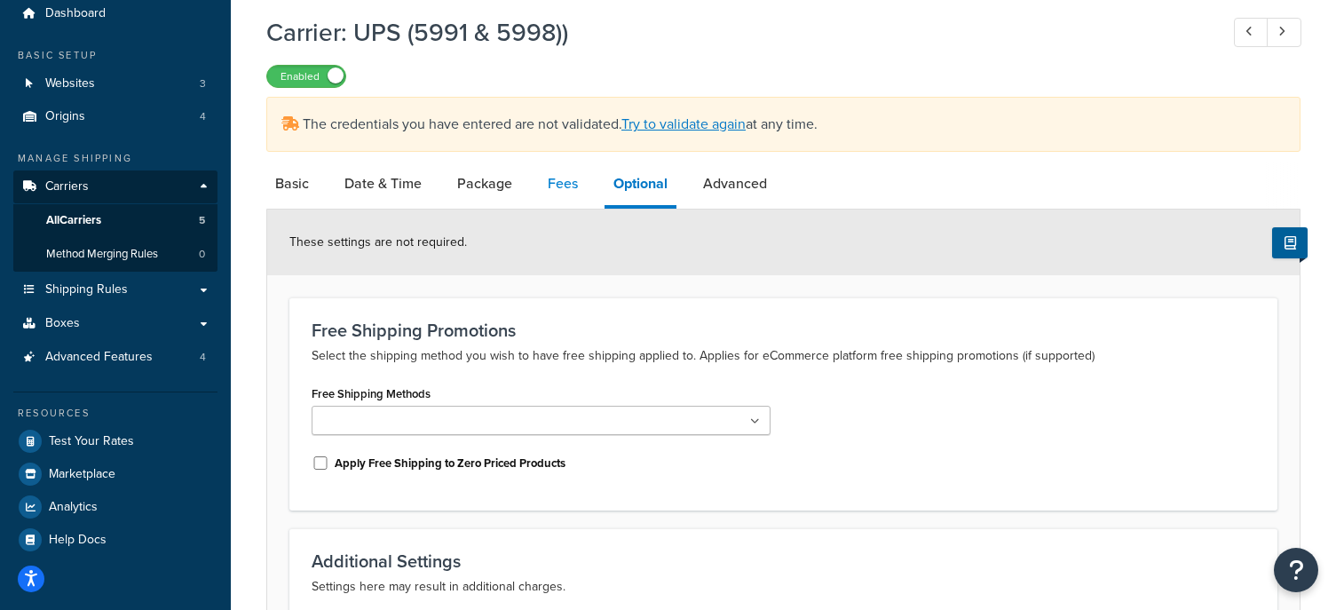
click at [559, 179] on link "Fees" at bounding box center [563, 183] width 48 height 43
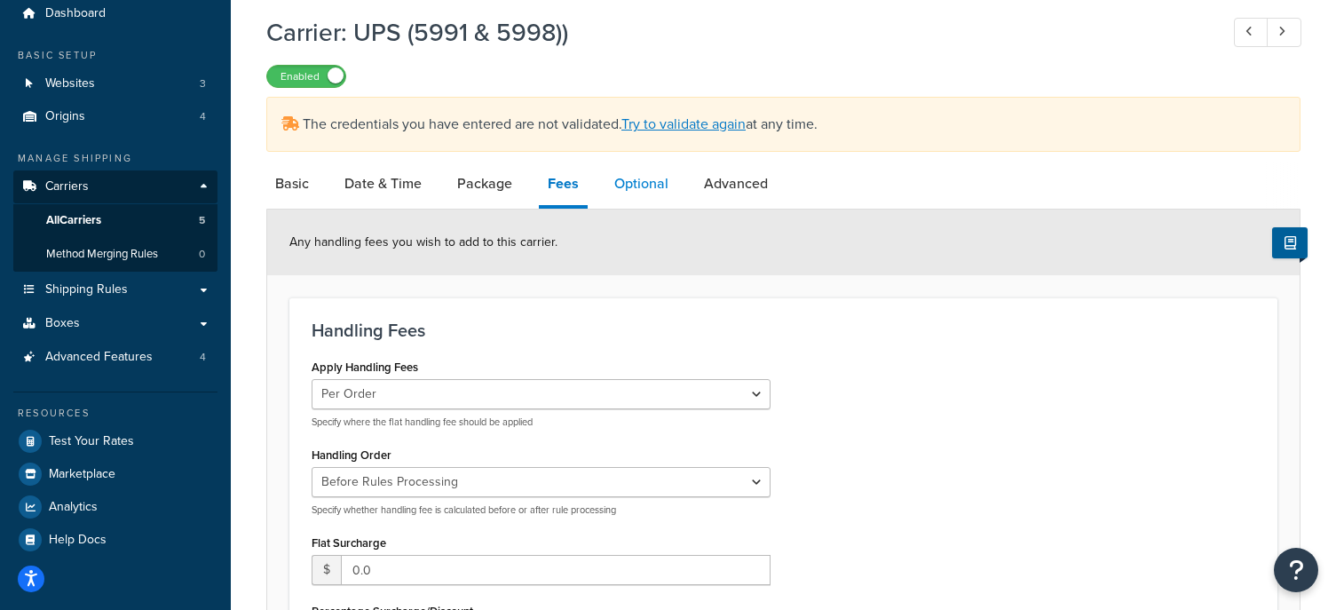
click at [633, 178] on link "Optional" at bounding box center [641, 183] width 72 height 43
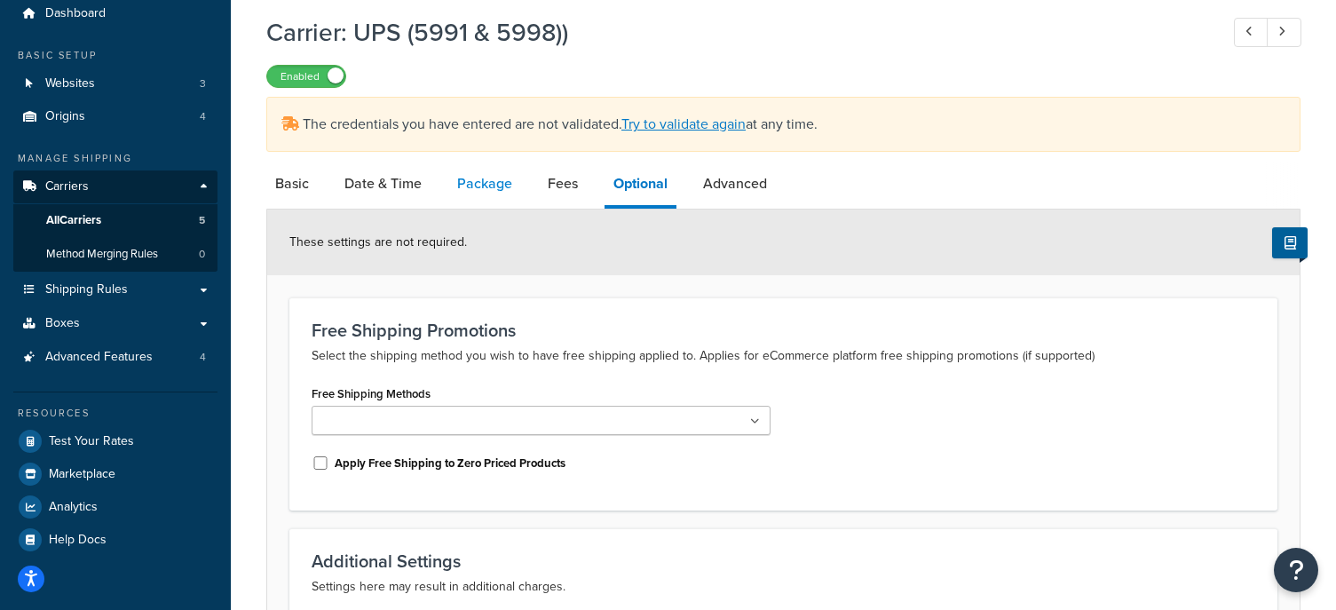
click at [463, 198] on link "Package" at bounding box center [484, 183] width 73 height 43
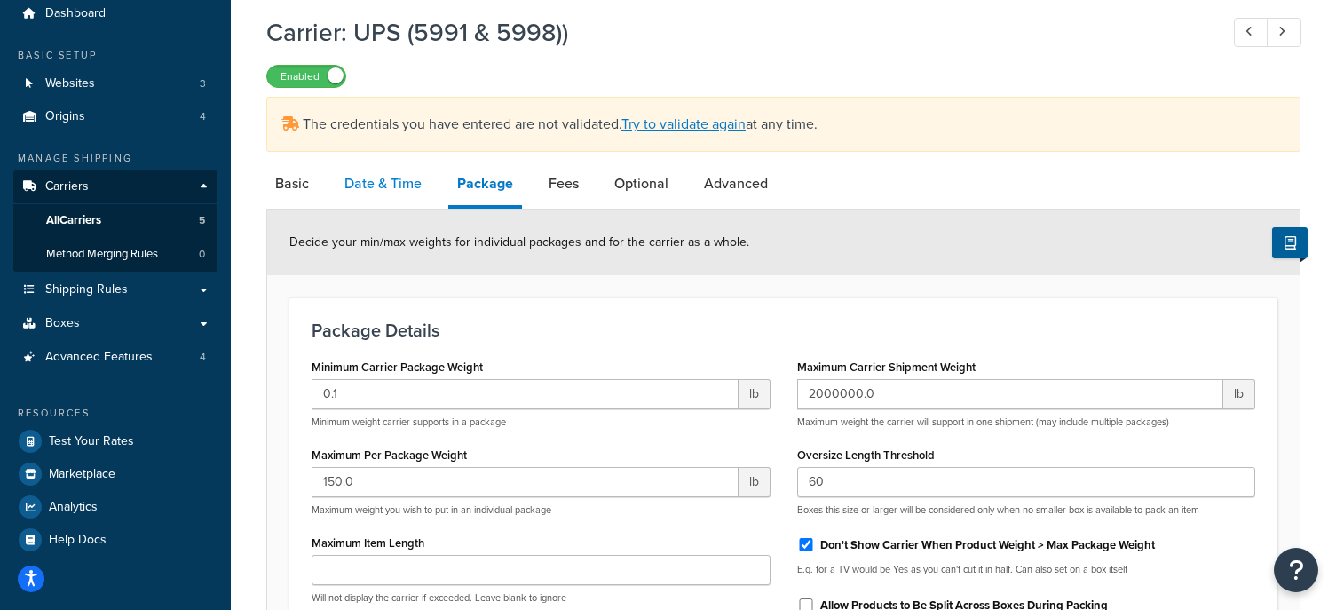
click at [381, 187] on link "Date & Time" at bounding box center [383, 183] width 95 height 43
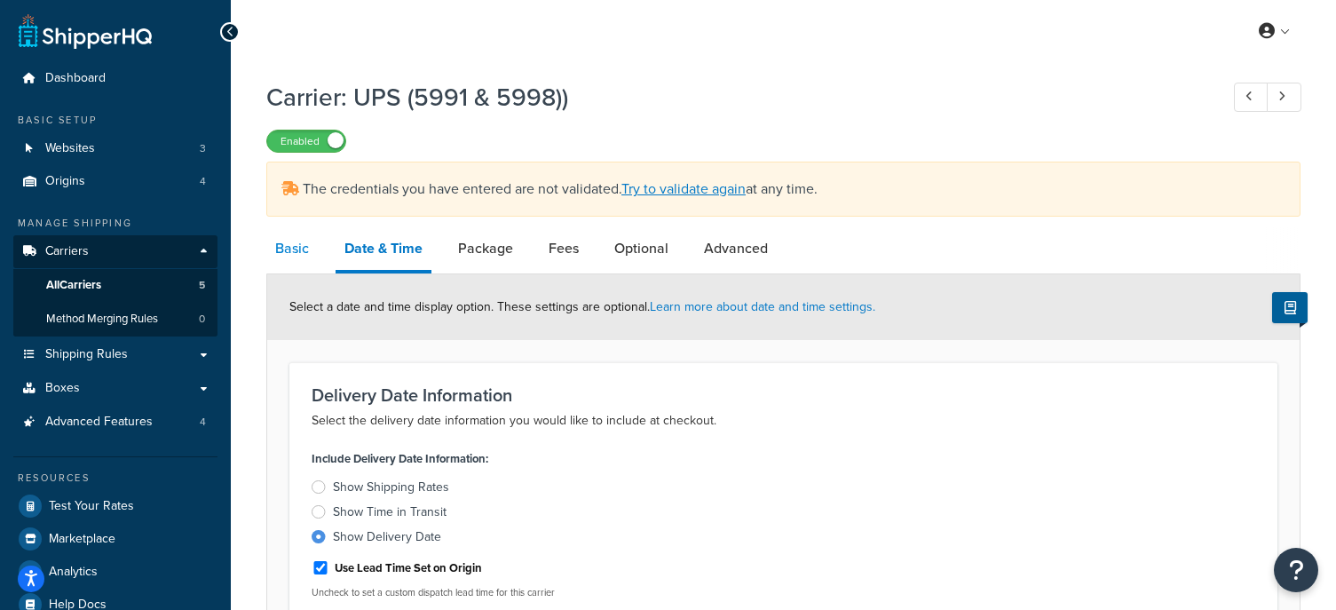
click at [296, 247] on link "Basic" at bounding box center [291, 248] width 51 height 43
select select "ups"
select select "04"
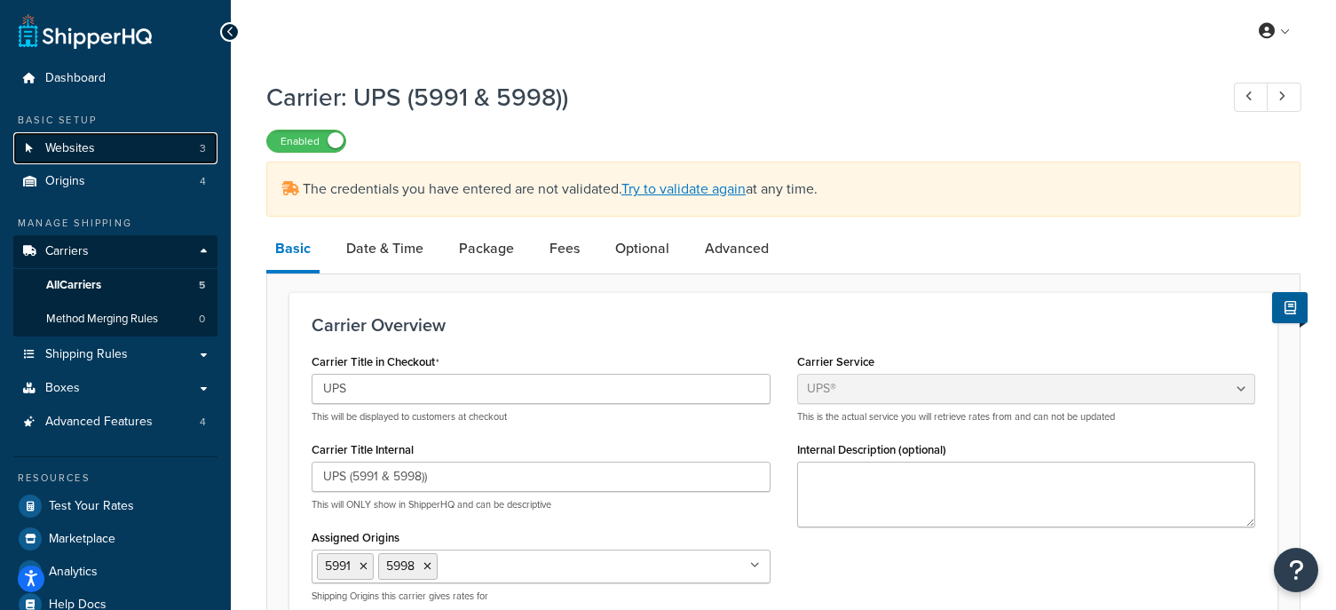
click at [120, 147] on link "Websites 3" at bounding box center [115, 148] width 204 height 33
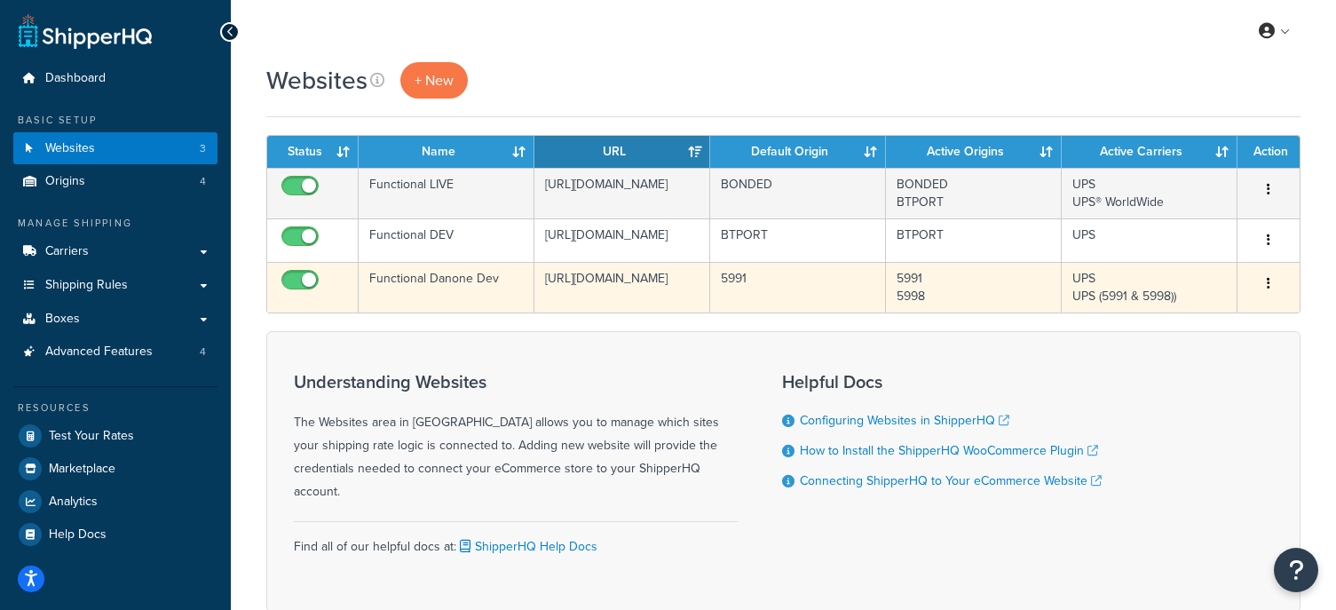
click at [1269, 289] on icon "button" at bounding box center [1269, 283] width 4 height 12
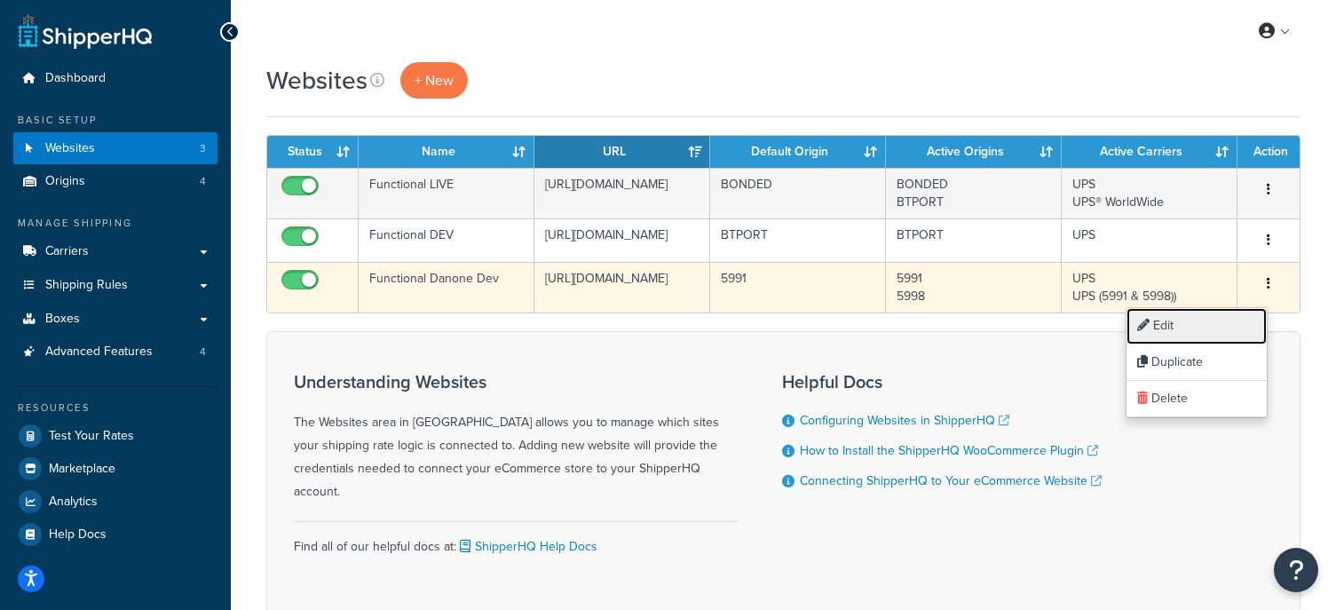
click at [1185, 318] on link "Edit" at bounding box center [1196, 326] width 140 height 36
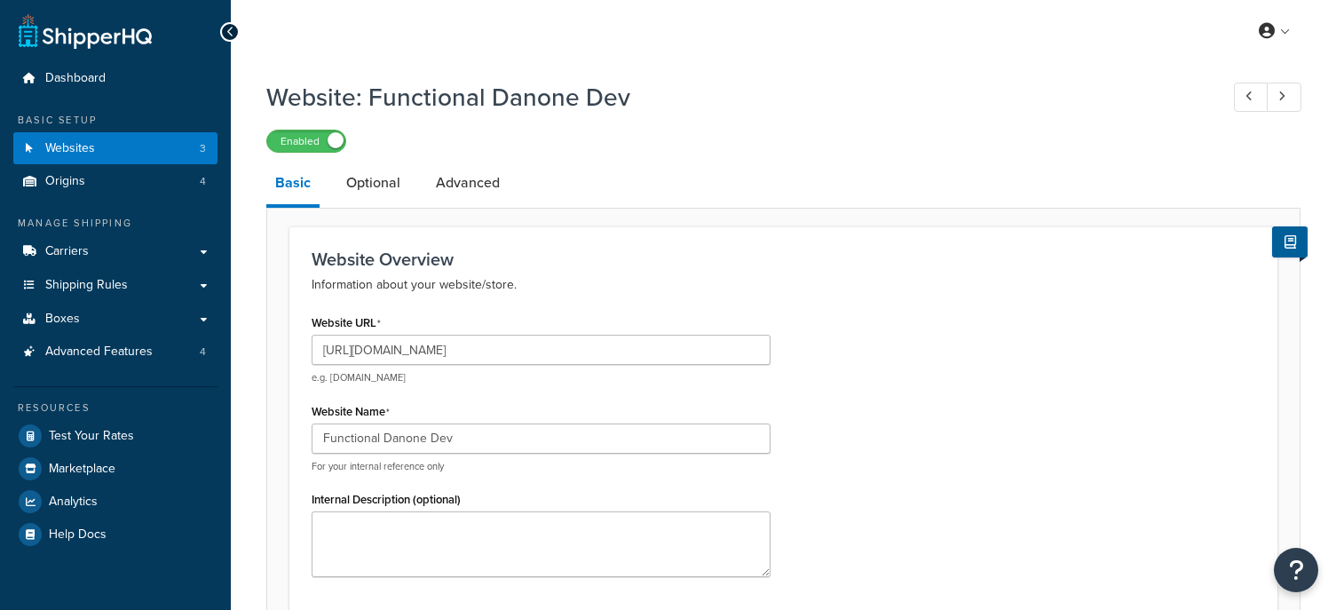
select select "170725"
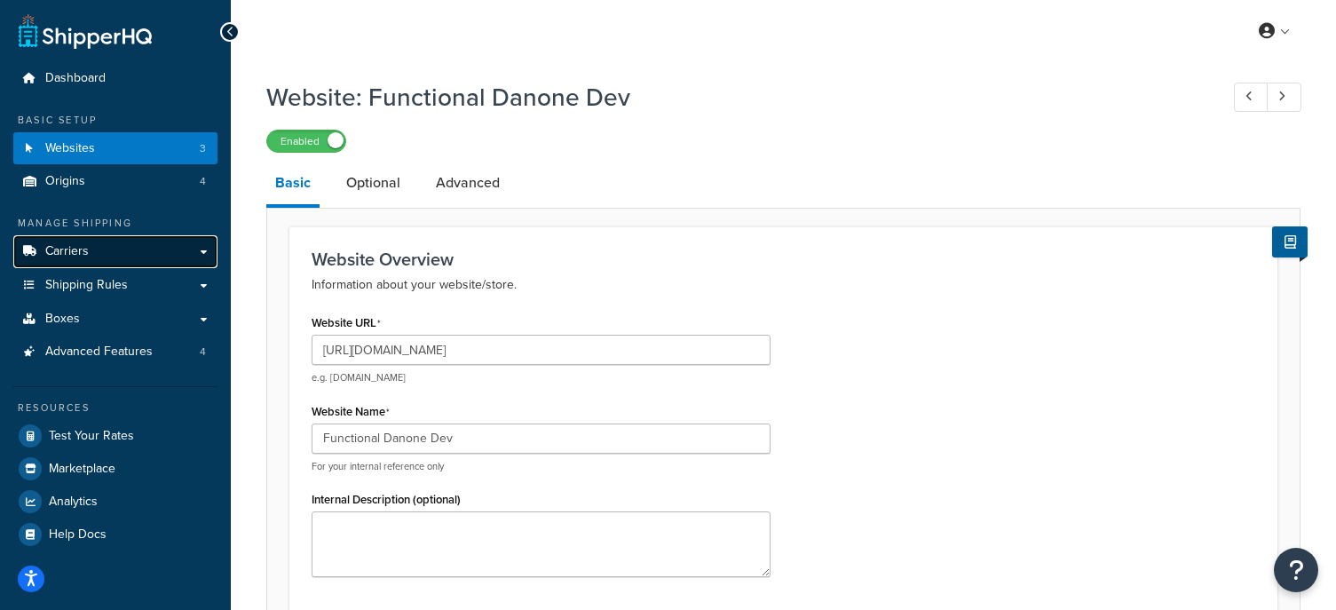
click at [149, 239] on link "Carriers" at bounding box center [115, 251] width 204 height 33
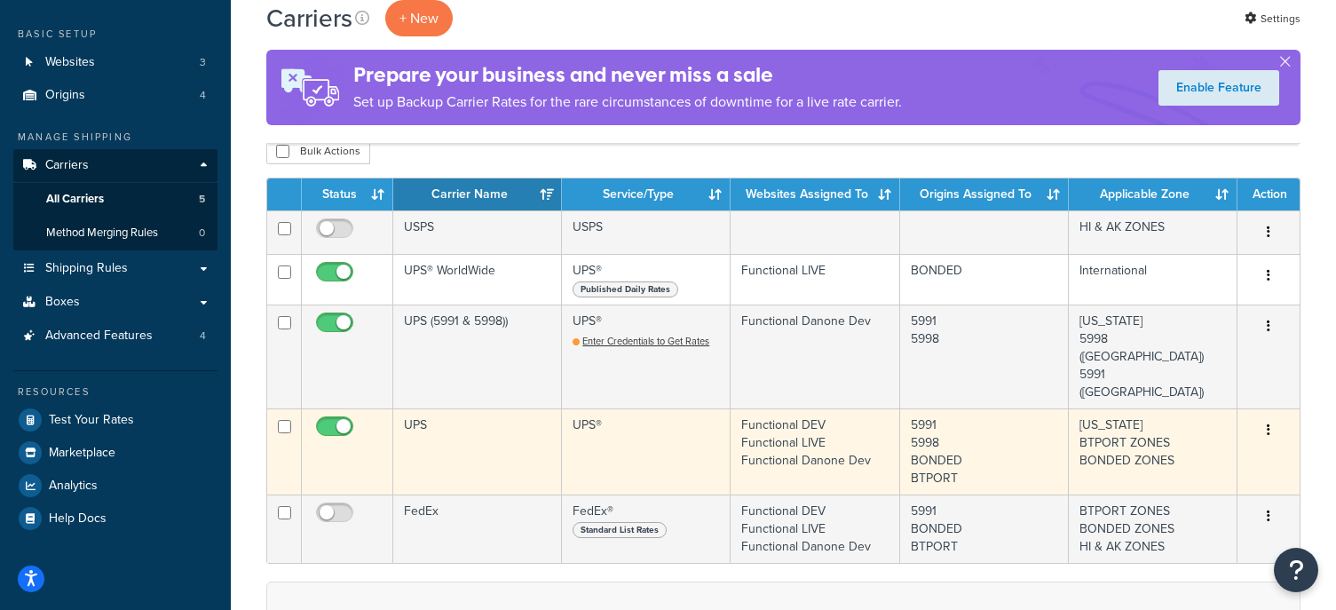
scroll to position [87, 0]
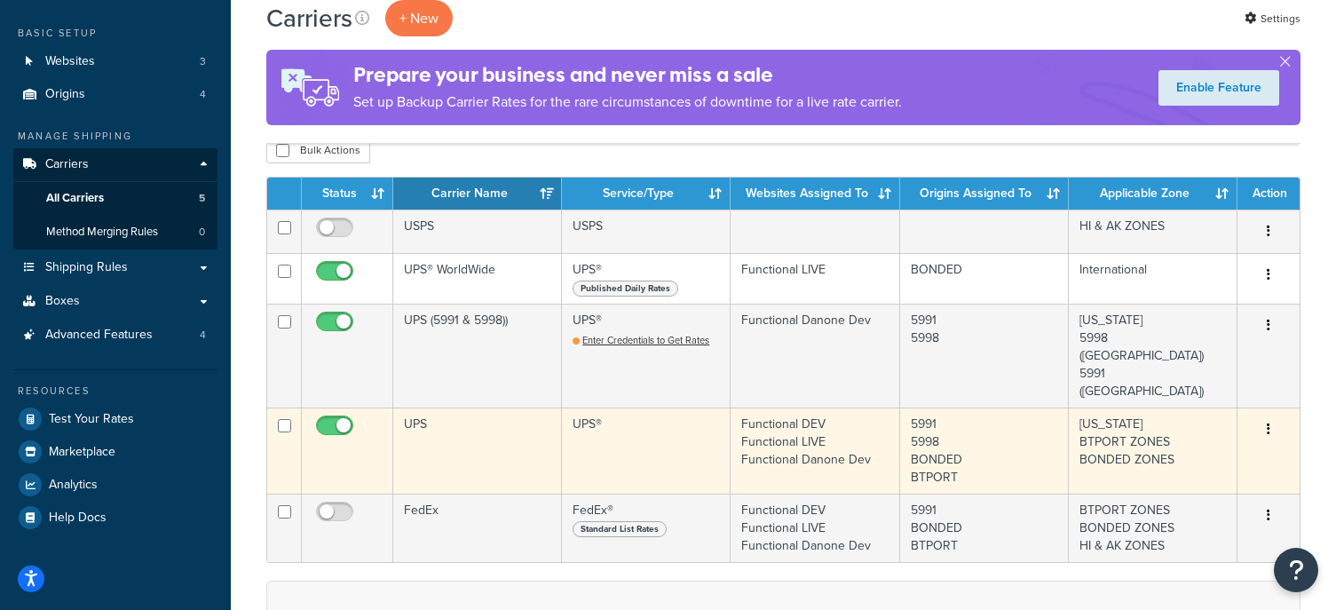
click at [1268, 423] on icon "button" at bounding box center [1269, 429] width 4 height 12
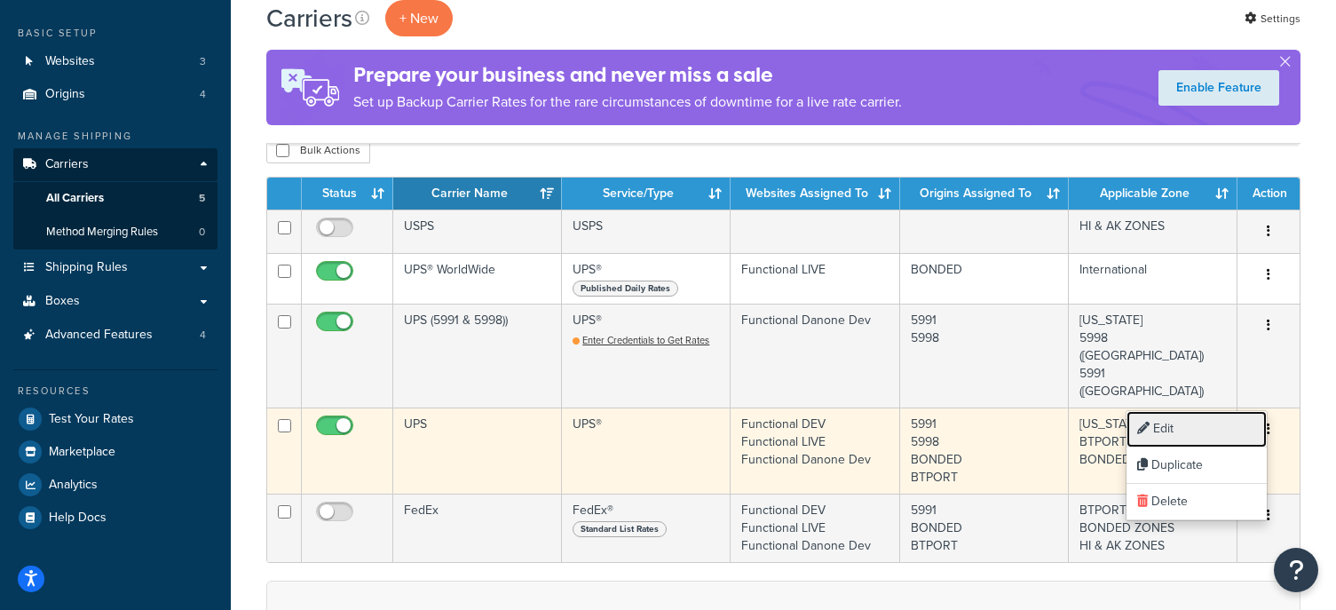
click at [1168, 426] on link "Edit" at bounding box center [1196, 429] width 140 height 36
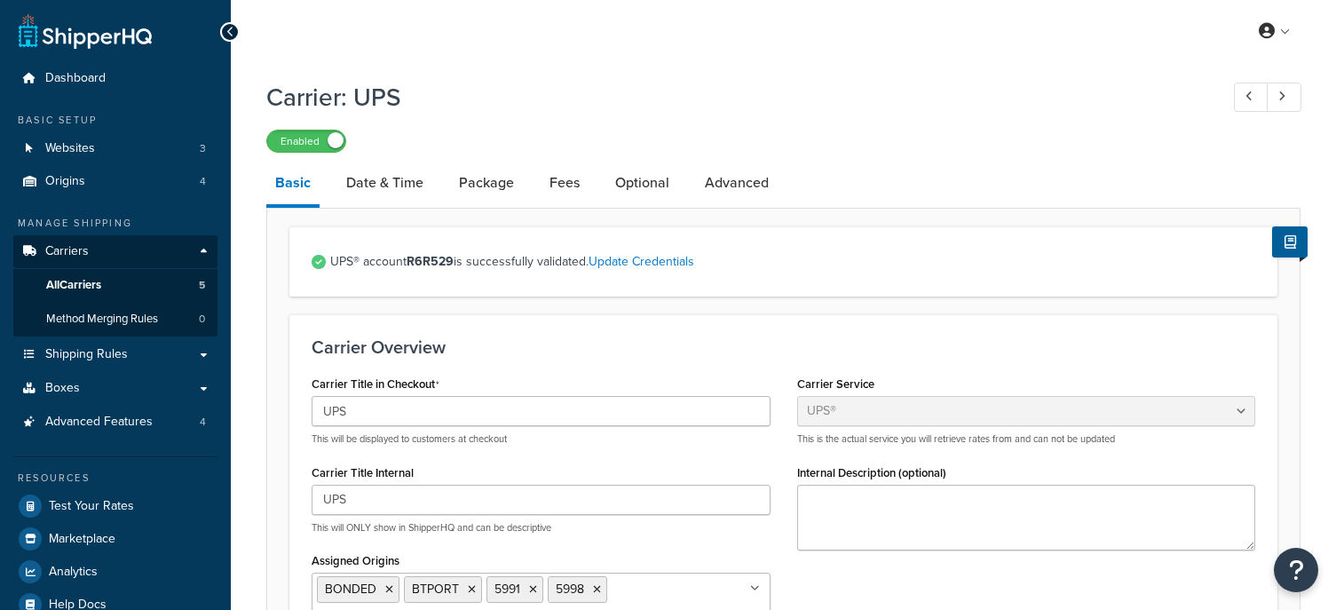
select select "ups"
select select "04"
click at [124, 153] on link "Websites 3" at bounding box center [115, 148] width 204 height 33
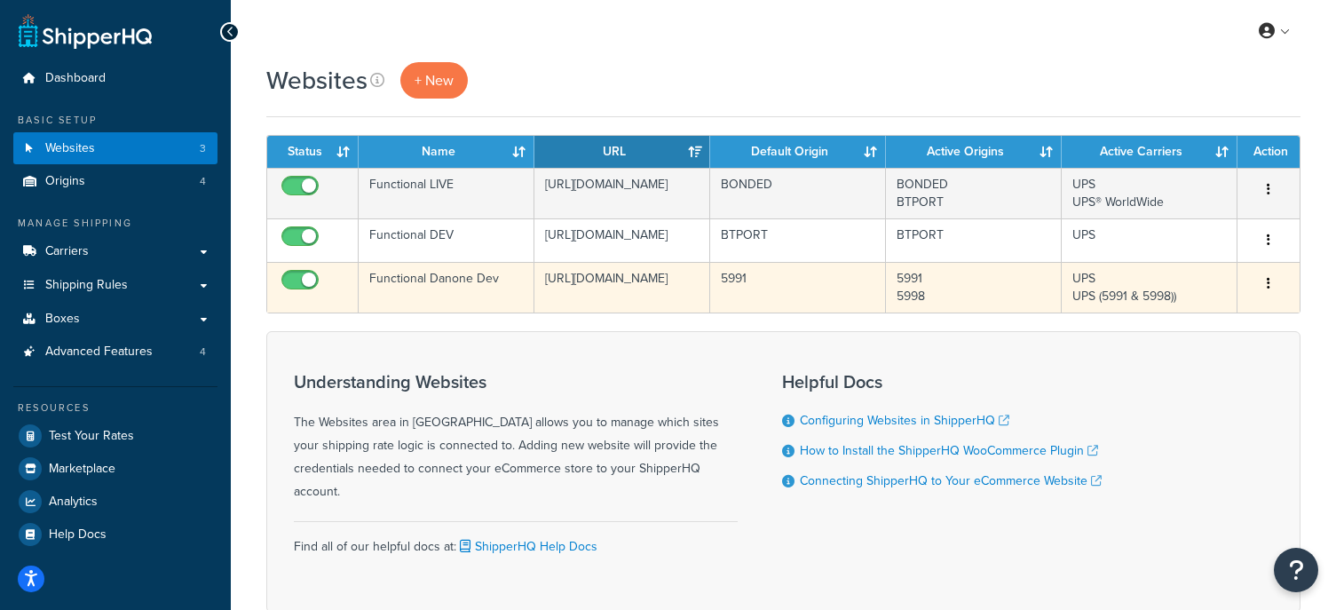
click at [1272, 286] on button "button" at bounding box center [1268, 284] width 25 height 28
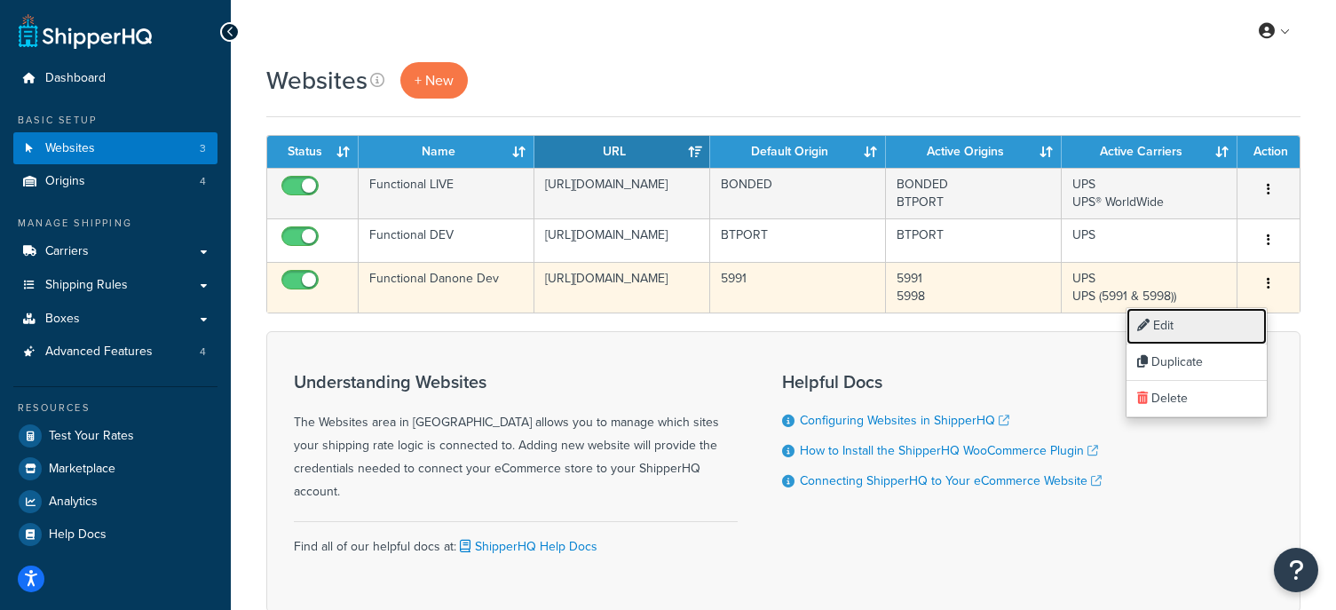
click at [1192, 319] on link "Edit" at bounding box center [1196, 326] width 140 height 36
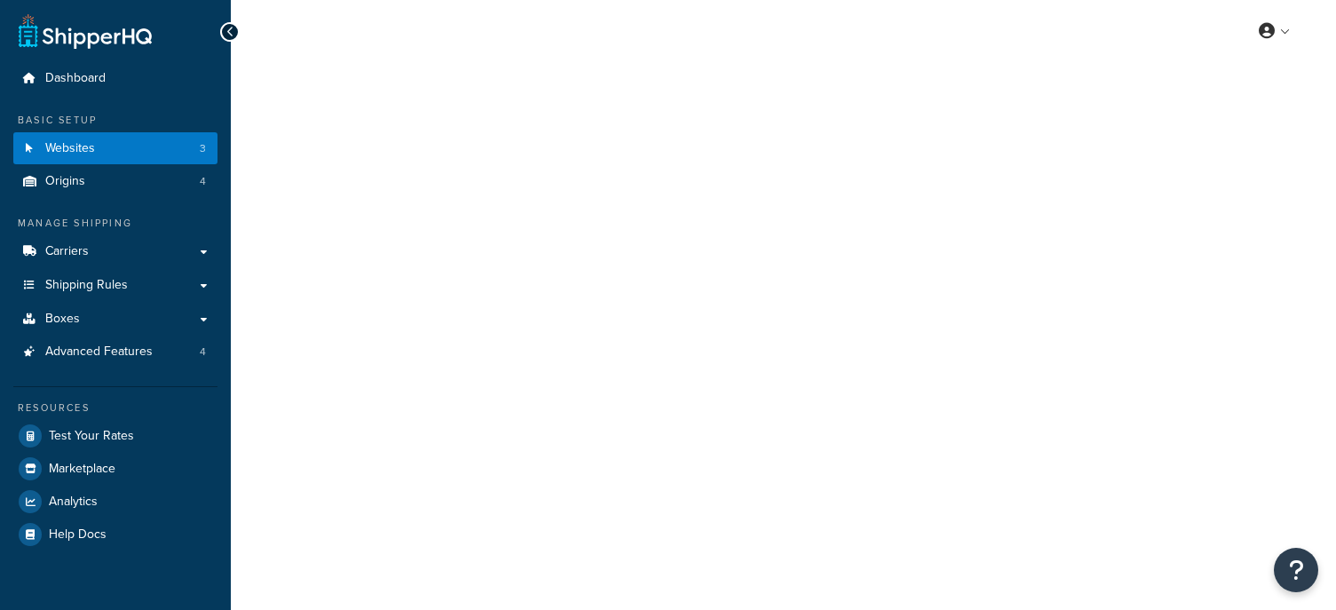
select select "170725"
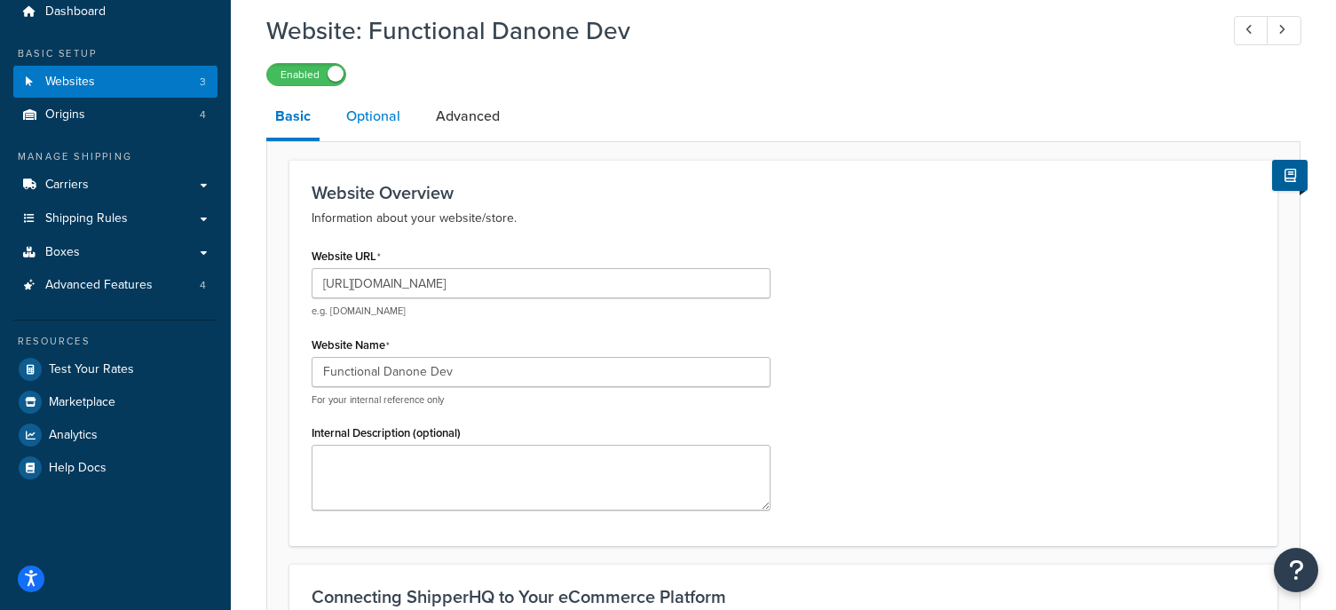
scroll to position [64, 0]
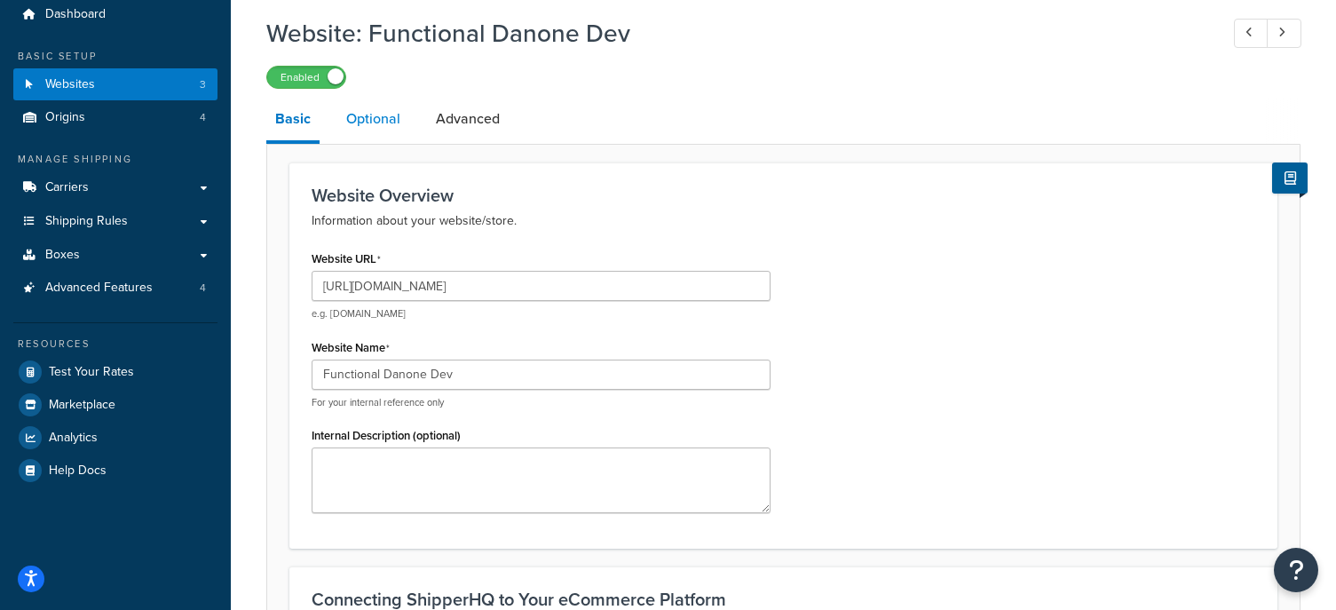
click at [382, 115] on link "Optional" at bounding box center [373, 119] width 72 height 43
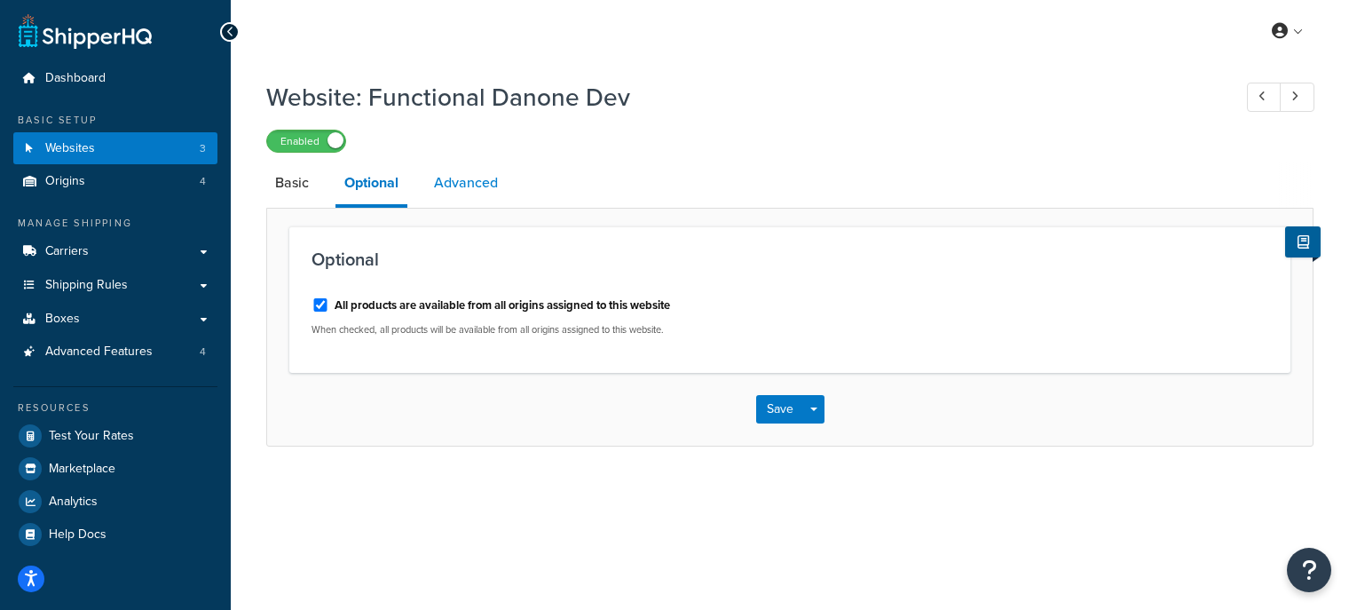
click at [474, 195] on link "Advanced" at bounding box center [466, 183] width 82 height 43
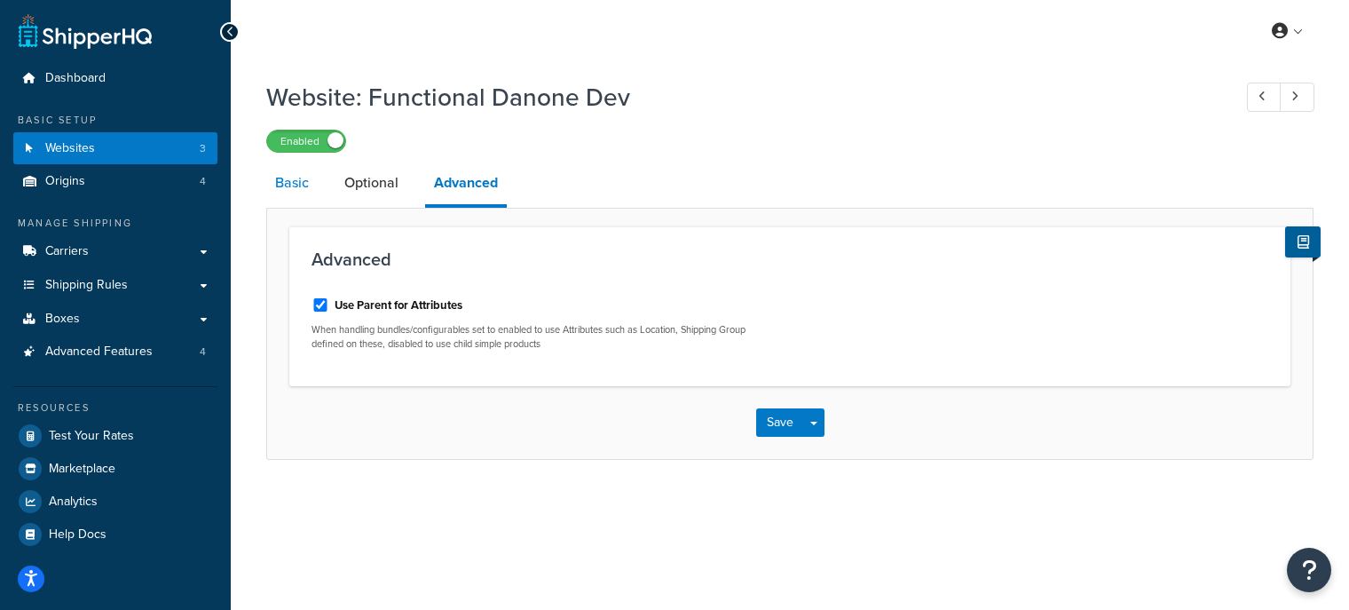
click at [301, 193] on link "Basic" at bounding box center [291, 183] width 51 height 43
select select "170725"
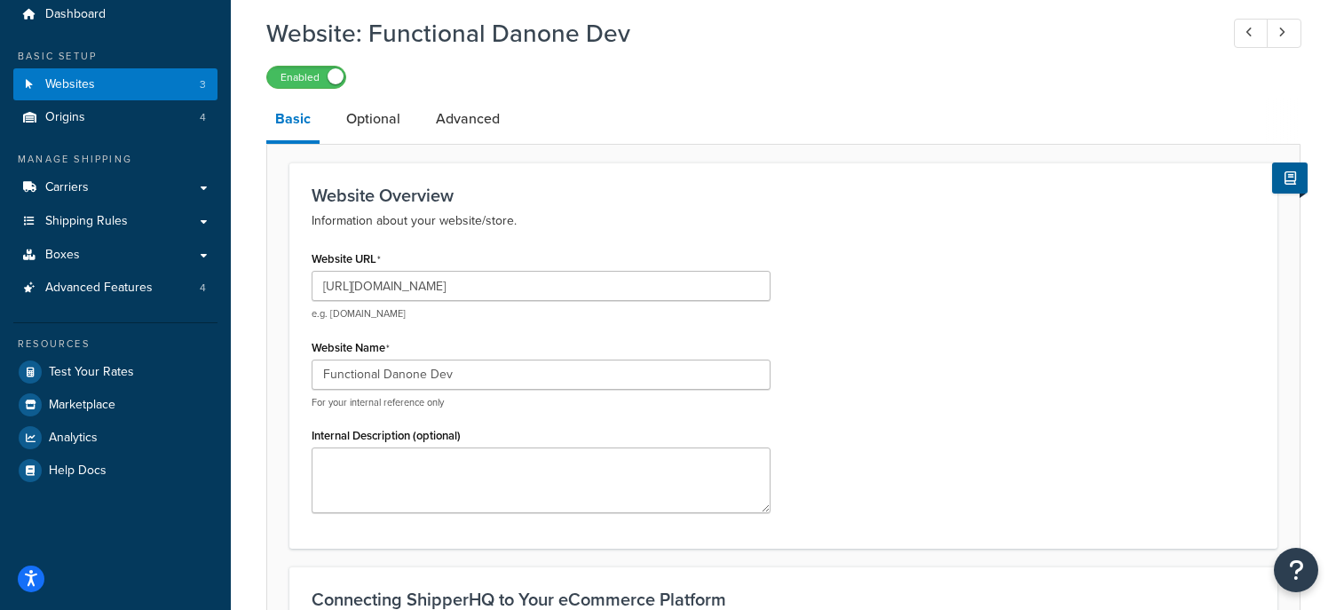
scroll to position [63, 0]
click at [383, 124] on link "Optional" at bounding box center [373, 120] width 72 height 43
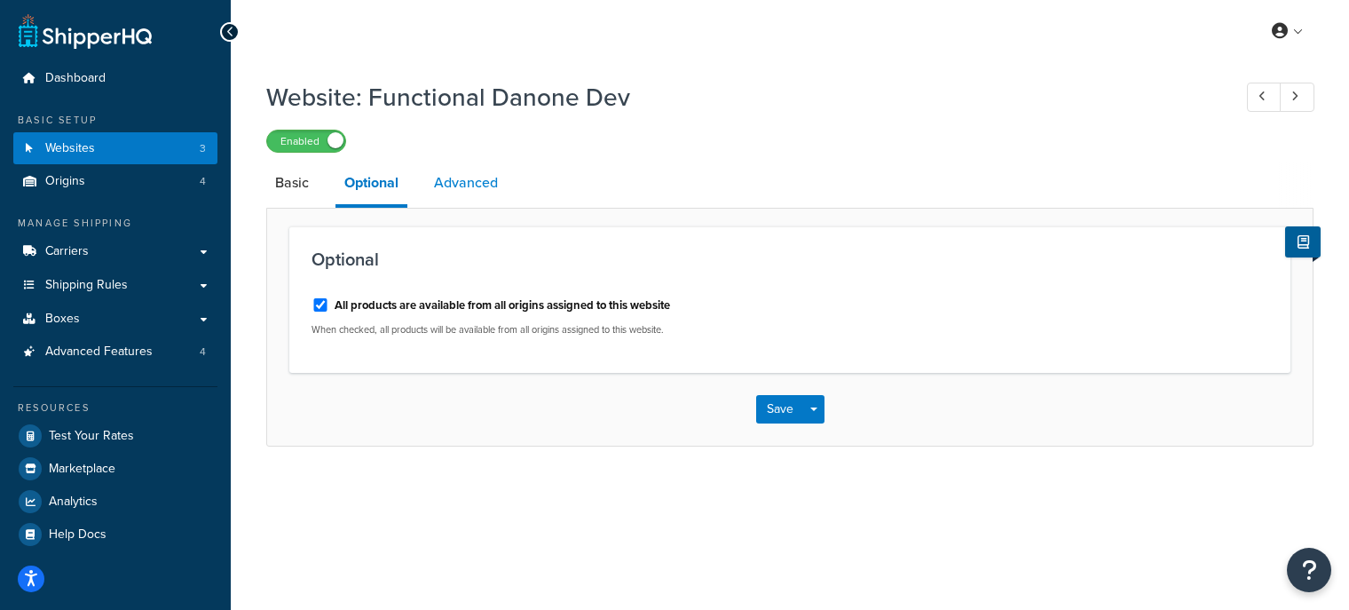
click at [482, 193] on link "Advanced" at bounding box center [466, 183] width 82 height 43
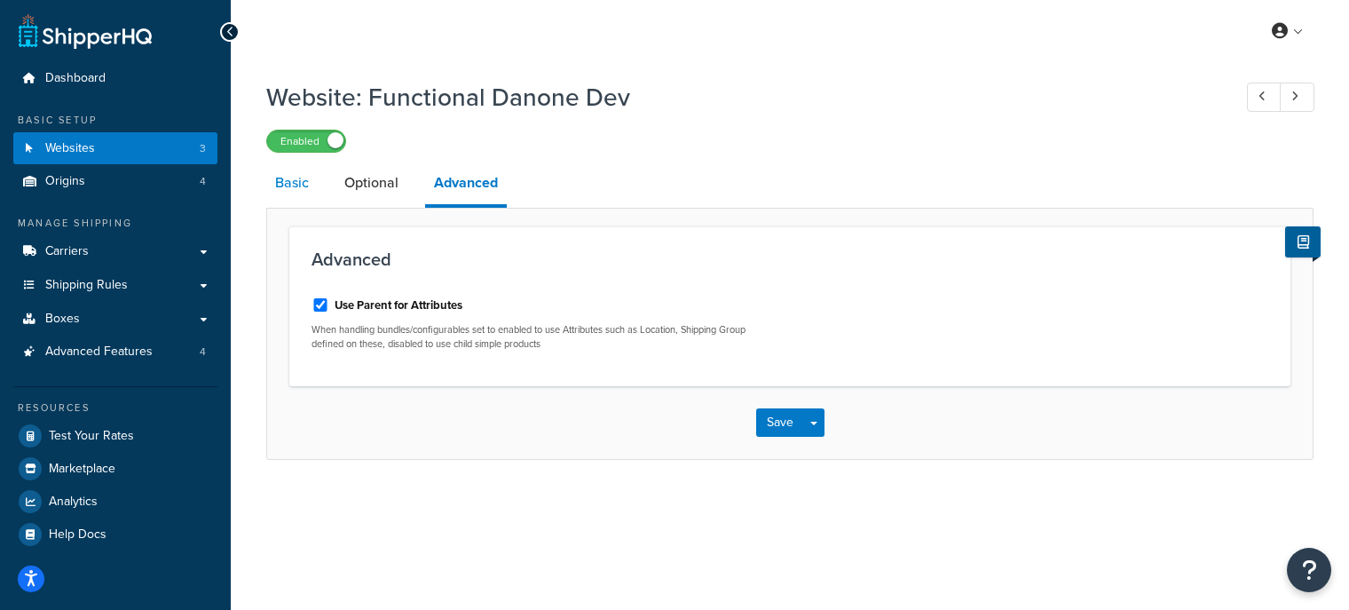
click at [272, 181] on link "Basic" at bounding box center [291, 183] width 51 height 43
select select "170725"
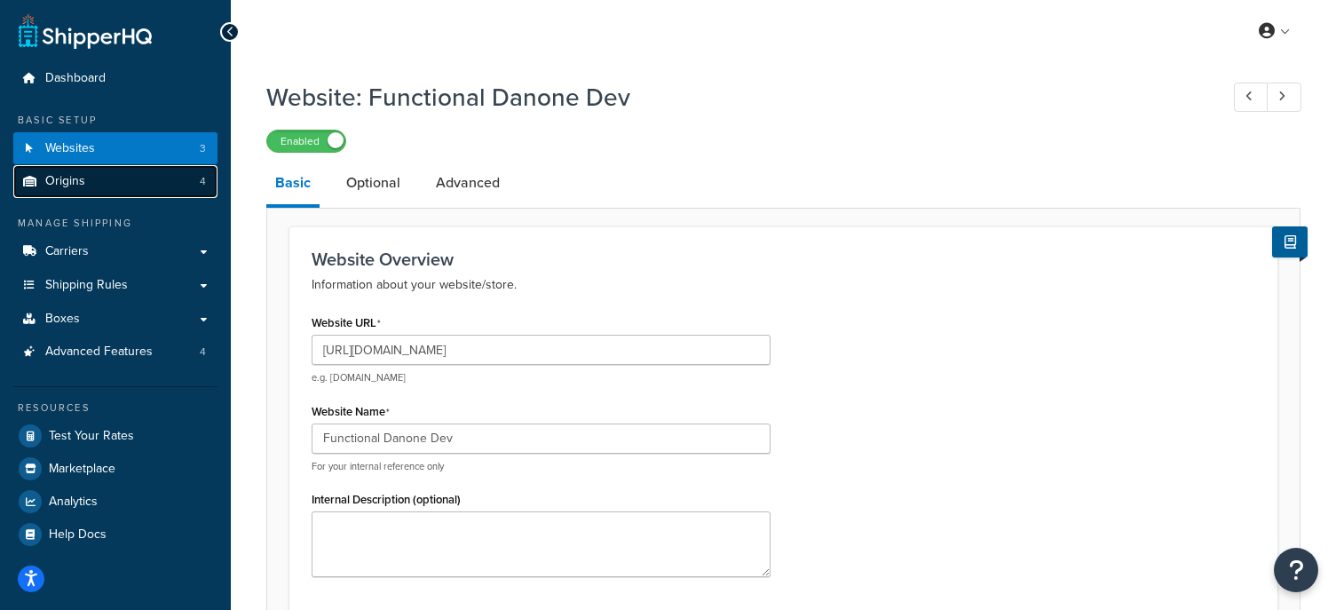
click at [99, 179] on link "Origins 4" at bounding box center [115, 181] width 204 height 33
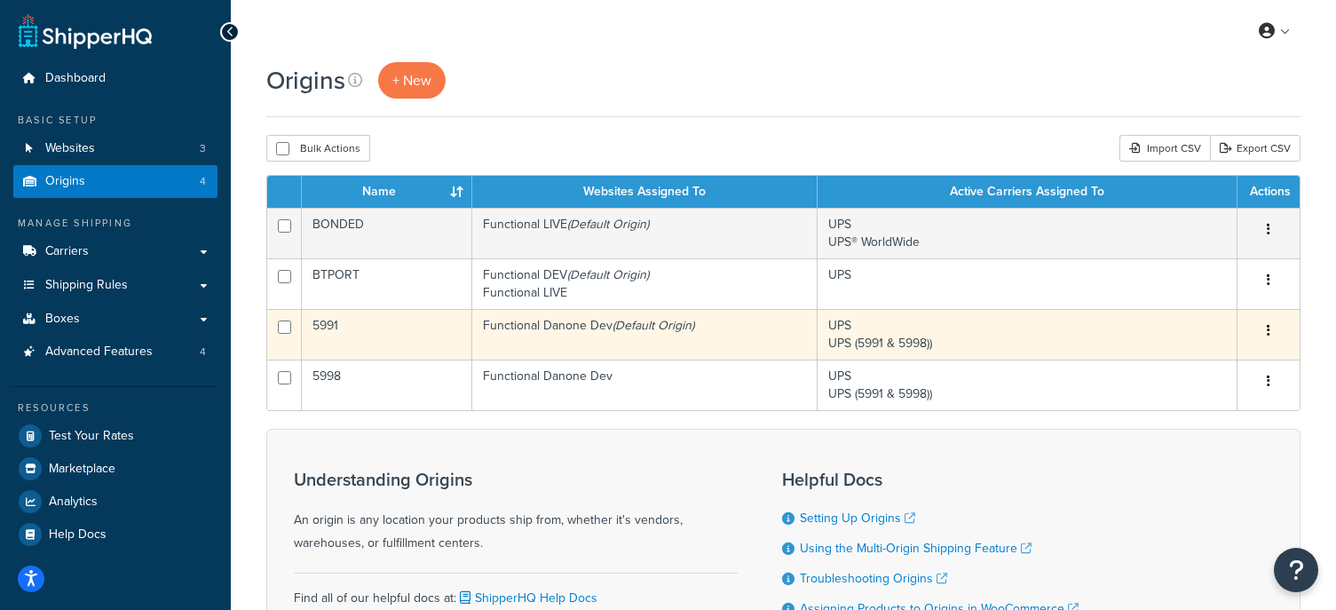
click at [1268, 332] on icon "button" at bounding box center [1269, 330] width 4 height 12
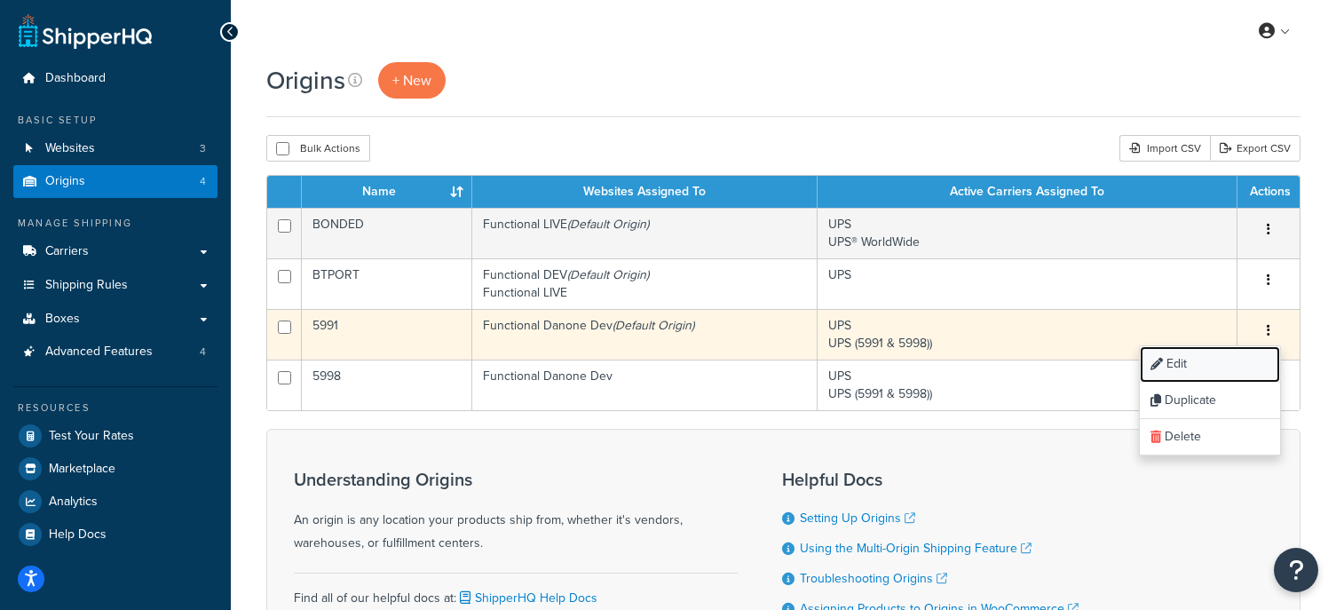
click at [1164, 367] on link "Edit" at bounding box center [1210, 364] width 140 height 36
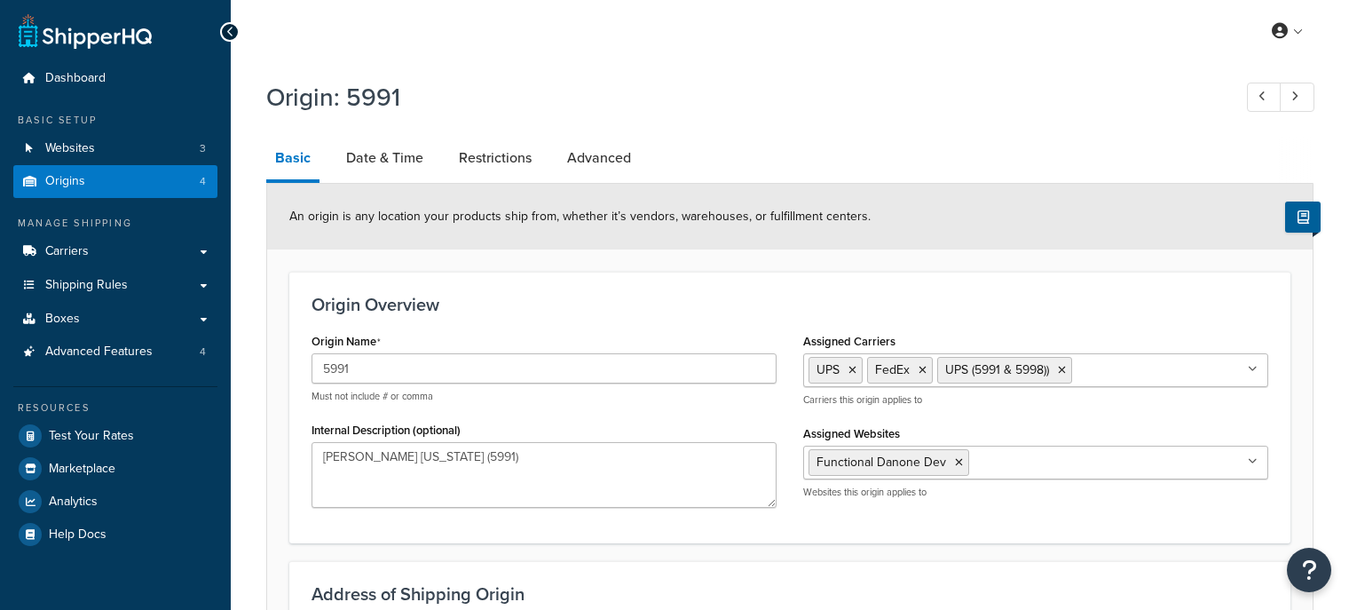
select select "14"
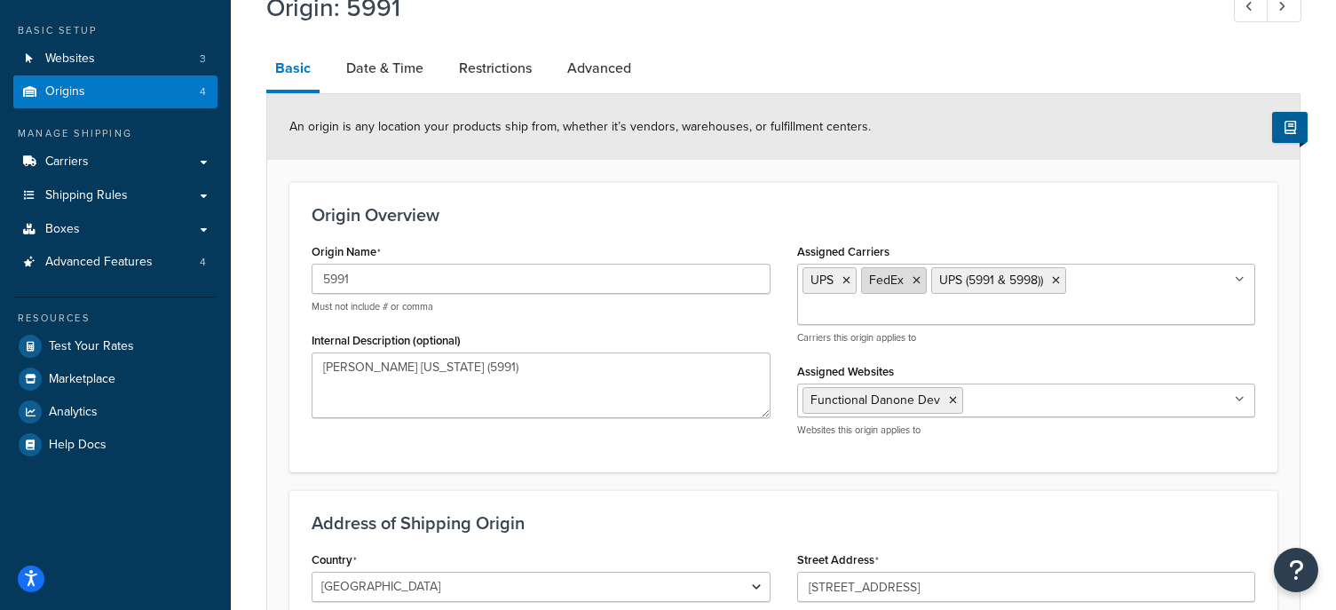
scroll to position [89, 0]
click at [849, 281] on icon at bounding box center [846, 281] width 8 height 11
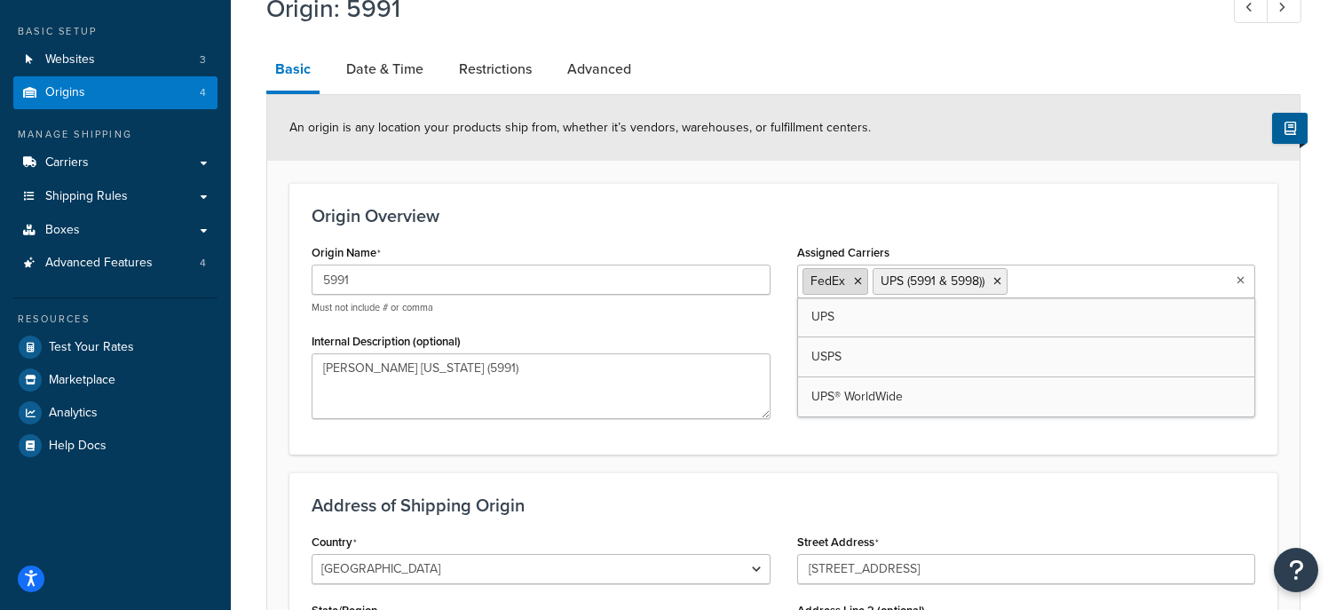
click at [857, 280] on icon at bounding box center [858, 281] width 8 height 11
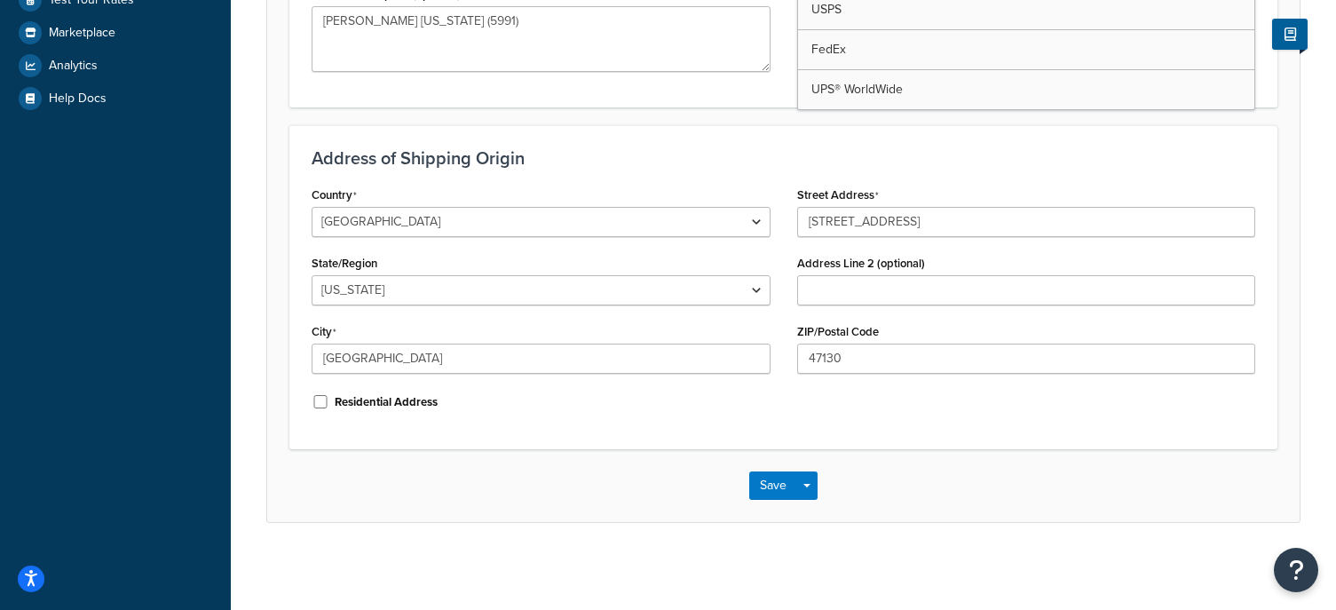
scroll to position [438, 0]
drag, startPoint x: 778, startPoint y: 492, endPoint x: 766, endPoint y: 478, distance: 18.2
click at [778, 491] on button "Save" at bounding box center [773, 484] width 48 height 28
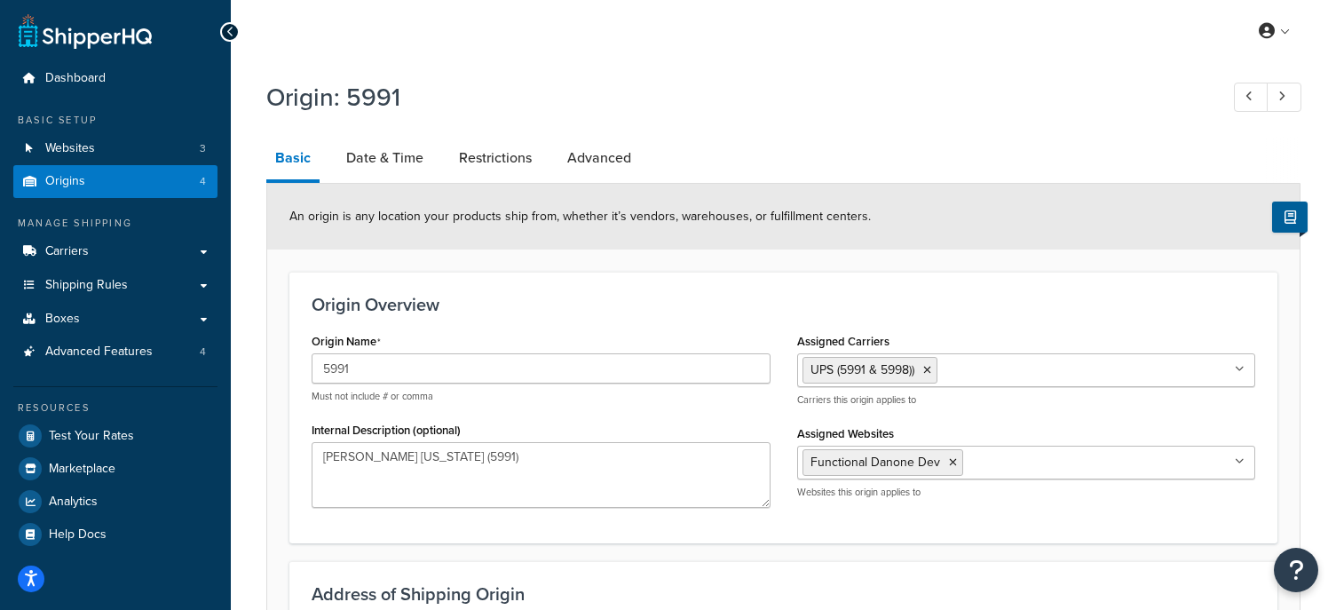
scroll to position [21, 0]
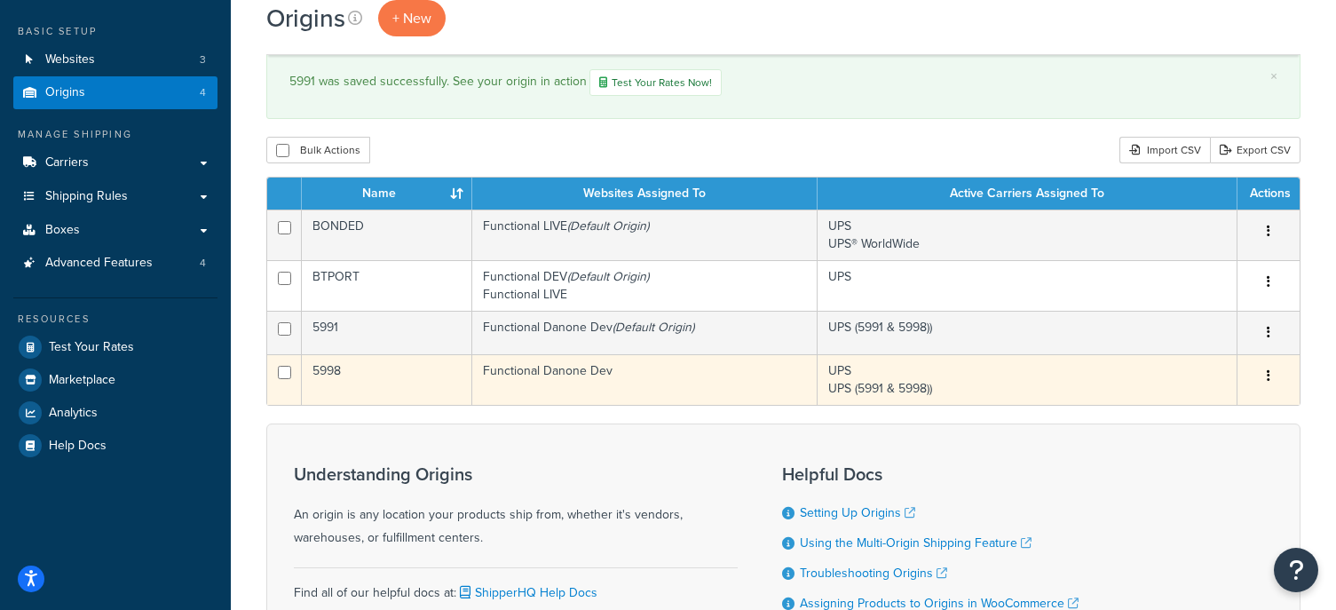
scroll to position [90, 0]
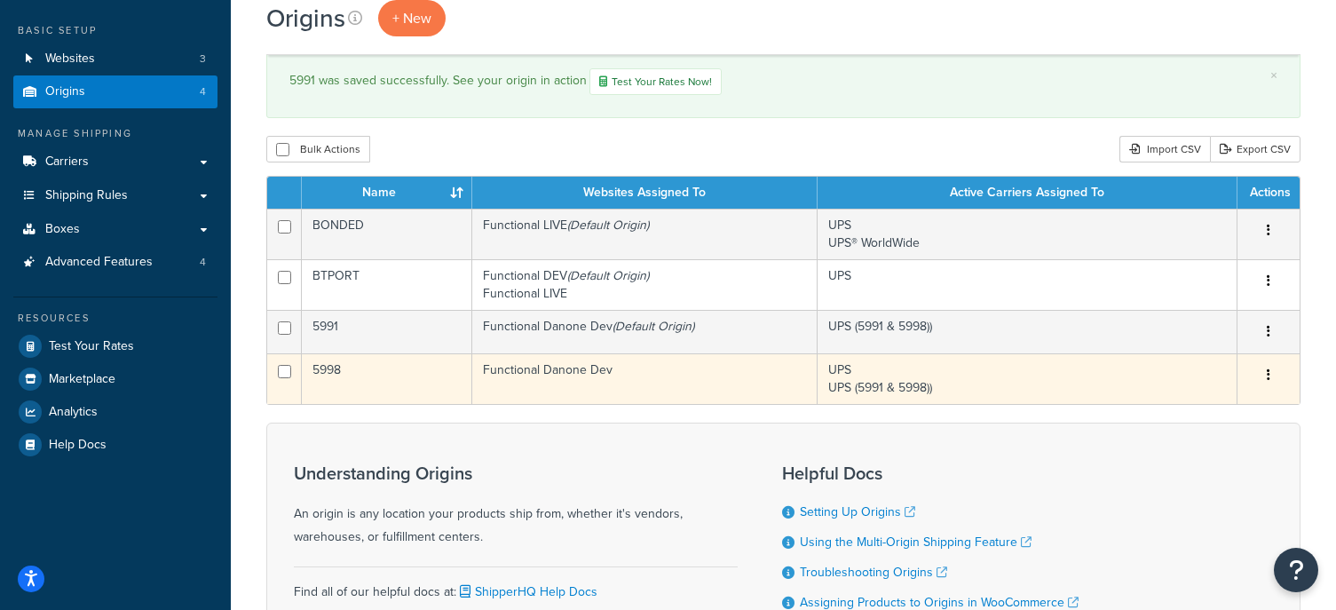
click at [1271, 374] on button "button" at bounding box center [1268, 375] width 25 height 28
click at [1183, 400] on link "Edit" at bounding box center [1210, 409] width 140 height 36
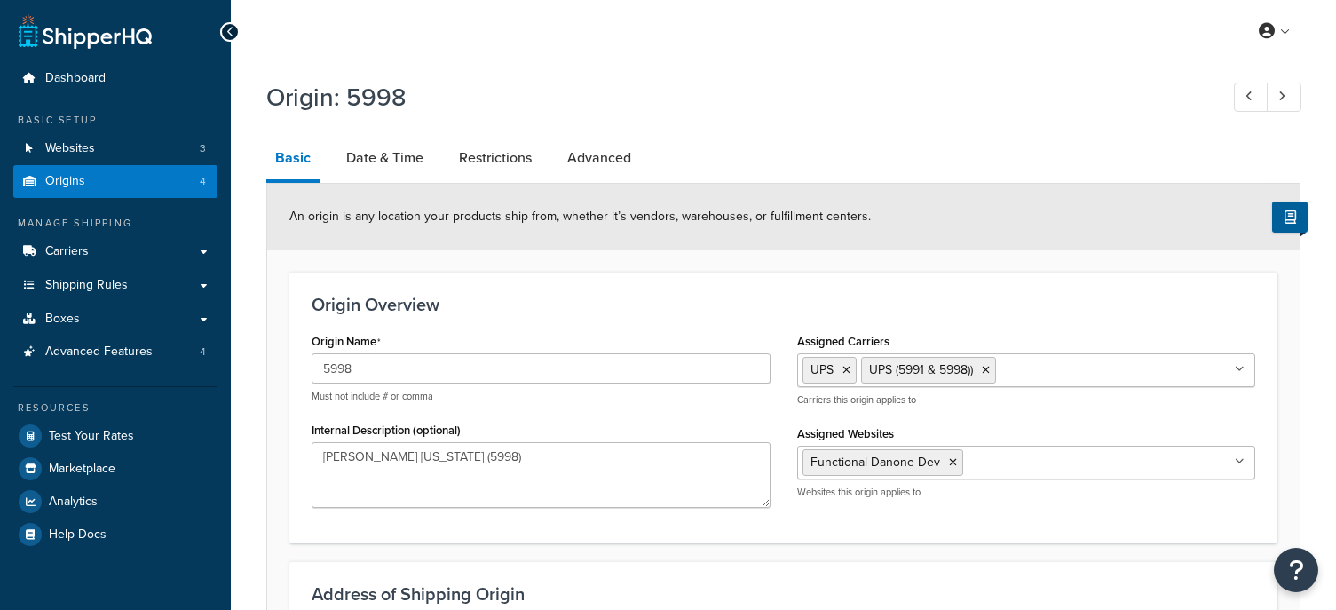
select select "3"
click at [845, 368] on icon at bounding box center [846, 370] width 8 height 11
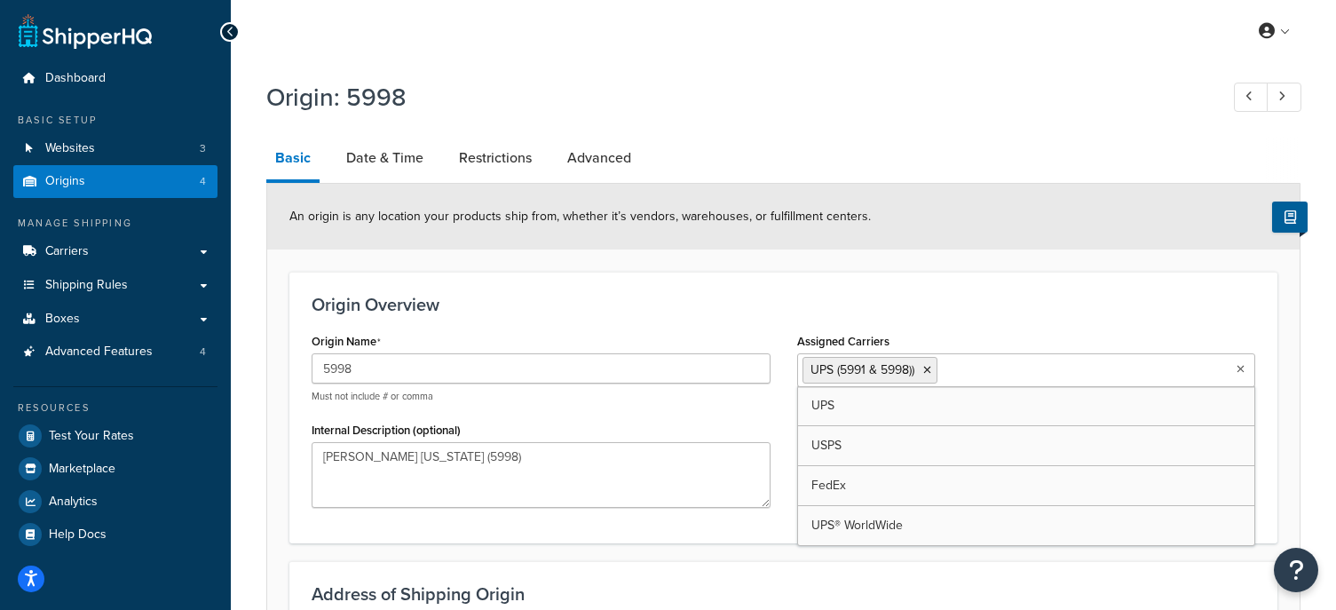
click at [1105, 280] on div "Origin Overview Origin Name 5998 Must not include # or comma Internal Descripti…" at bounding box center [783, 407] width 988 height 271
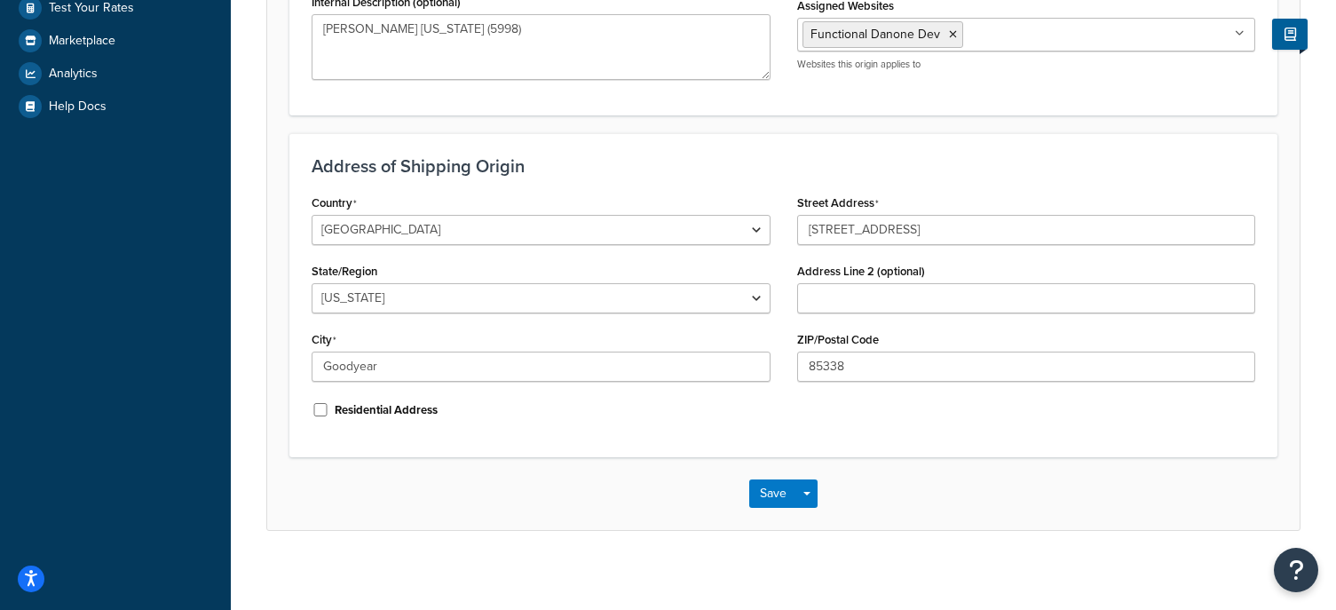
scroll to position [438, 0]
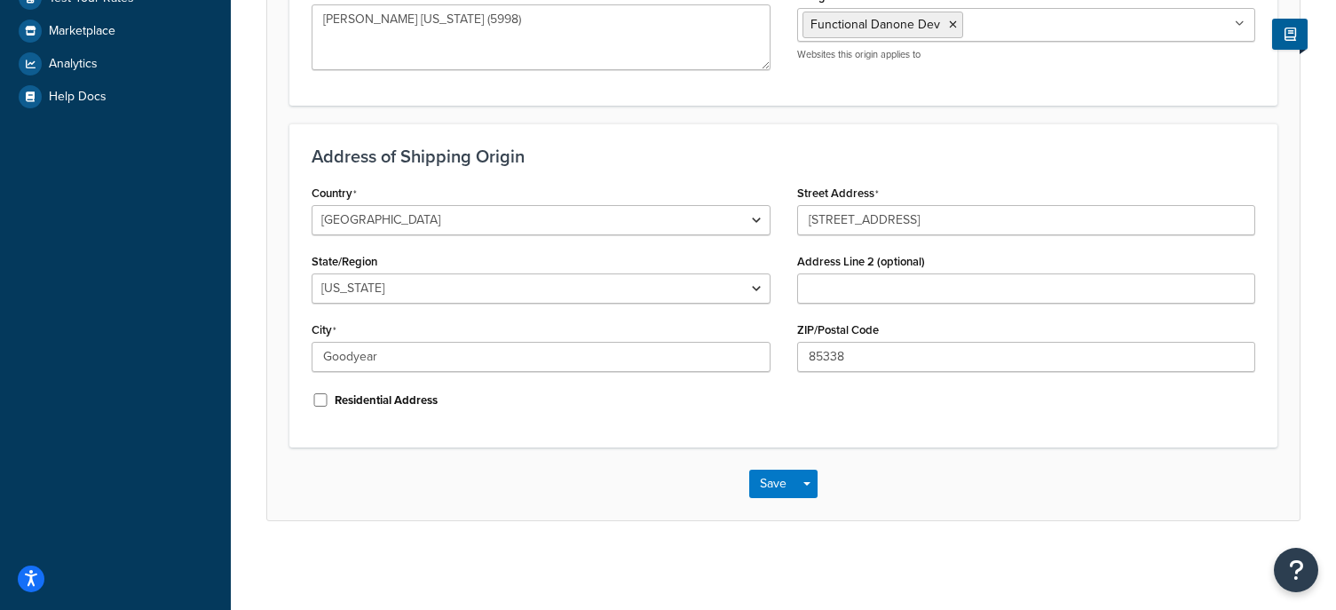
click at [767, 465] on div "Save Save Dropdown Save and Edit Save and Duplicate Save and Create New" at bounding box center [783, 483] width 1032 height 73
click at [777, 486] on button "Save" at bounding box center [773, 484] width 48 height 28
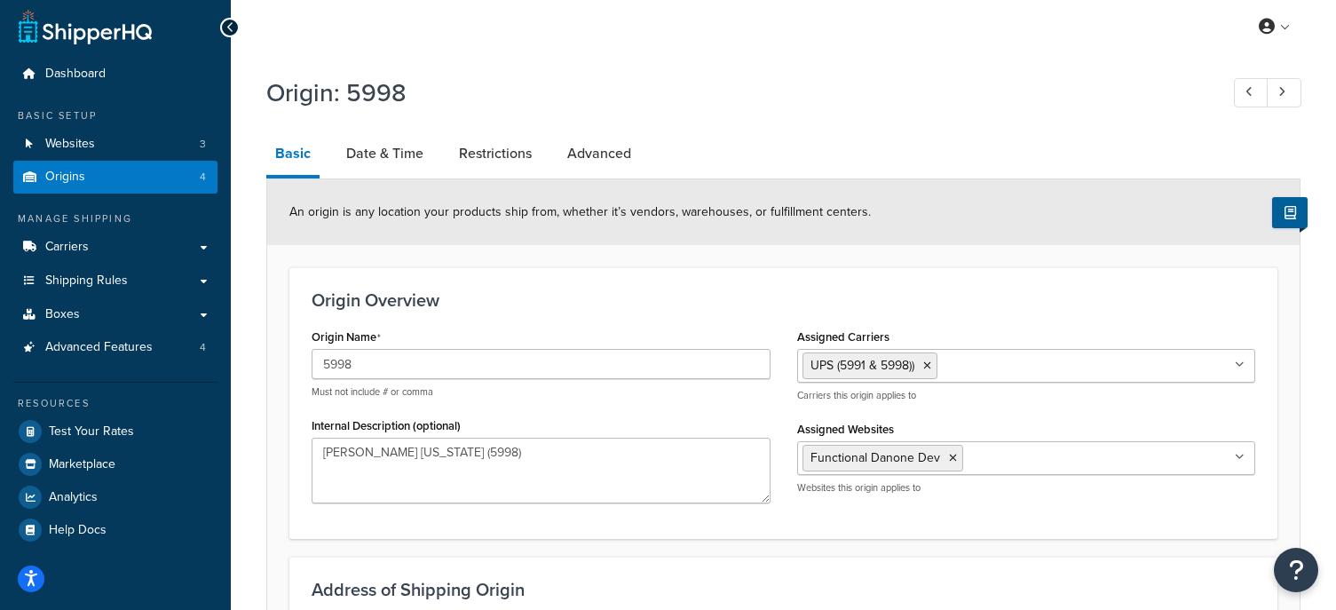
scroll to position [5, 0]
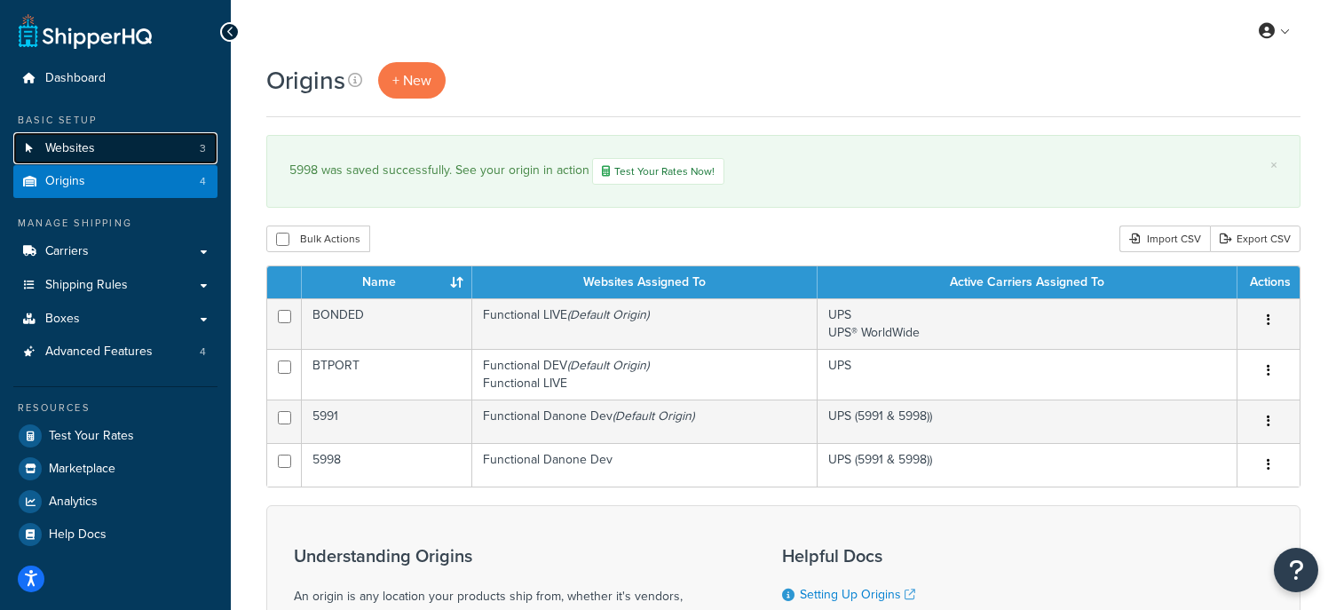
click at [125, 152] on link "Websites 3" at bounding box center [115, 148] width 204 height 33
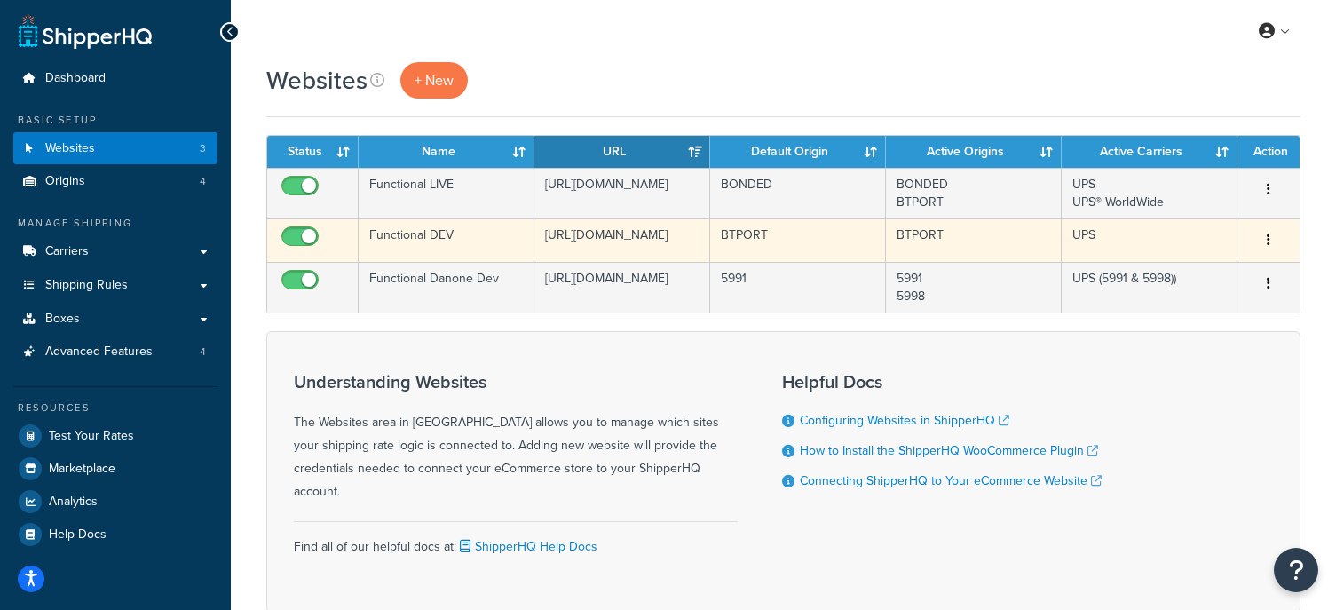
click at [304, 237] on input "checkbox" at bounding box center [302, 241] width 49 height 22
checkbox input "false"
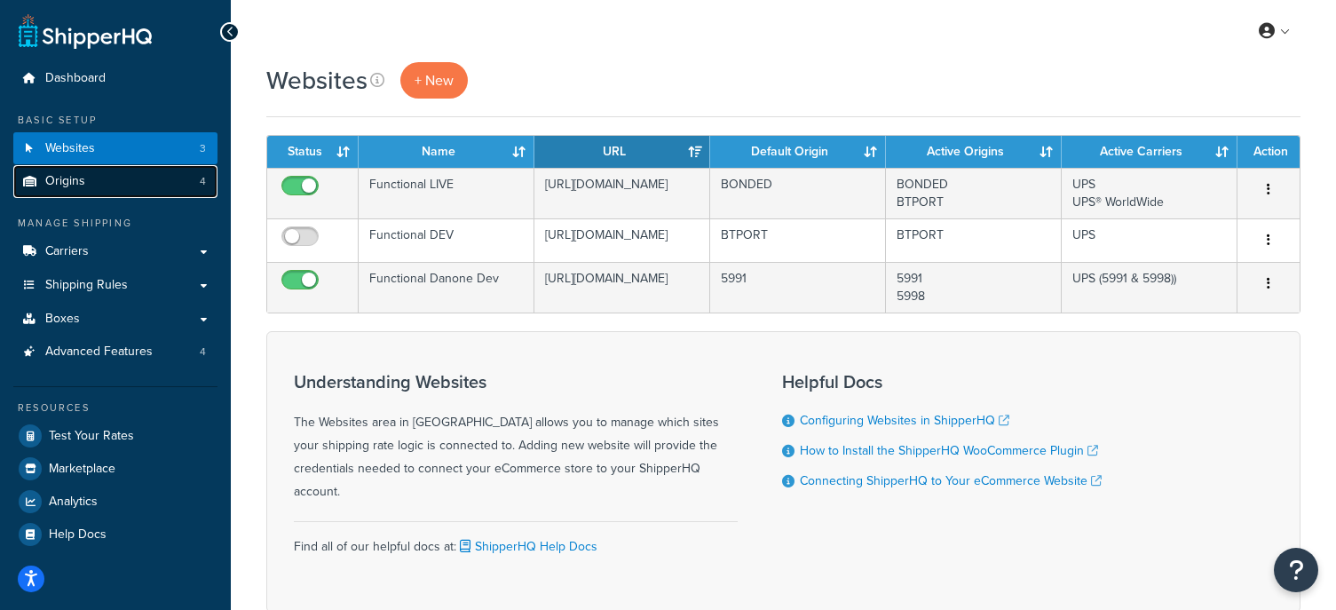
click at [78, 176] on span "Origins" at bounding box center [65, 181] width 40 height 15
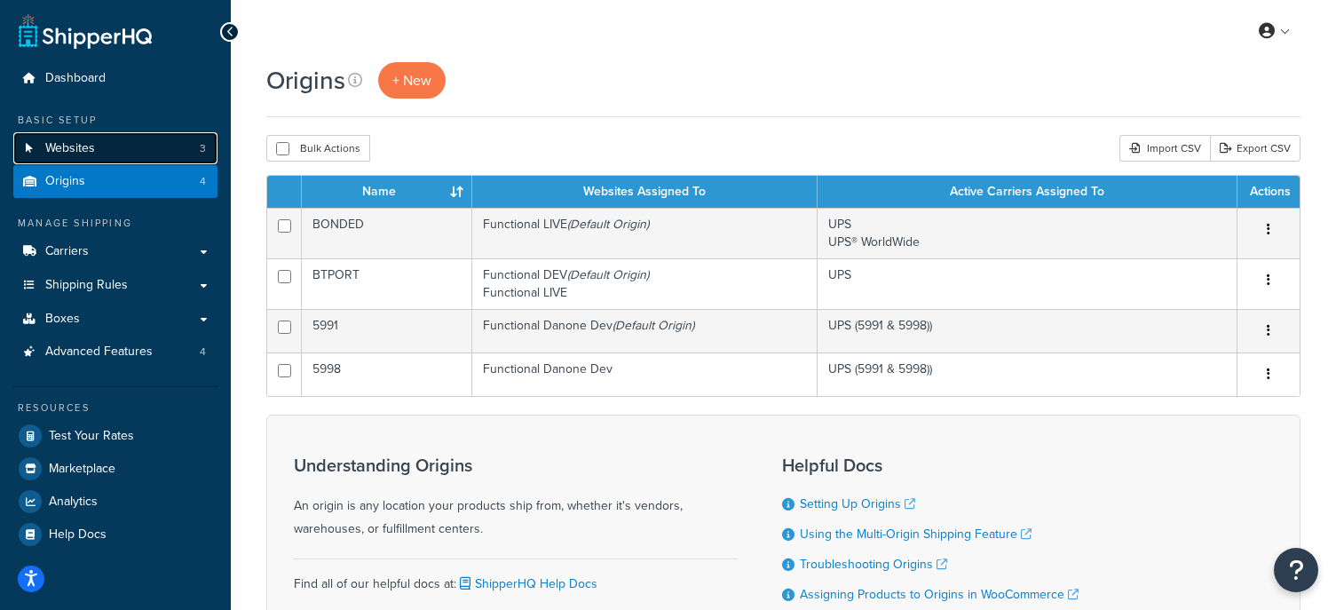
click at [137, 145] on link "Websites 3" at bounding box center [115, 148] width 204 height 33
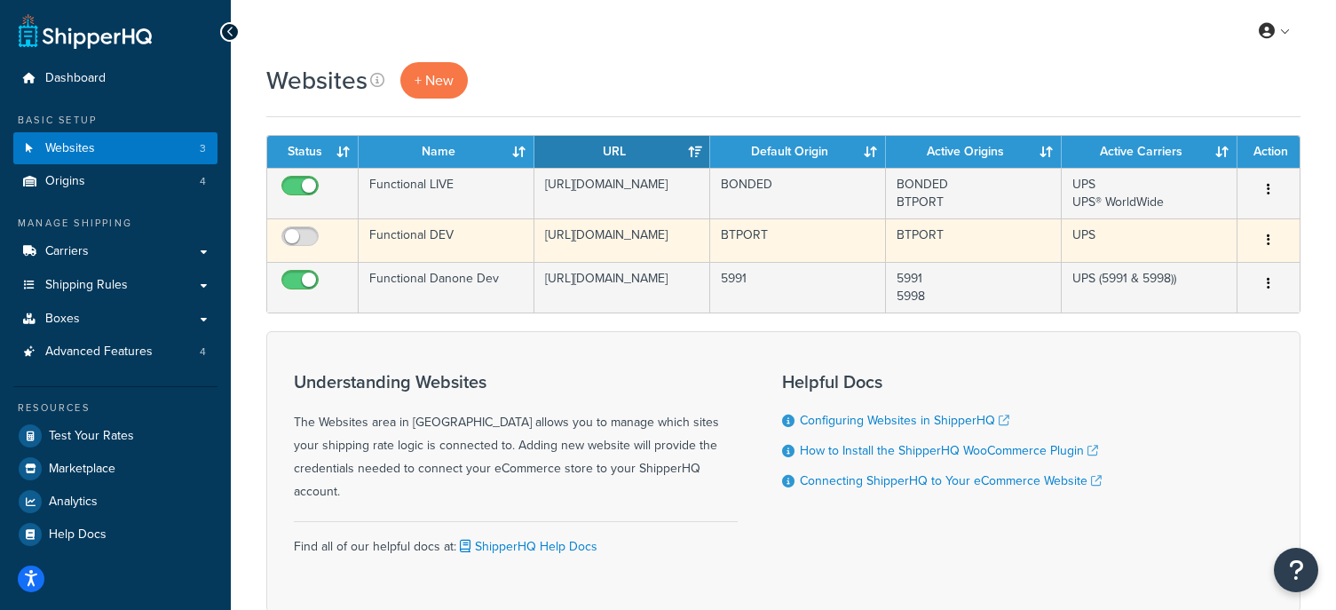
drag, startPoint x: 1275, startPoint y: 242, endPoint x: 1261, endPoint y: 240, distance: 13.6
click at [1267, 241] on button "button" at bounding box center [1268, 240] width 25 height 28
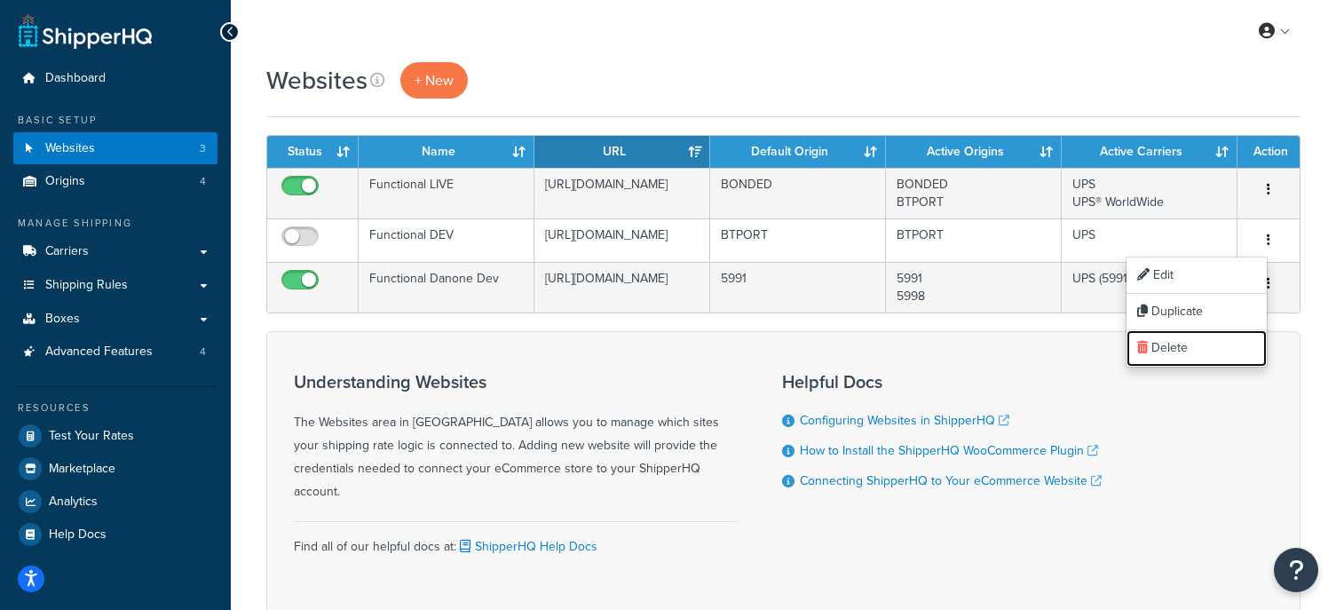
drag, startPoint x: 1192, startPoint y: 349, endPoint x: 745, endPoint y: 59, distance: 533.3
click at [1192, 349] on link "Delete" at bounding box center [1196, 348] width 140 height 36
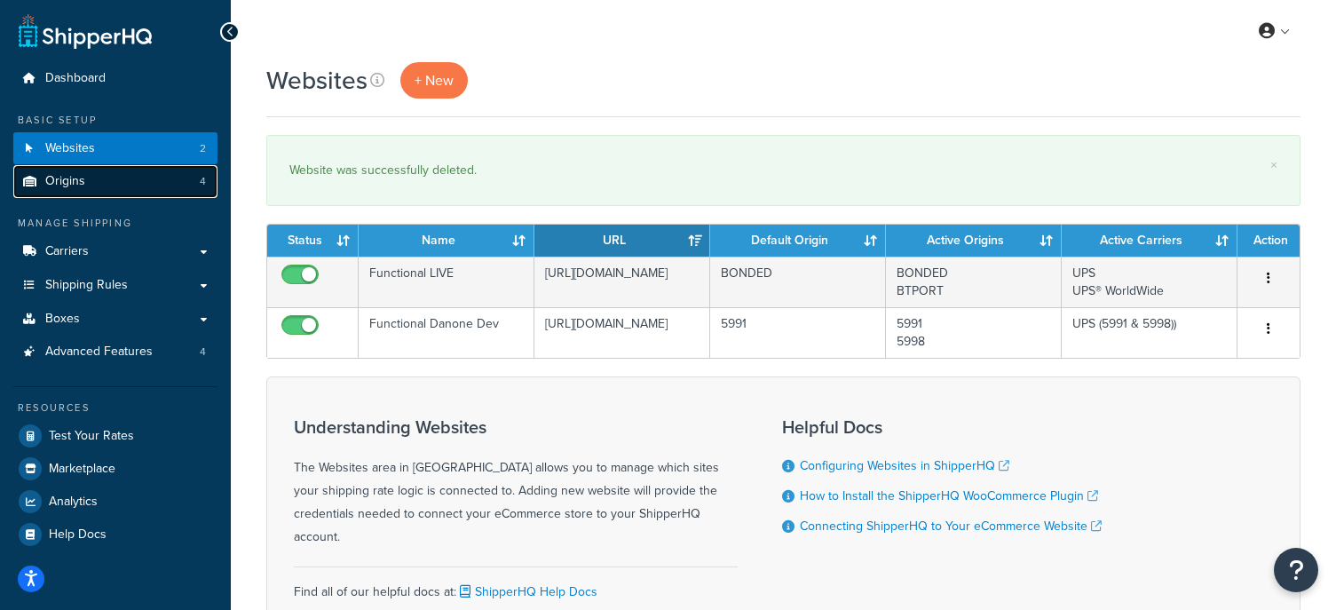
click at [63, 185] on span "Origins" at bounding box center [65, 181] width 40 height 15
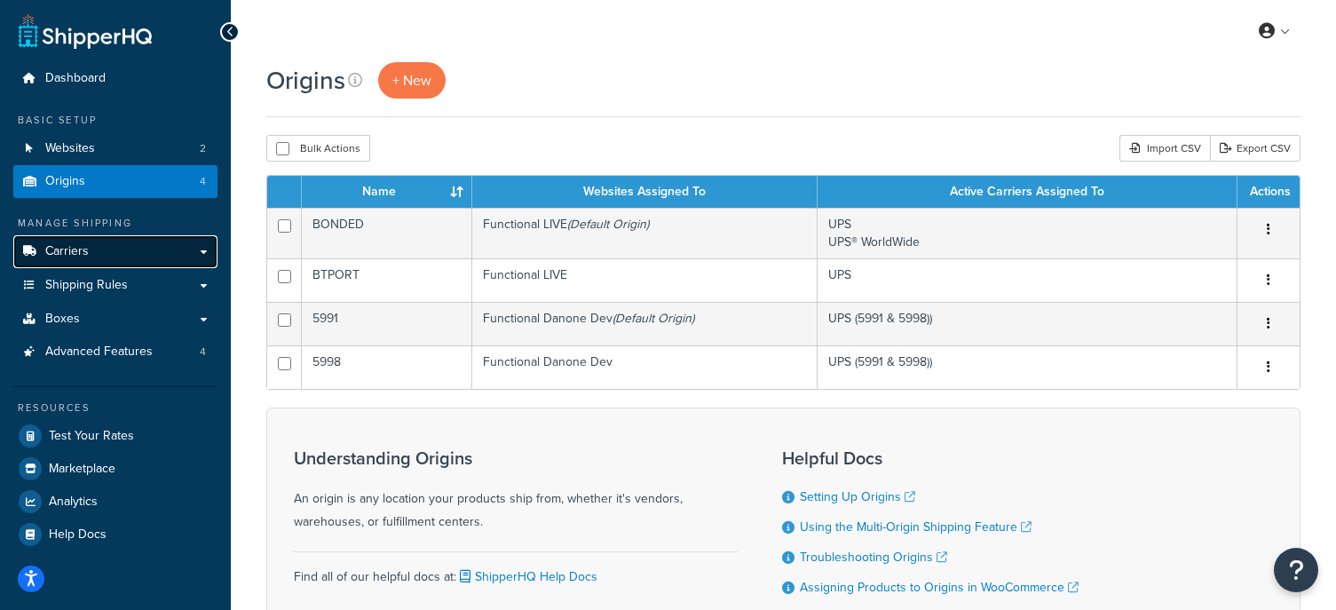
click at [99, 249] on link "Carriers" at bounding box center [115, 251] width 204 height 33
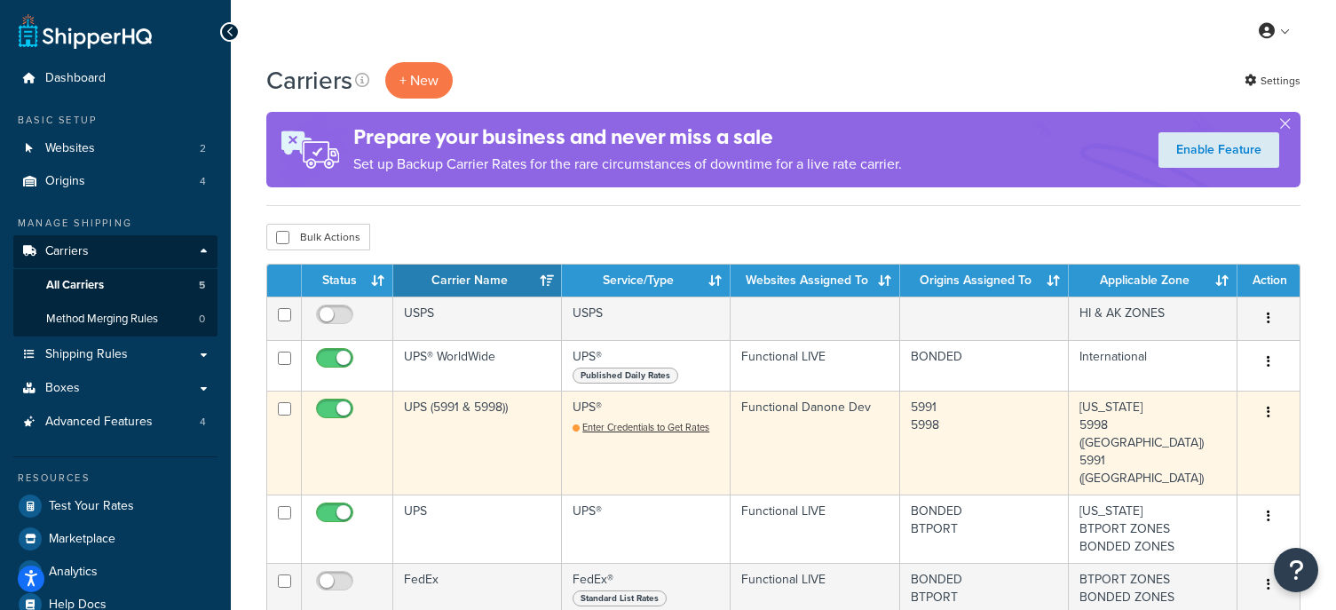
click at [1271, 408] on button "button" at bounding box center [1268, 413] width 25 height 28
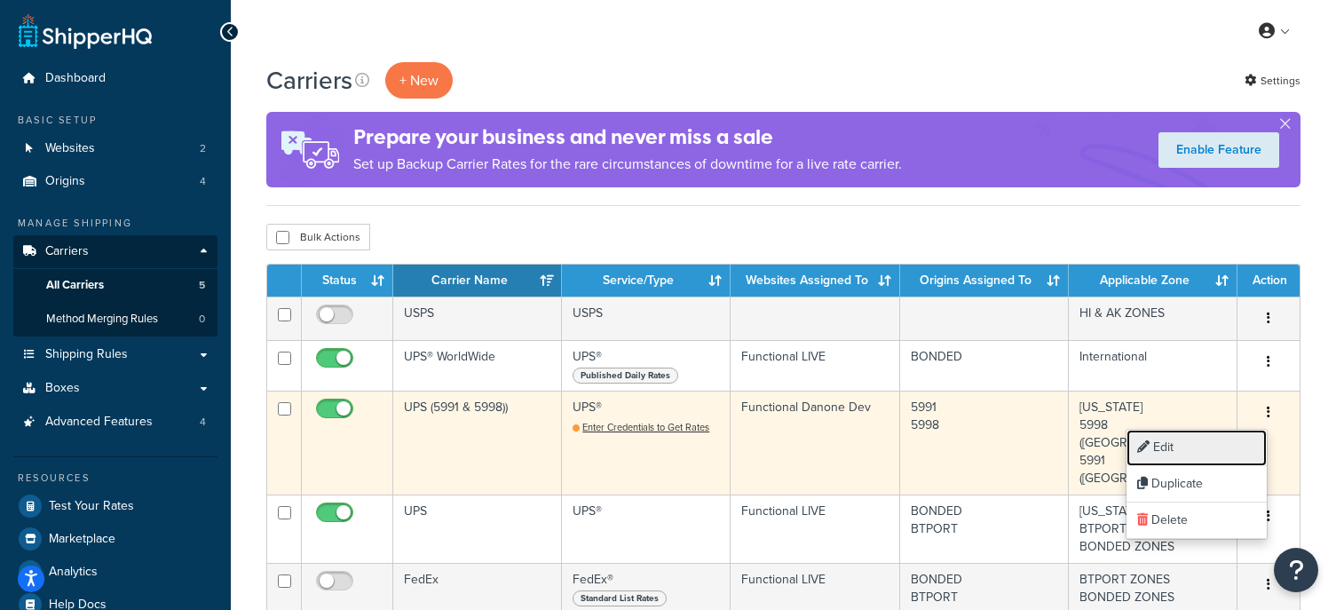
click at [1154, 435] on link "Edit" at bounding box center [1196, 448] width 140 height 36
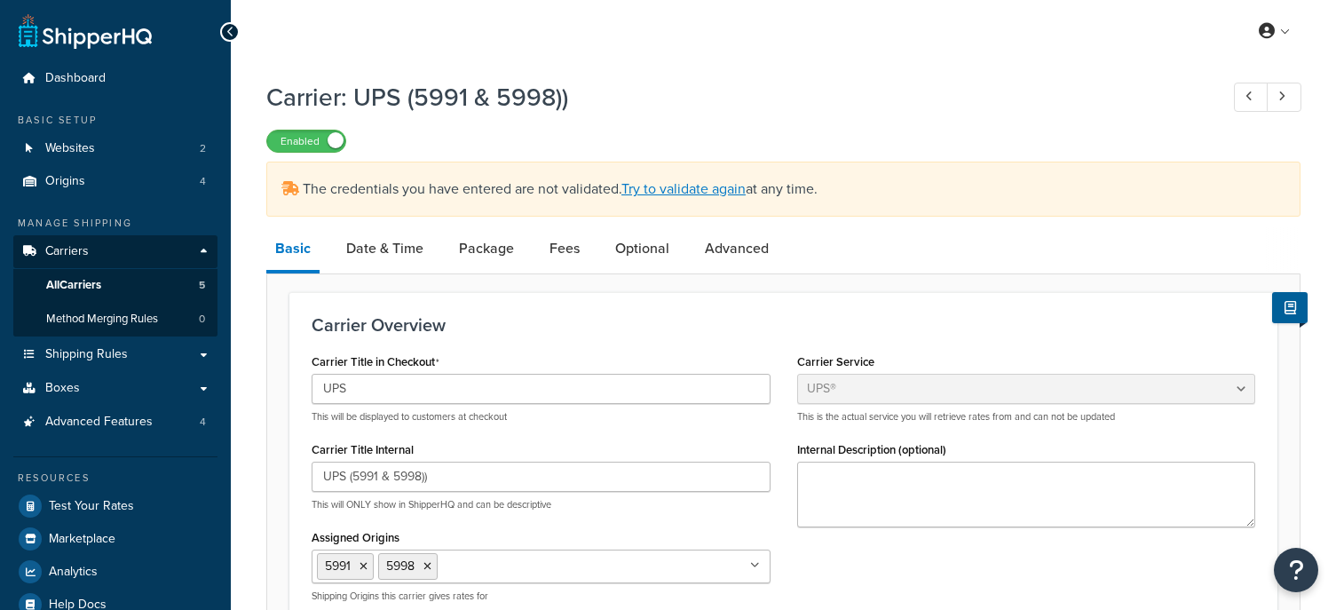
select select "ups"
select select "04"
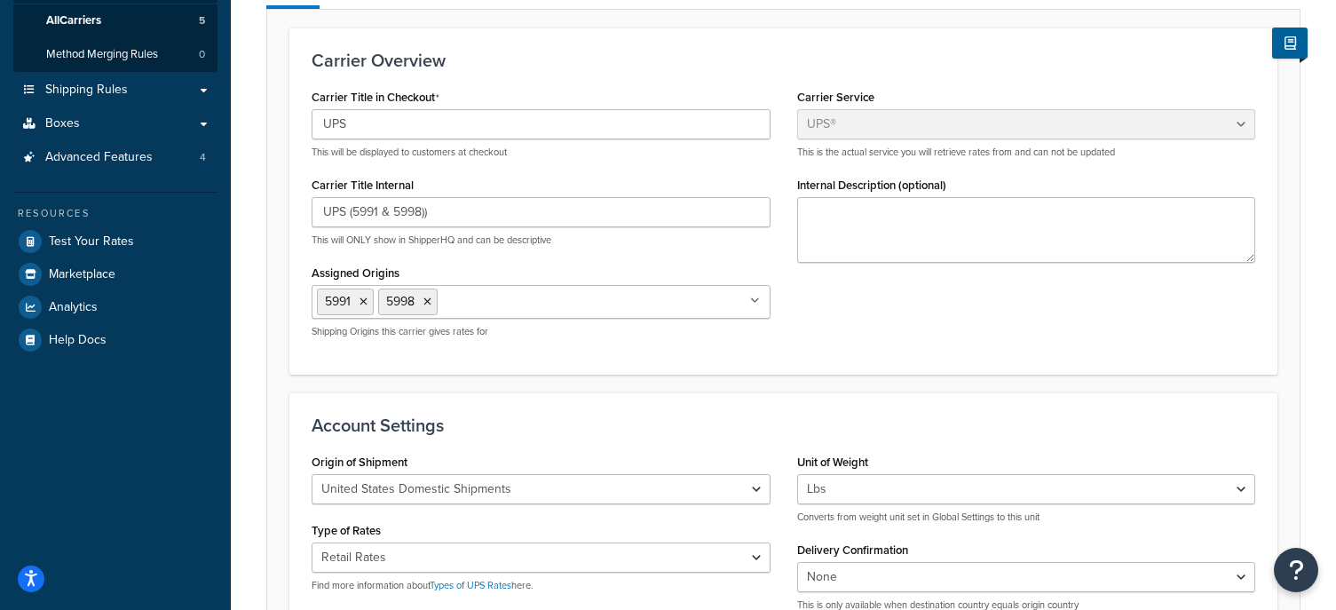
scroll to position [265, 0]
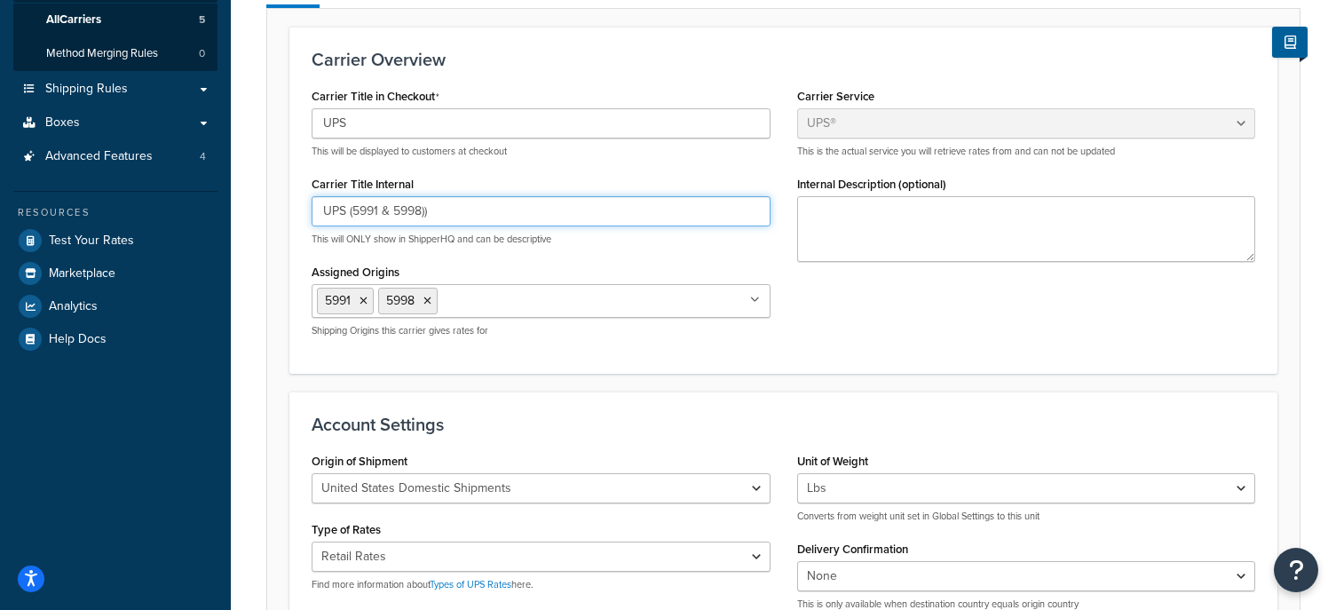
click at [462, 210] on input "UPS (5991 & 5998))" at bounding box center [541, 211] width 459 height 30
click at [354, 210] on input "UPS (5991 & 5998)" at bounding box center [541, 211] width 459 height 30
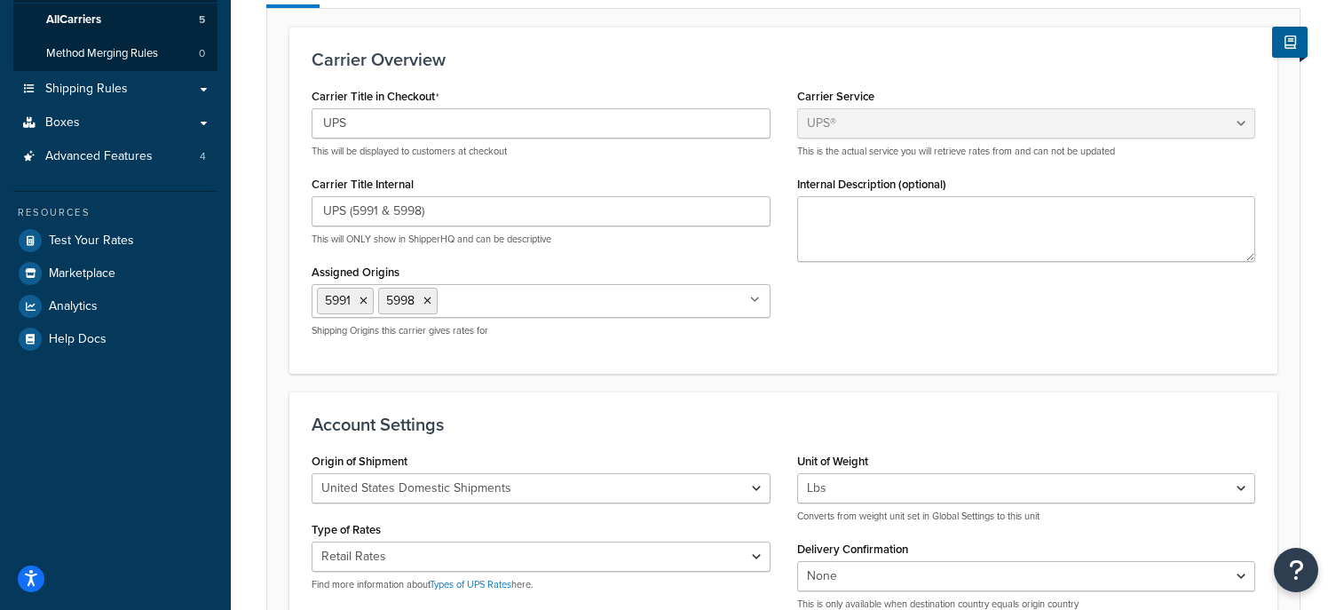
click at [309, 211] on div "Carrier Title in Checkout UPS This will be displayed to customers at checkout C…" at bounding box center [541, 217] width 486 height 268
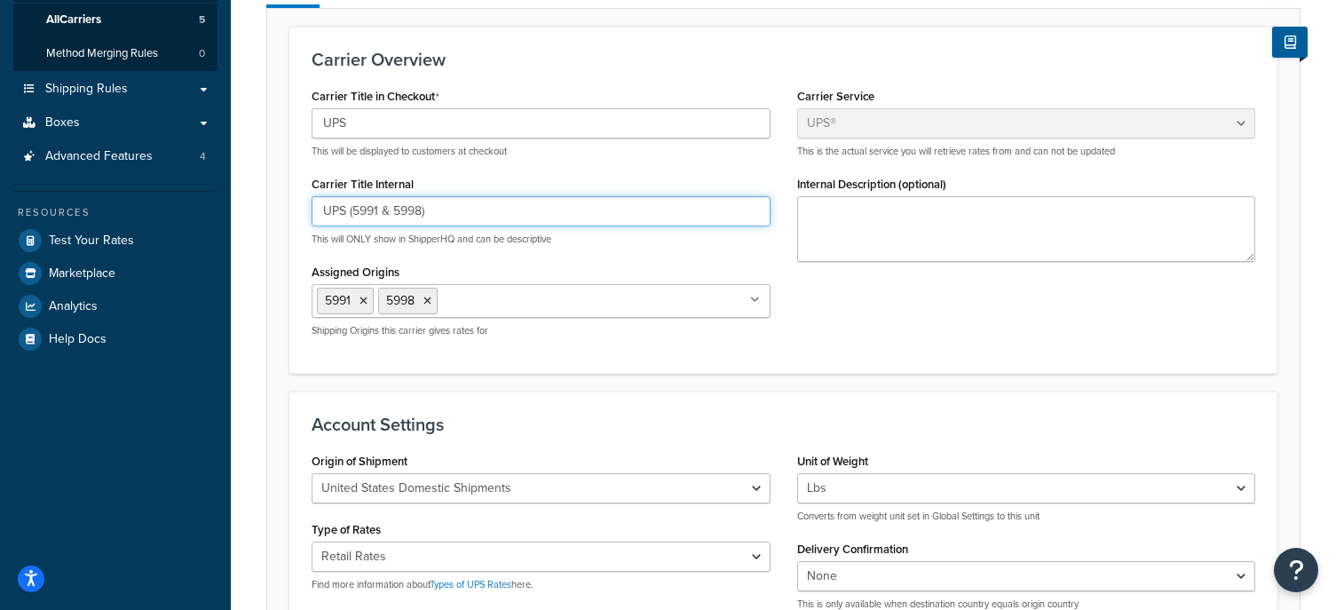
click at [320, 211] on input "UPS (5991 & 5998)" at bounding box center [541, 211] width 459 height 30
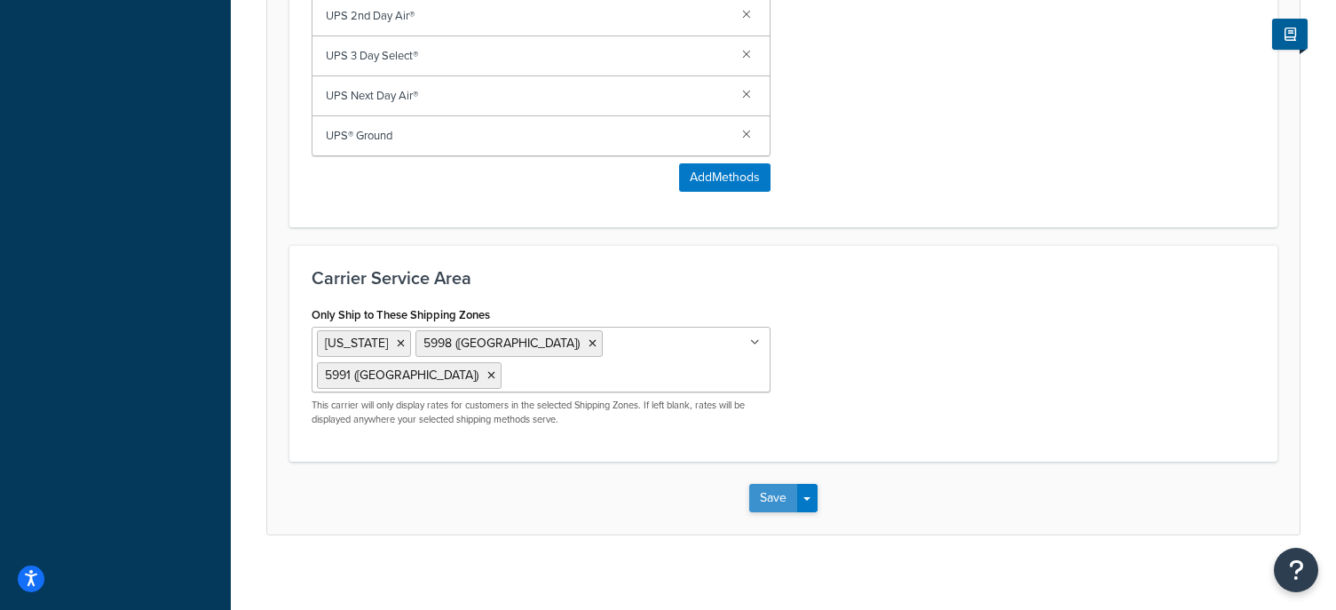
scroll to position [1209, 0]
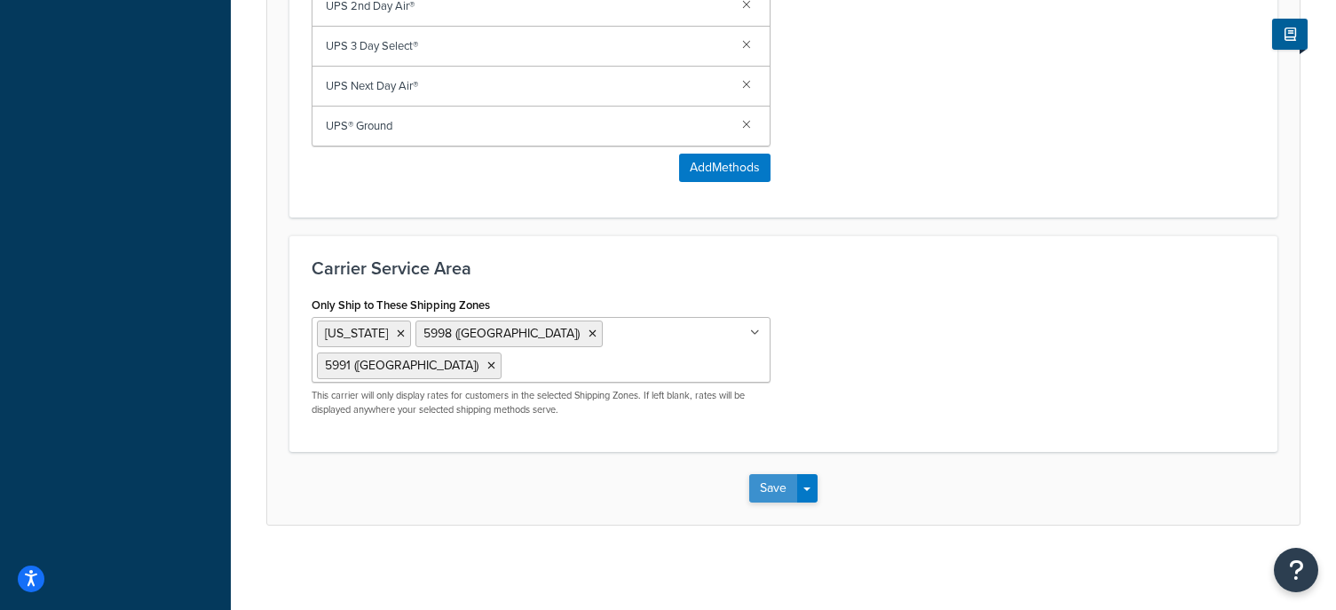
type input "NEW UPS (5991 & 5998)"
click at [776, 477] on button "Save" at bounding box center [773, 488] width 48 height 28
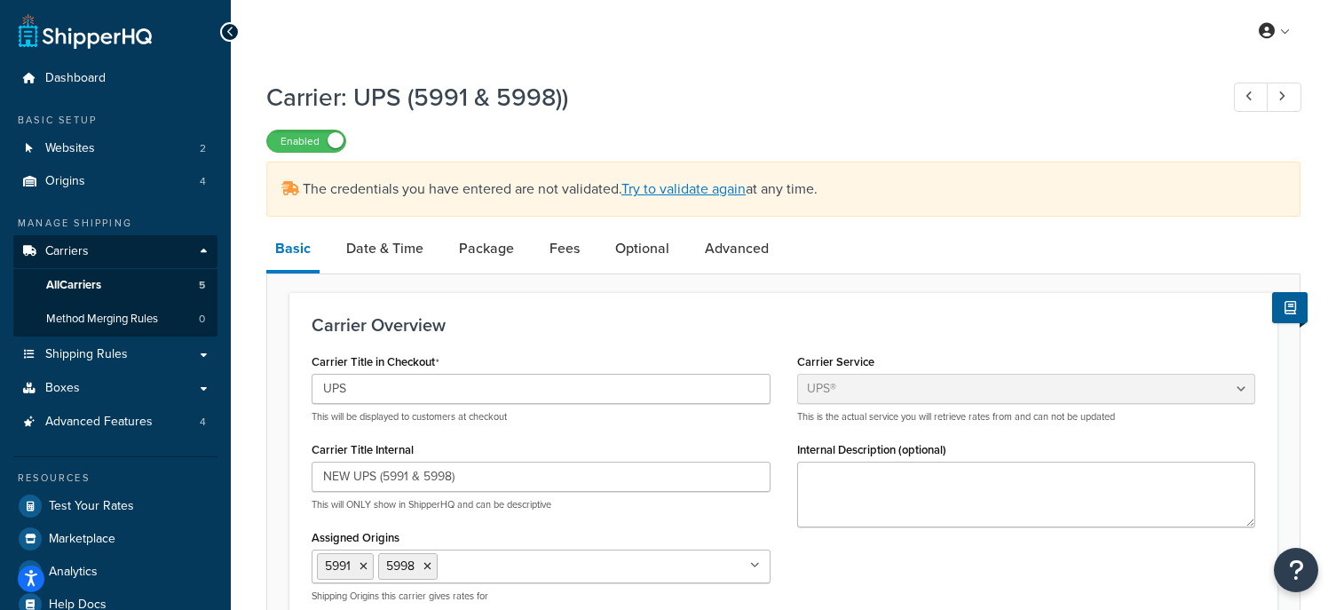
scroll to position [1, 0]
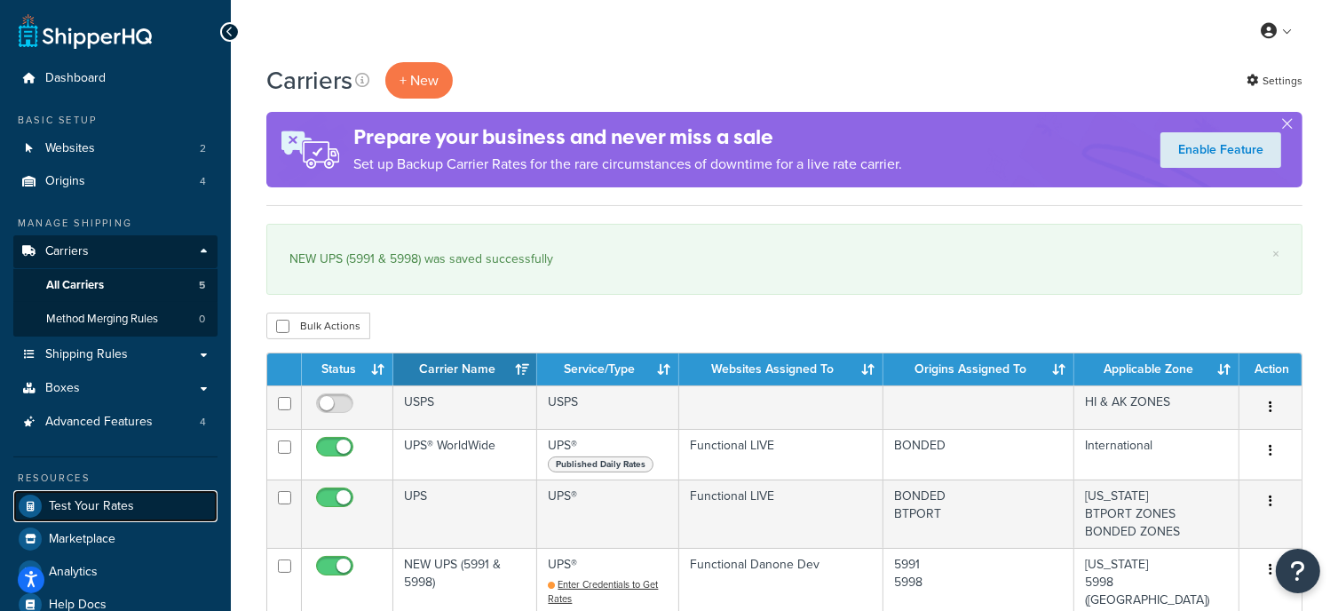
click at [114, 509] on span "Test Your Rates" at bounding box center [91, 506] width 85 height 15
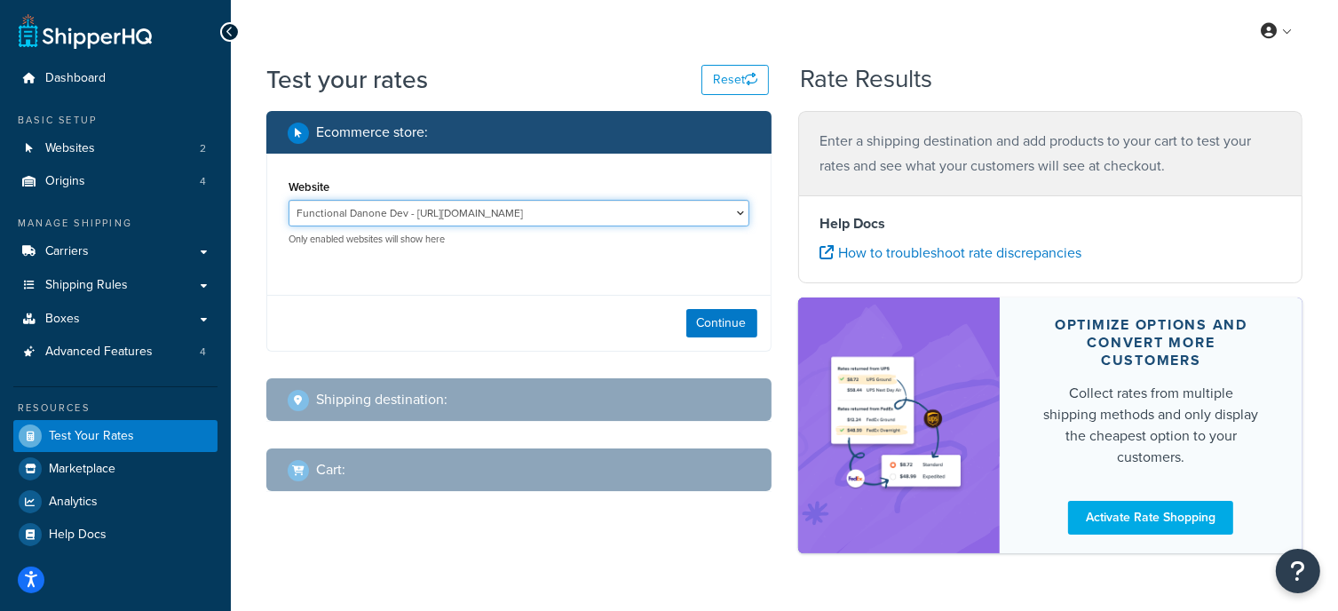
click at [724, 215] on select "Functional Danone Dev - [URL][DOMAIN_NAME] Functional LIVE - [URL][DOMAIN_NAME]" at bounding box center [518, 213] width 461 height 27
